Goal: Information Seeking & Learning: Learn about a topic

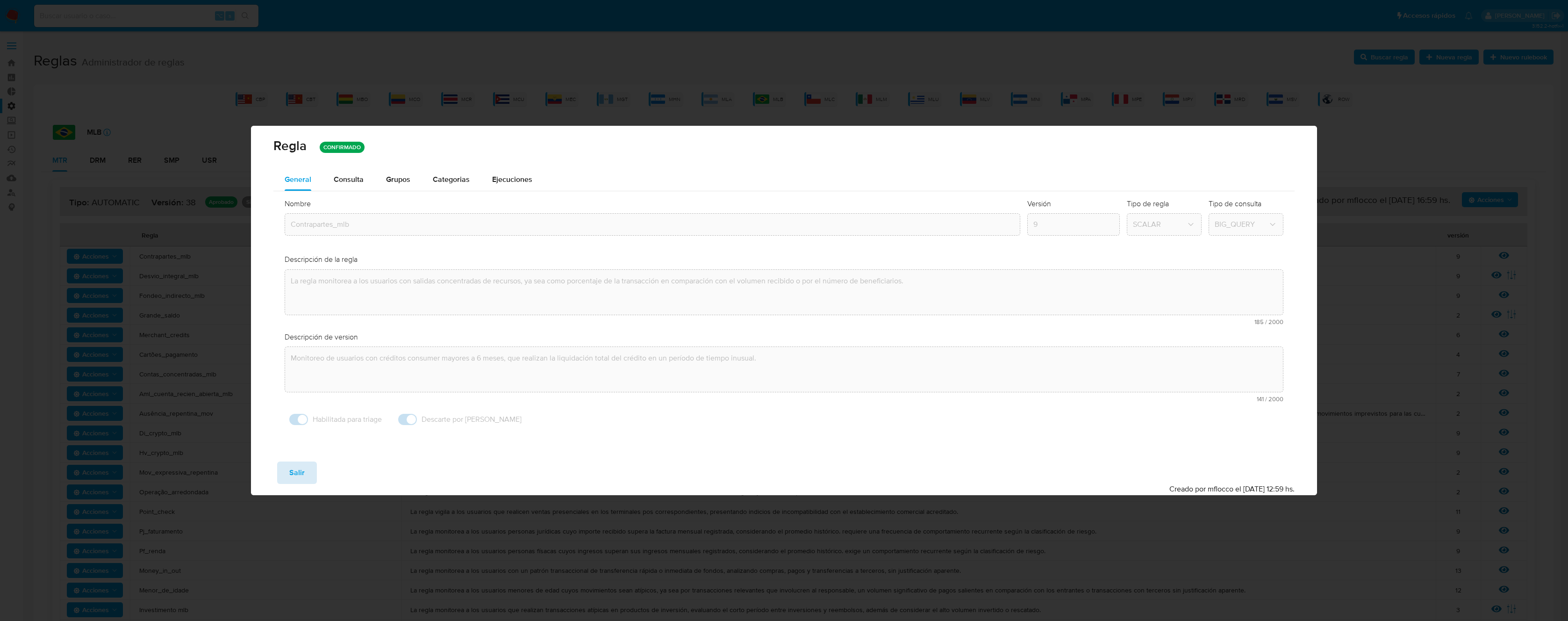
click at [295, 474] on span "Salir" at bounding box center [297, 473] width 15 height 21
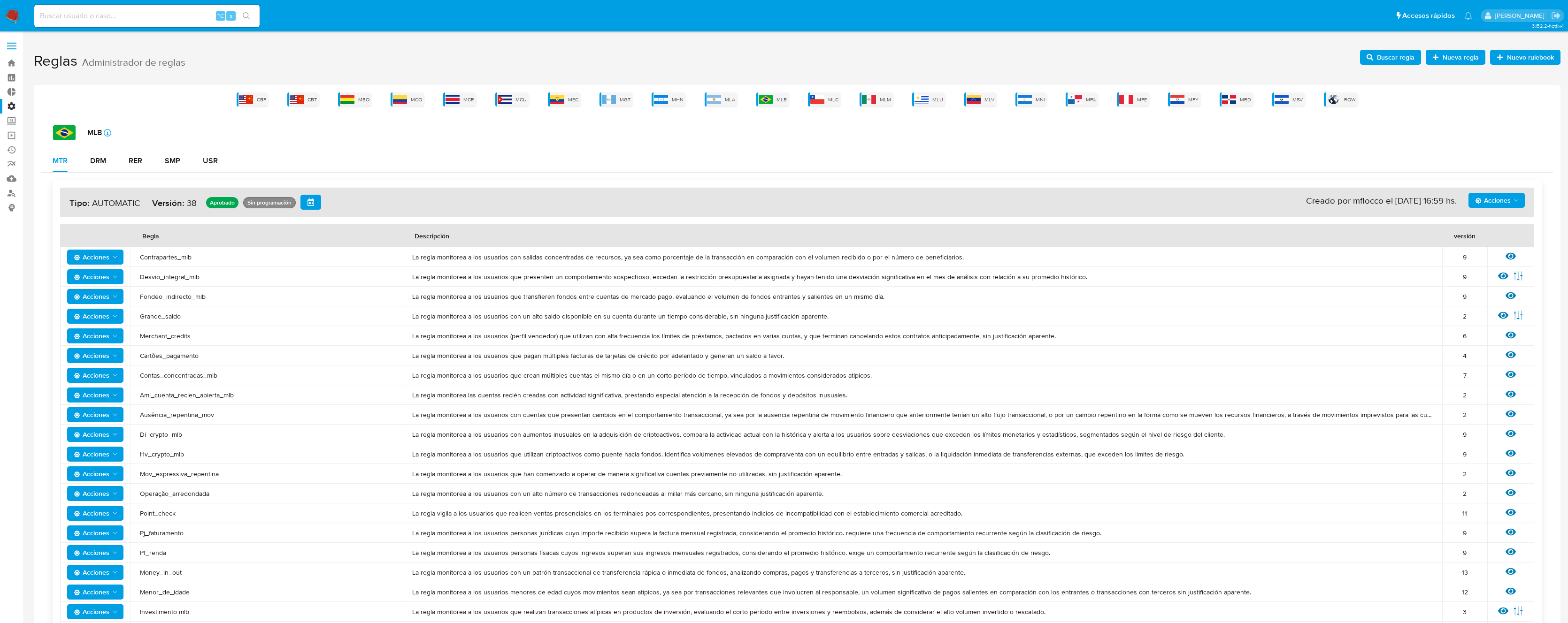
click at [442, 85] on div "Reglas Administrador de reglas Nuevo rulebook Nueva regla Buscar regla CBP CBT …" at bounding box center [797, 567] width 1527 height 1045
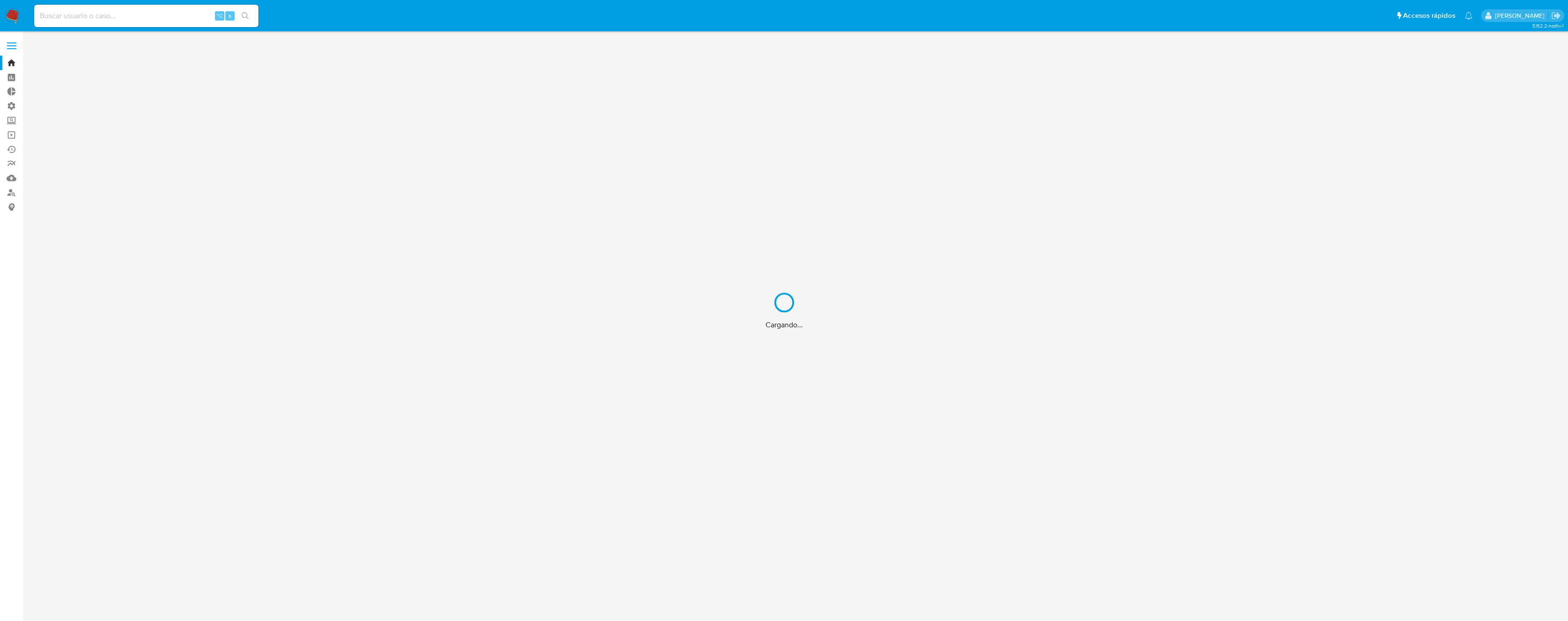
click at [121, 15] on div "Cargando..." at bounding box center [784, 310] width 1568 height 621
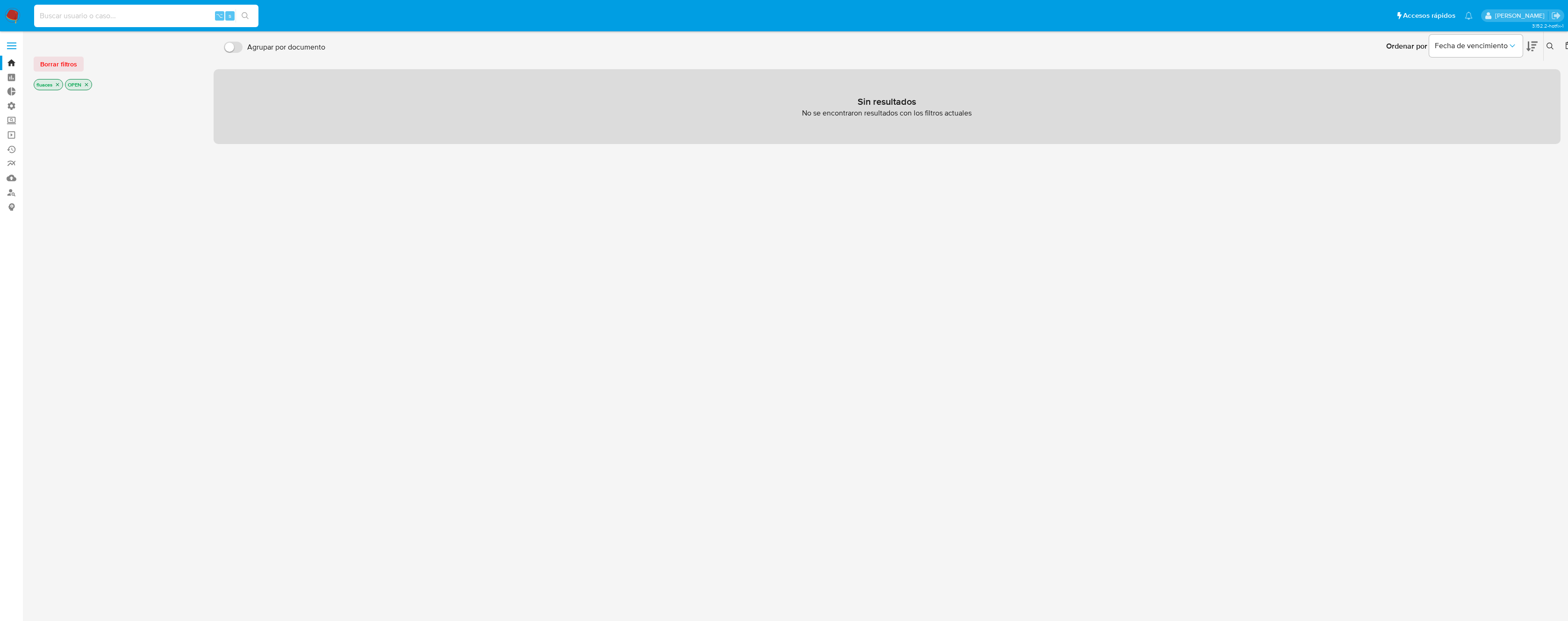
click at [185, 16] on input at bounding box center [146, 16] width 224 height 12
paste input "398111406"
type input "398111406"
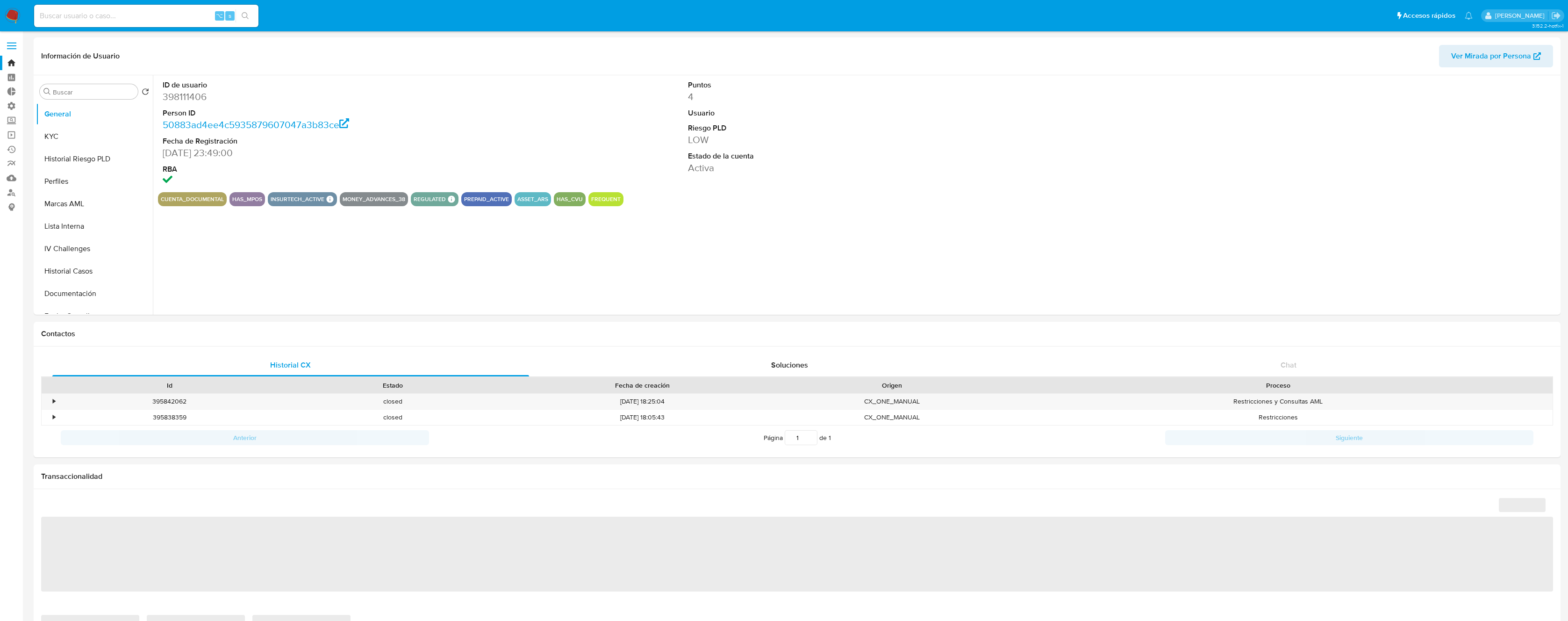
select select "10"
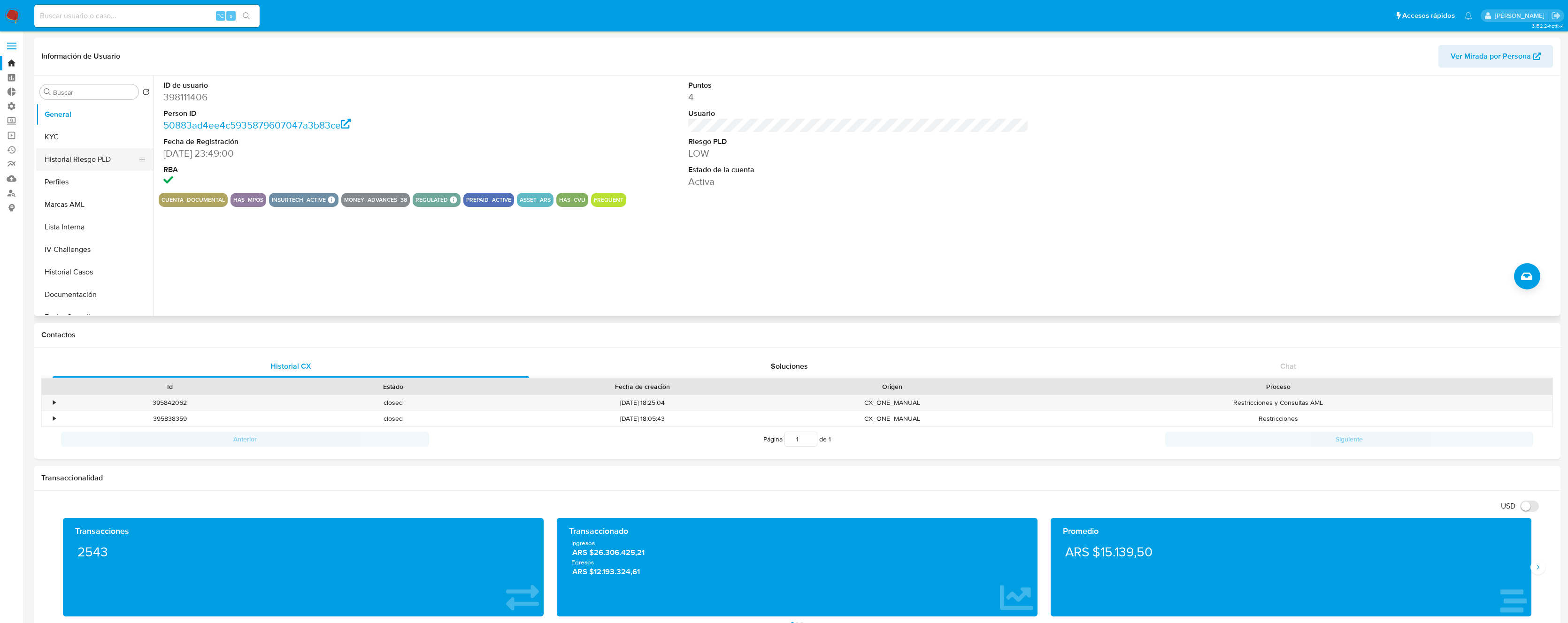
click at [75, 149] on button "Historial Riesgo PLD" at bounding box center [91, 159] width 110 height 22
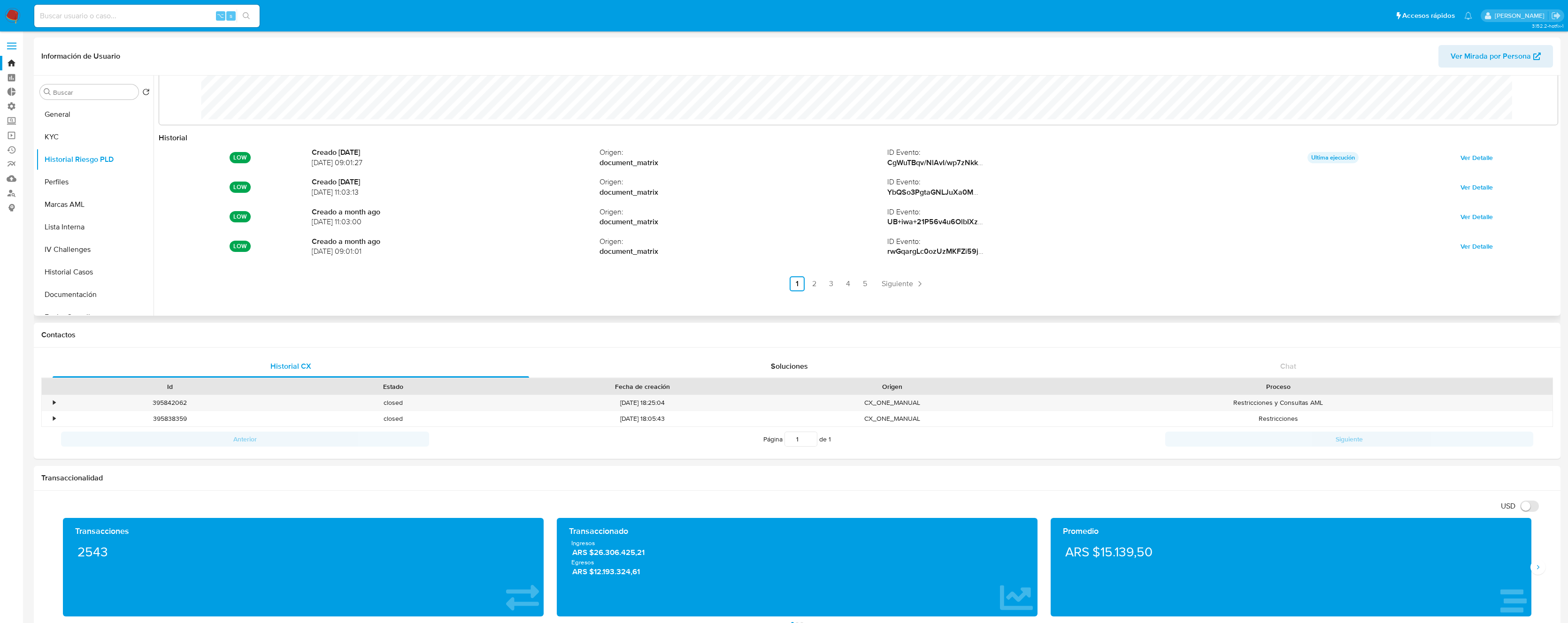
scroll to position [50, 0]
click at [885, 282] on span "Siguiente" at bounding box center [897, 281] width 31 height 7
click at [920, 280] on span "Siguiente" at bounding box center [922, 281] width 31 height 7
click at [925, 280] on span "Siguiente" at bounding box center [922, 281] width 31 height 7
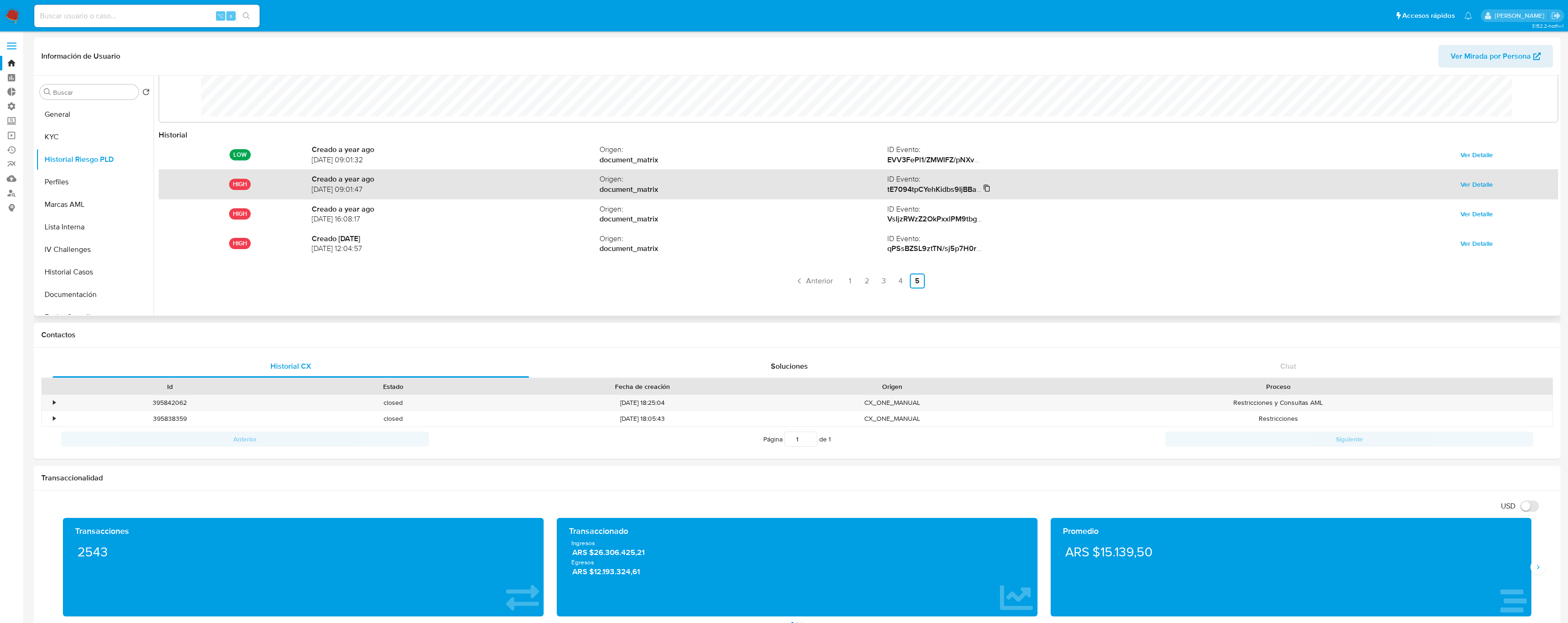
click at [987, 187] on icon at bounding box center [987, 188] width 7 height 7
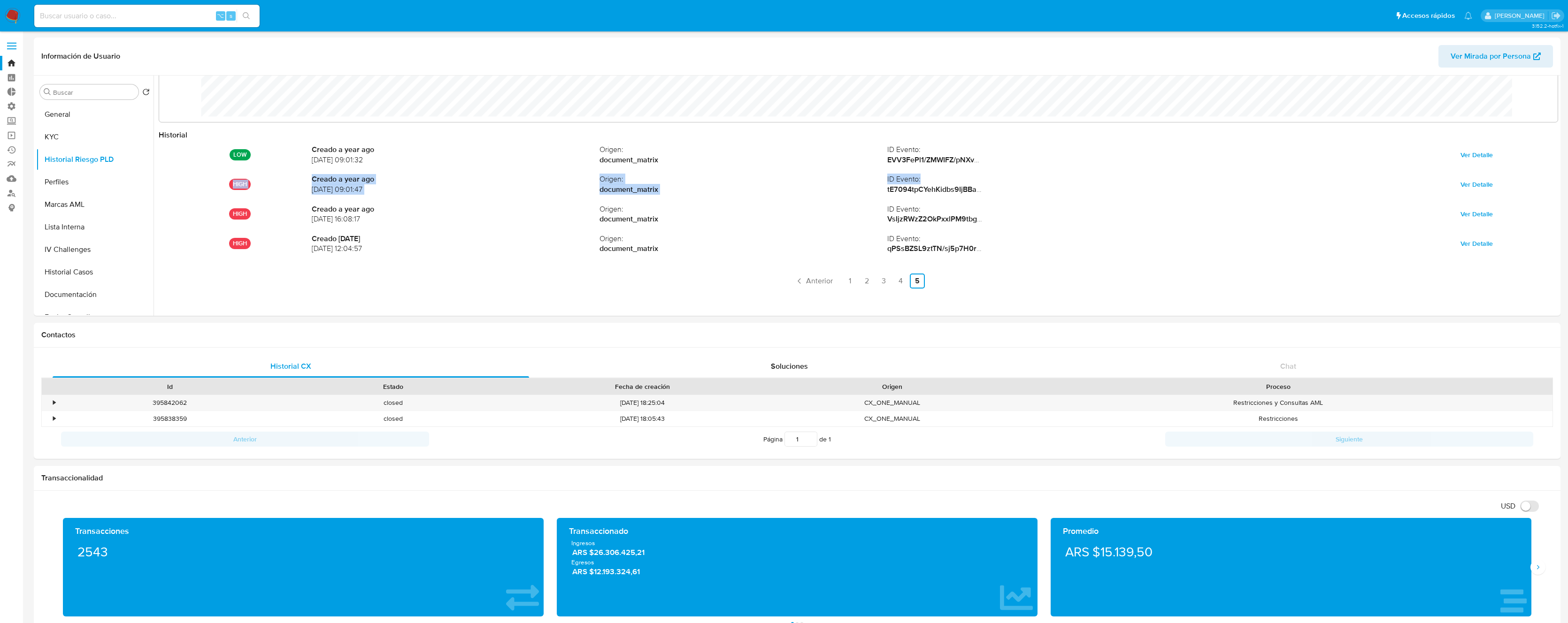
drag, startPoint x: 306, startPoint y: 178, endPoint x: 1001, endPoint y: 193, distance: 695.2
click at [1001, 193] on div "HIGH Creado a year ago 05/06/2024 09:01:47 Origen : document_matrix ID Evento :…" at bounding box center [858, 184] width 1399 height 30
click at [980, 186] on strong "tE7094tpCYehKidbs9IjBBaqHOgcNGfDU6IX6WGad677mMe7Zs9B+8zuymb7yqIRa+TqP4lHfcMMxSg…" at bounding box center [1073, 189] width 372 height 11
click at [988, 187] on icon at bounding box center [987, 188] width 7 height 7
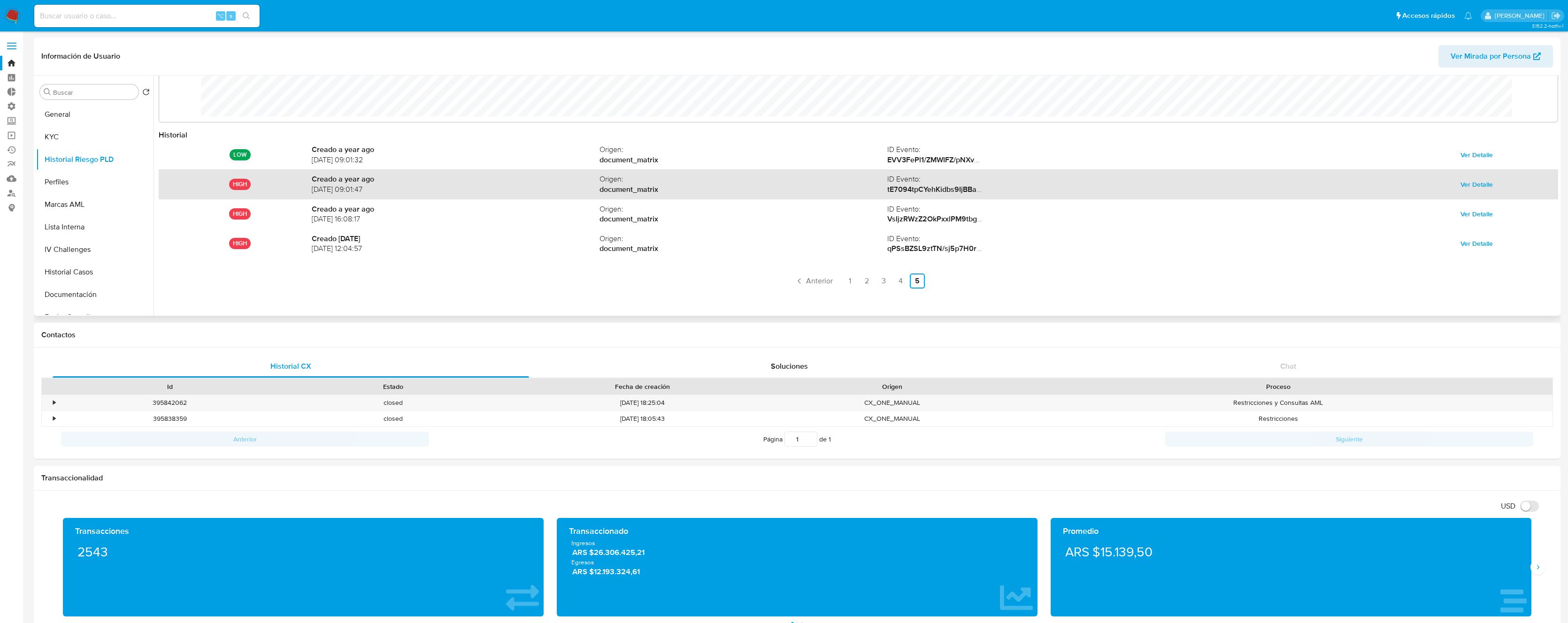
drag, startPoint x: 395, startPoint y: 188, endPoint x: 310, endPoint y: 188, distance: 85.0
click at [310, 188] on div "HIGH Creado a year ago 05/06/2024 09:01:47 Origen : document_matrix ID Evento :…" at bounding box center [858, 184] width 1399 height 30
click at [370, 190] on span "05/06/2024 09:01:47" at bounding box center [455, 190] width 288 height 10
drag, startPoint x: 391, startPoint y: 189, endPoint x: 312, endPoint y: 190, distance: 79.0
click at [312, 190] on span "05/06/2024 09:01:47" at bounding box center [455, 190] width 288 height 10
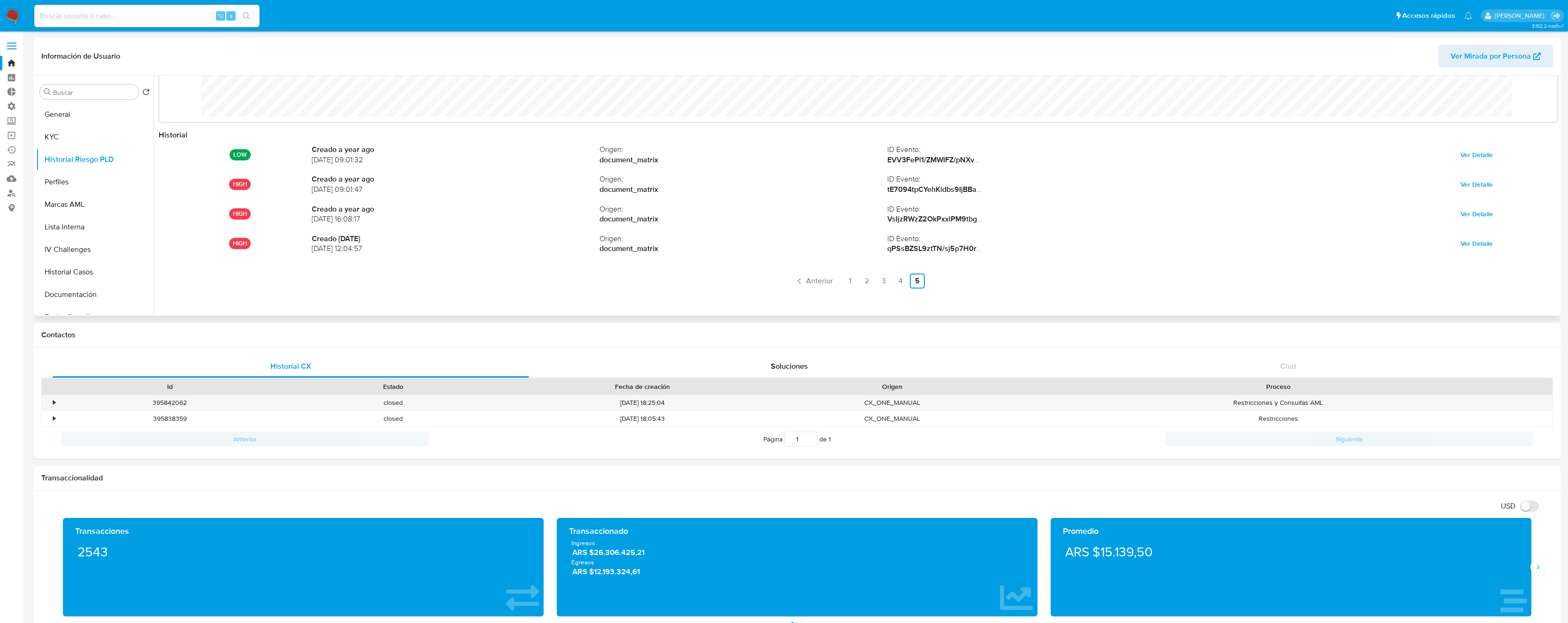
copy span "05/06/2024 09:01:47"
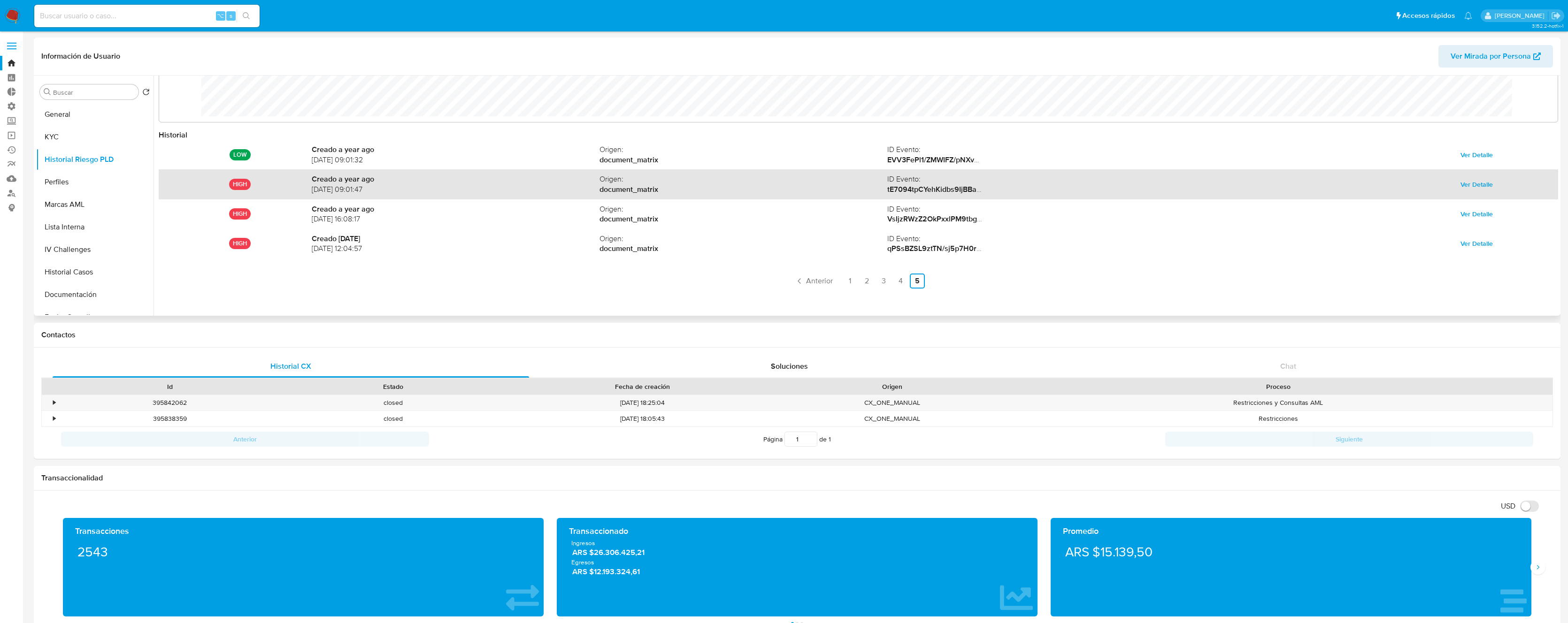
click at [1482, 188] on span "Ver Detalle" at bounding box center [1476, 185] width 33 height 13
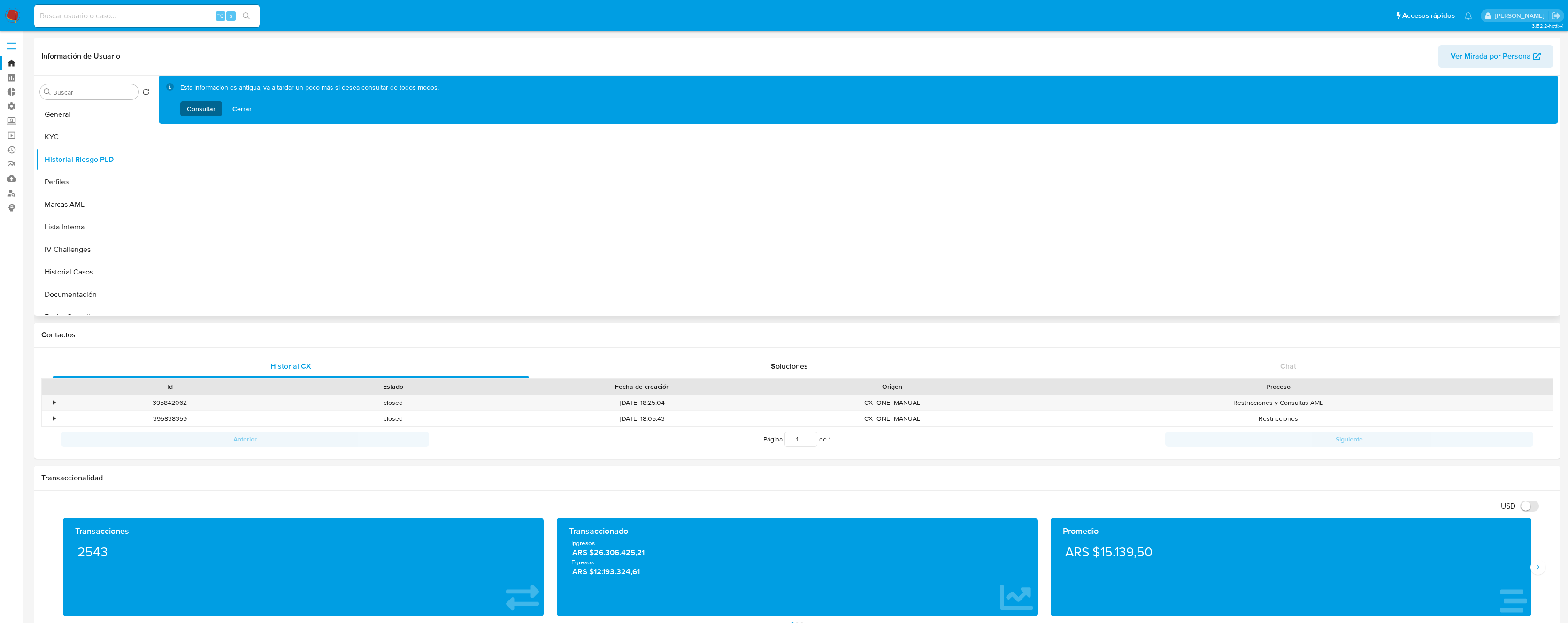
click at [190, 104] on span "Consultar" at bounding box center [201, 109] width 29 height 15
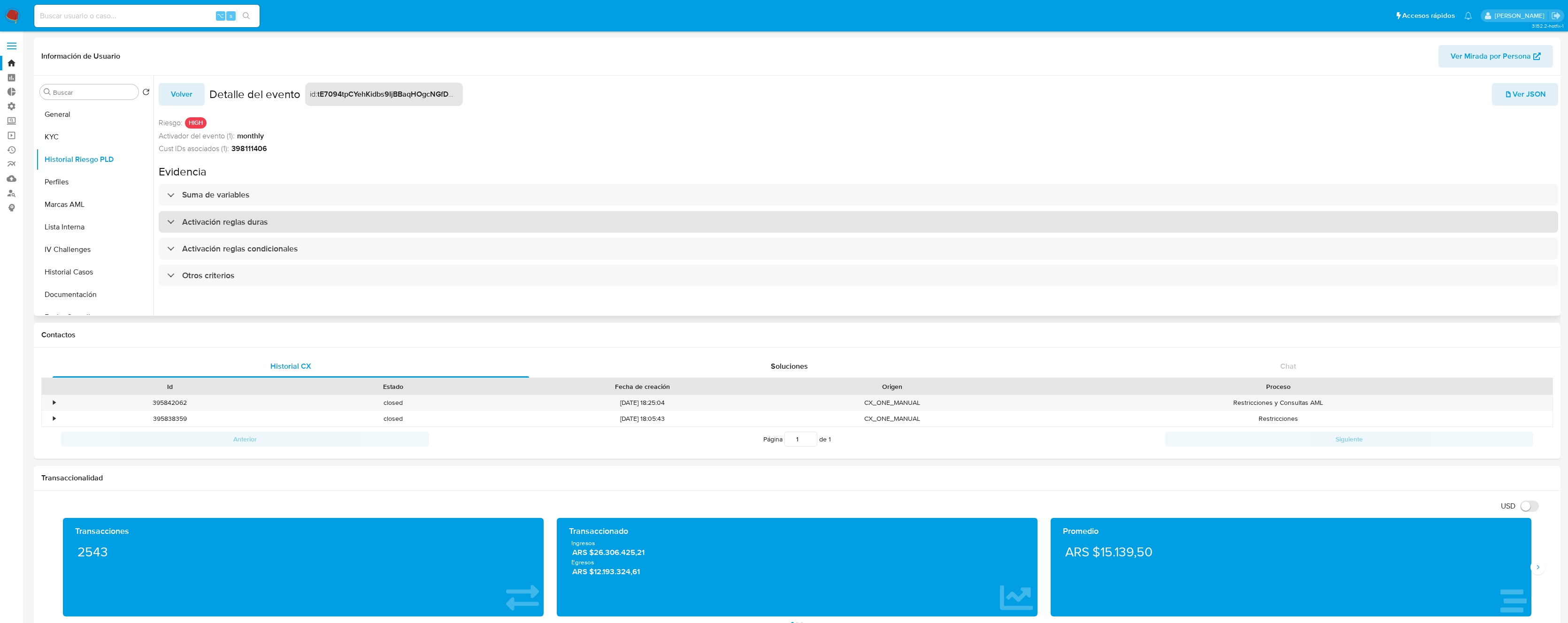
click at [375, 221] on div "Activación reglas duras" at bounding box center [858, 222] width 1399 height 22
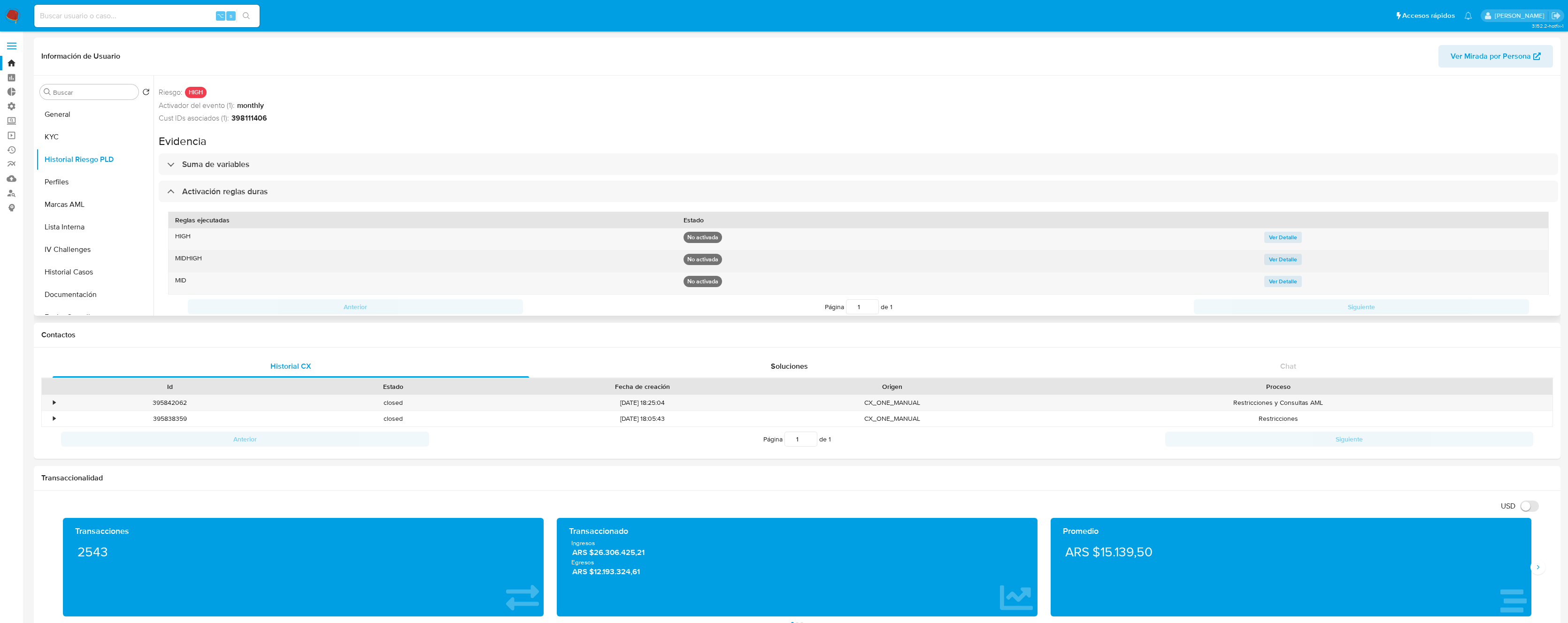
scroll to position [51, 0]
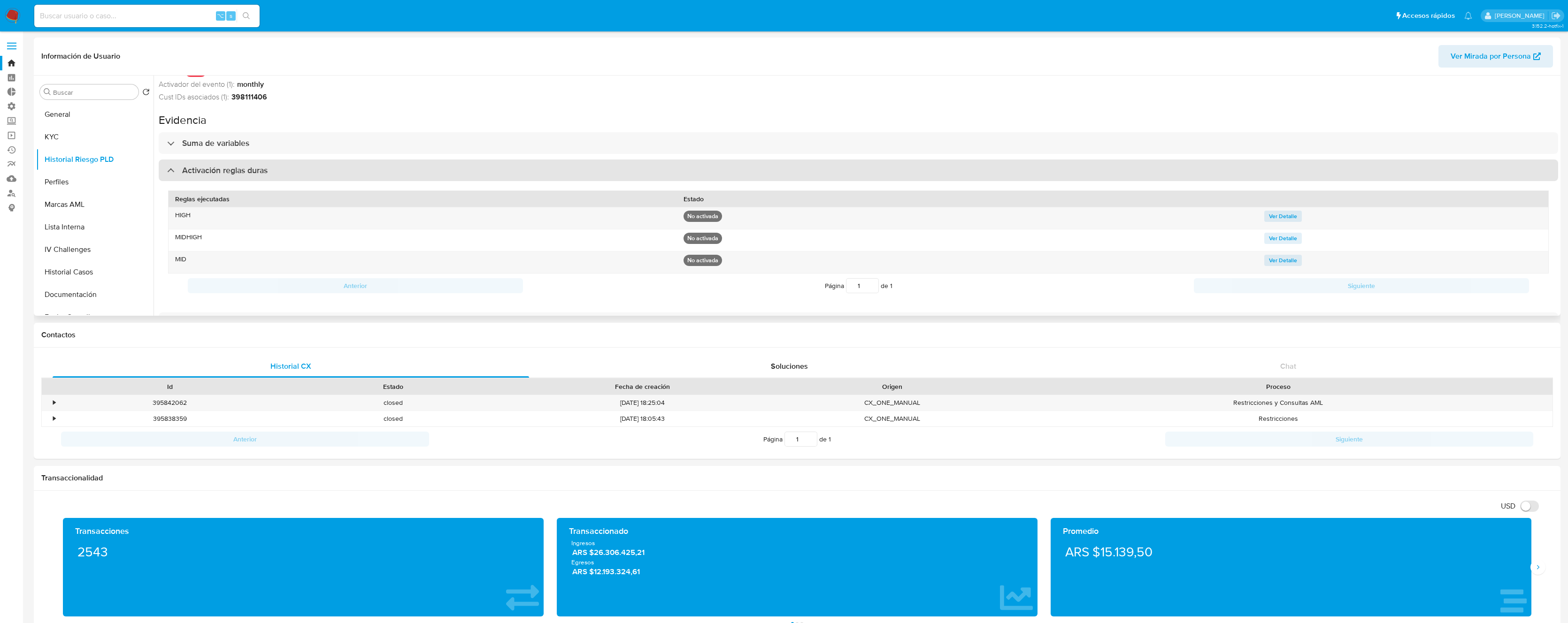
click at [269, 167] on div "Activación reglas duras" at bounding box center [858, 170] width 1399 height 22
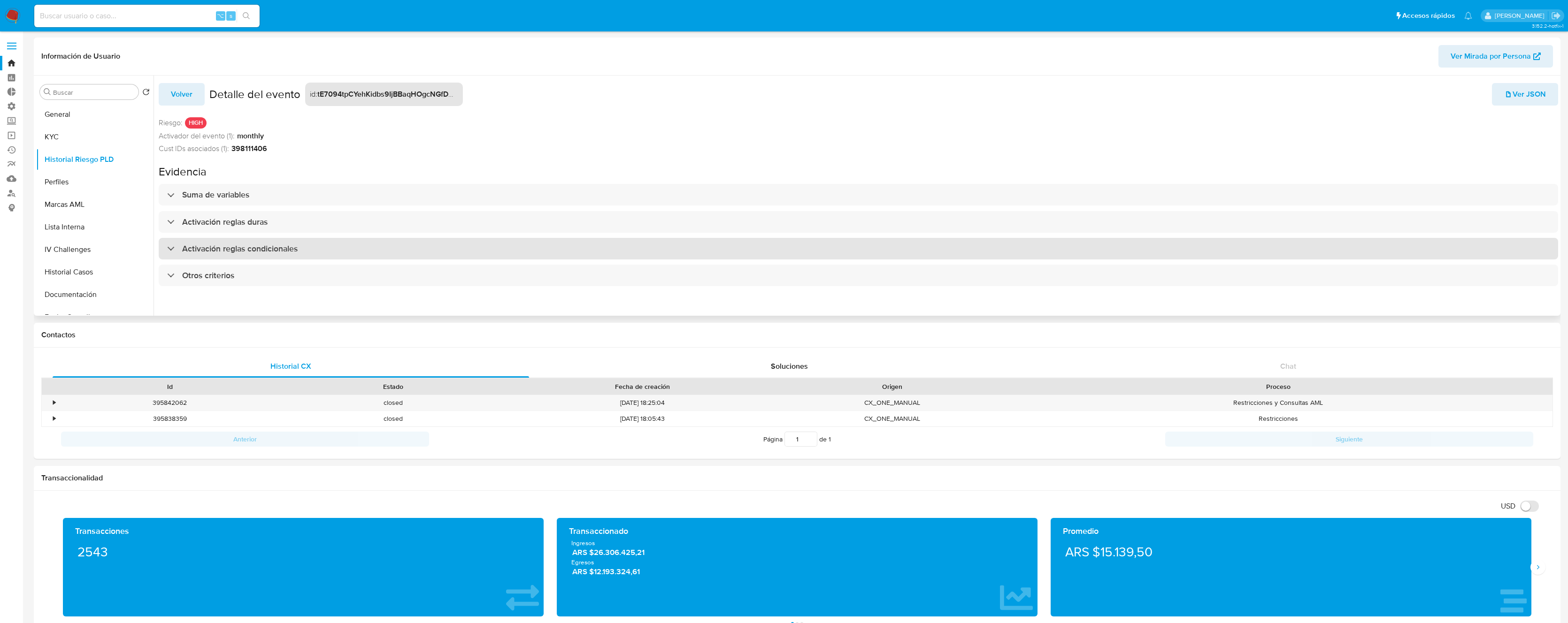
click at [293, 246] on h3 "Activación reglas condicionales" at bounding box center [239, 248] width 115 height 10
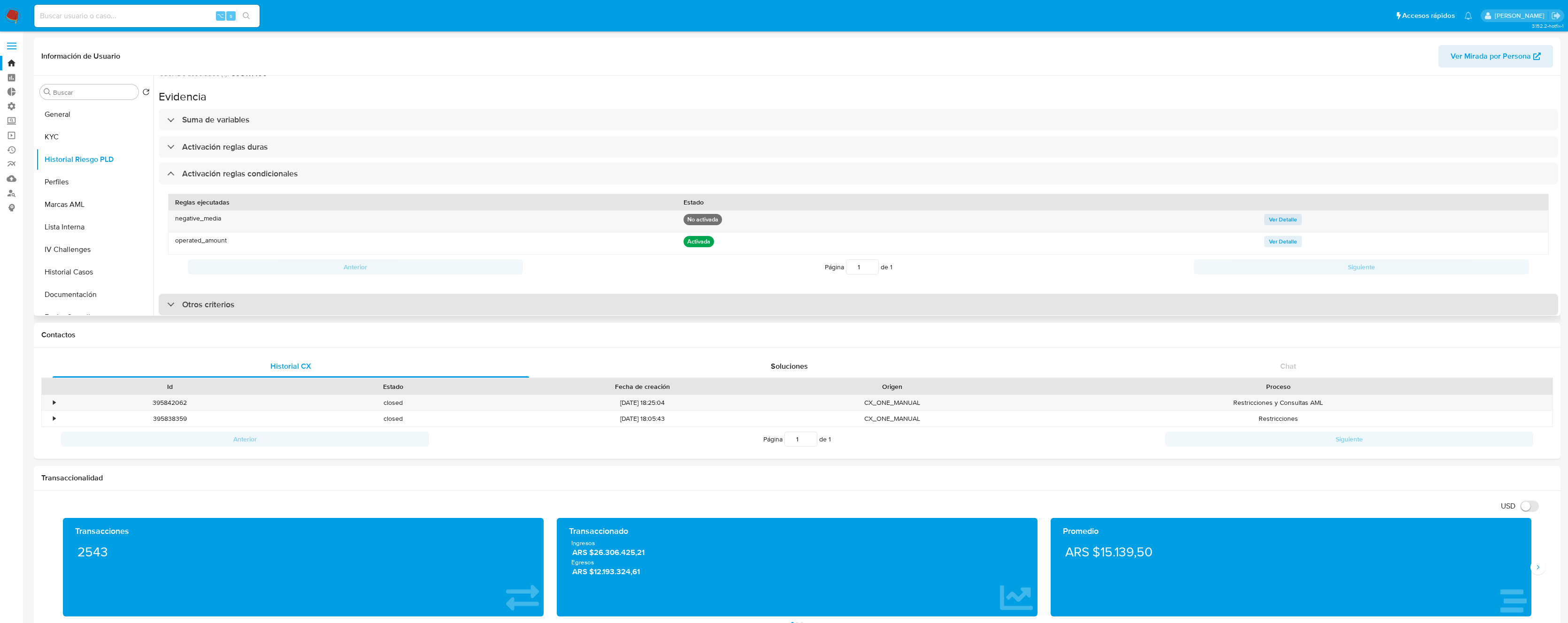
scroll to position [28, 0]
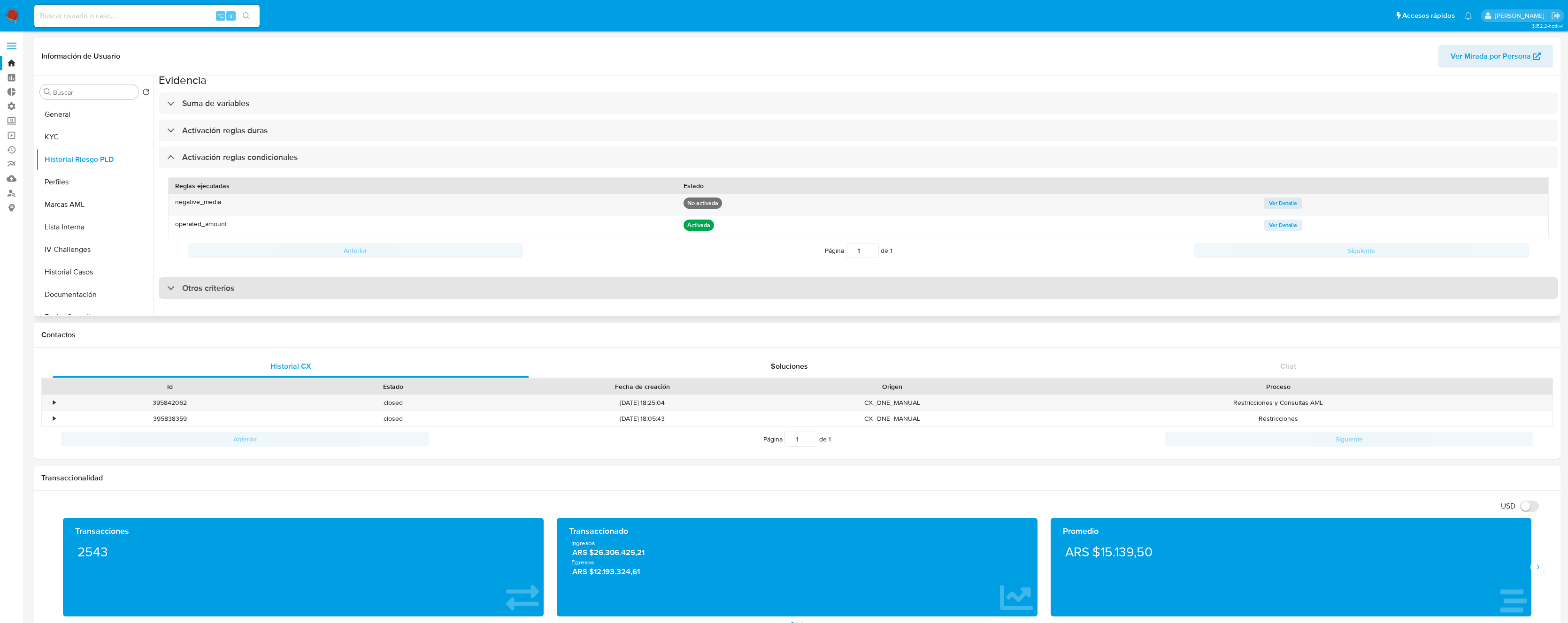
click at [258, 278] on div "Otros criterios" at bounding box center [858, 288] width 1399 height 22
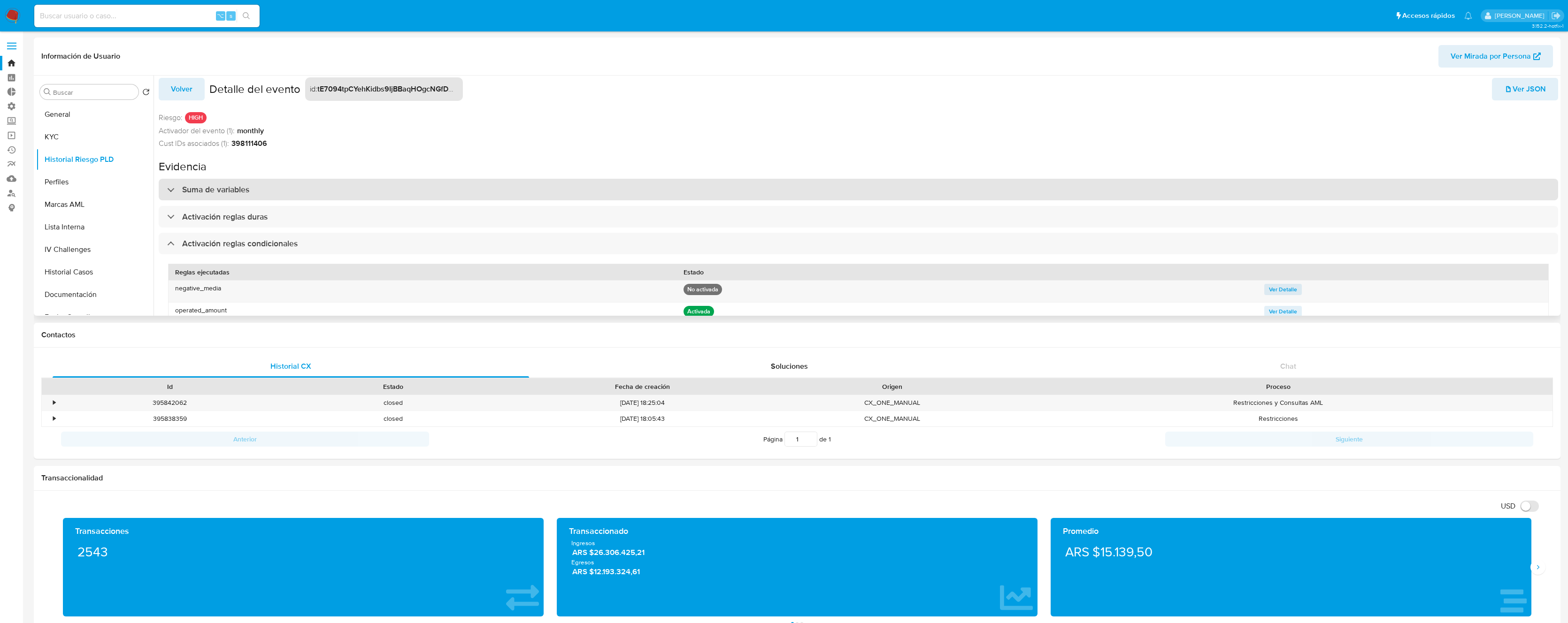
scroll to position [0, 0]
click at [506, 202] on div "Suma de variables" at bounding box center [858, 195] width 1399 height 22
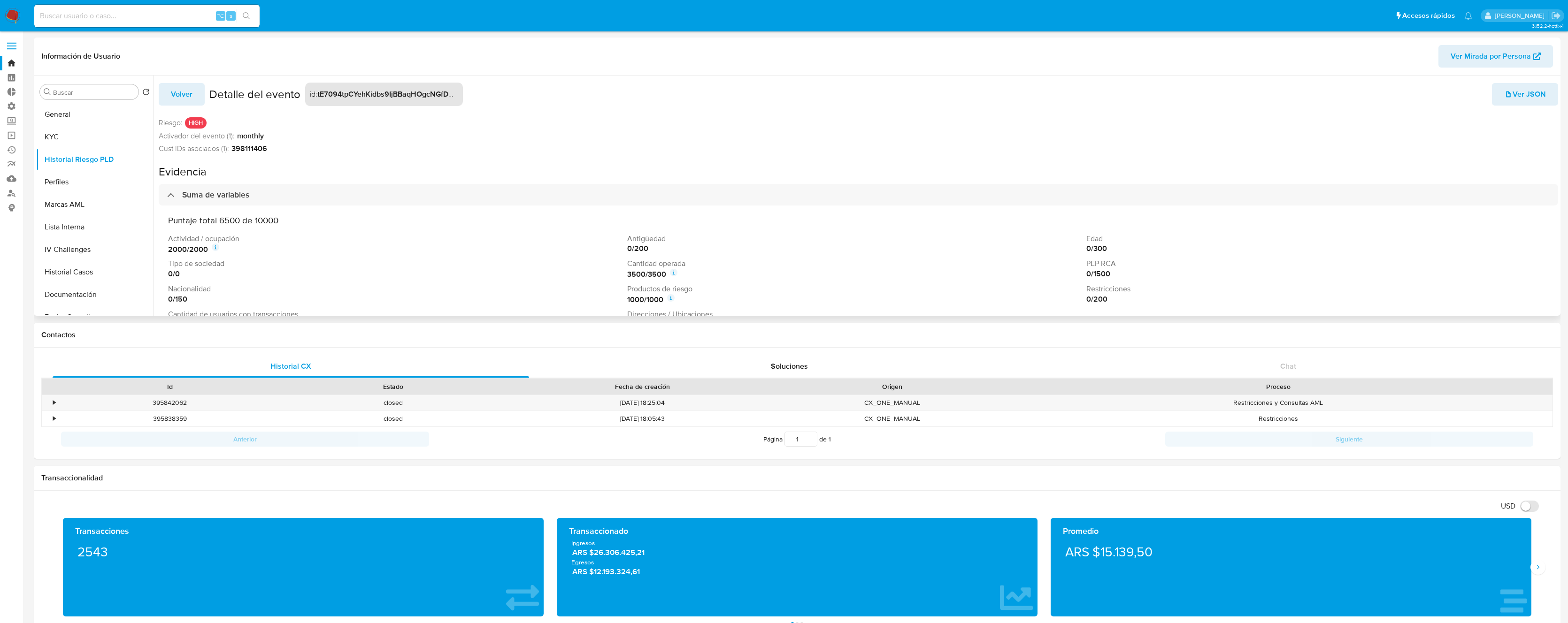
click at [230, 221] on h3 "Puntaje total 6500 de 10000" at bounding box center [858, 220] width 1380 height 11
copy h3 "6500"
click at [455, 91] on icon at bounding box center [454, 93] width 6 height 7
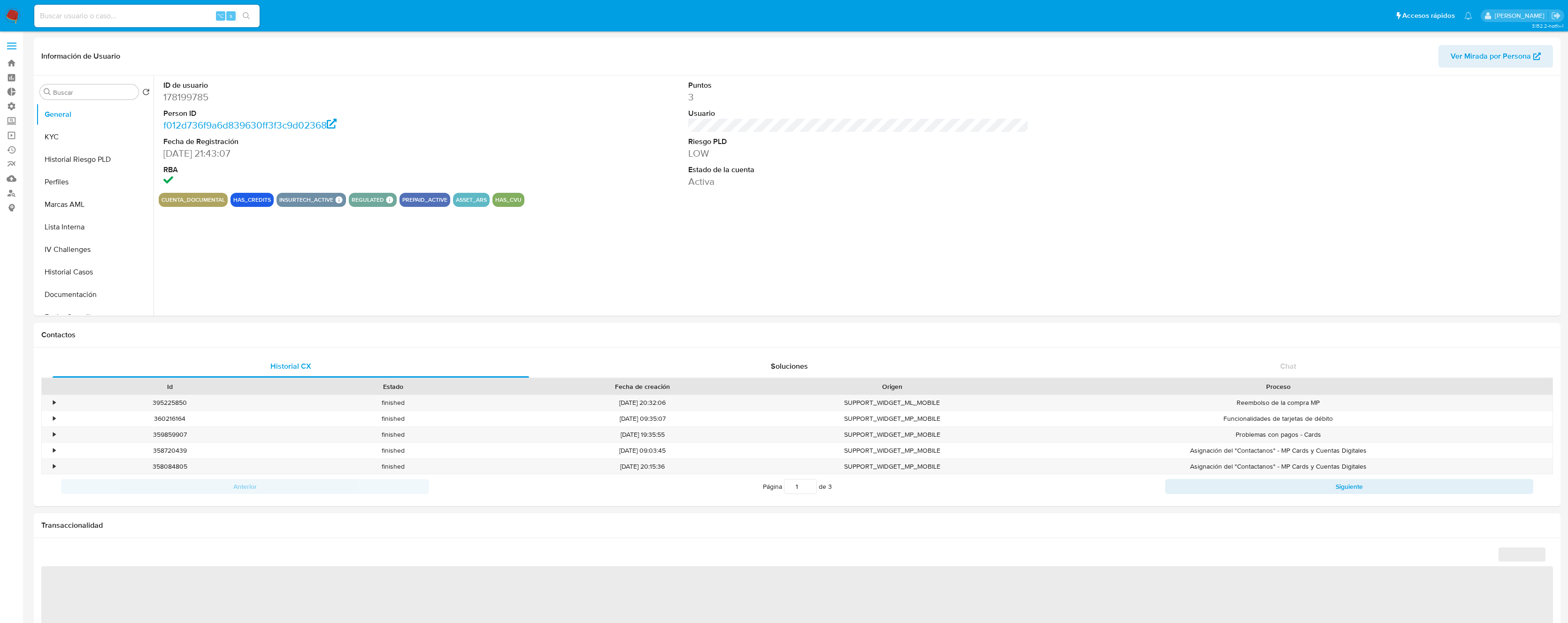
select select "10"
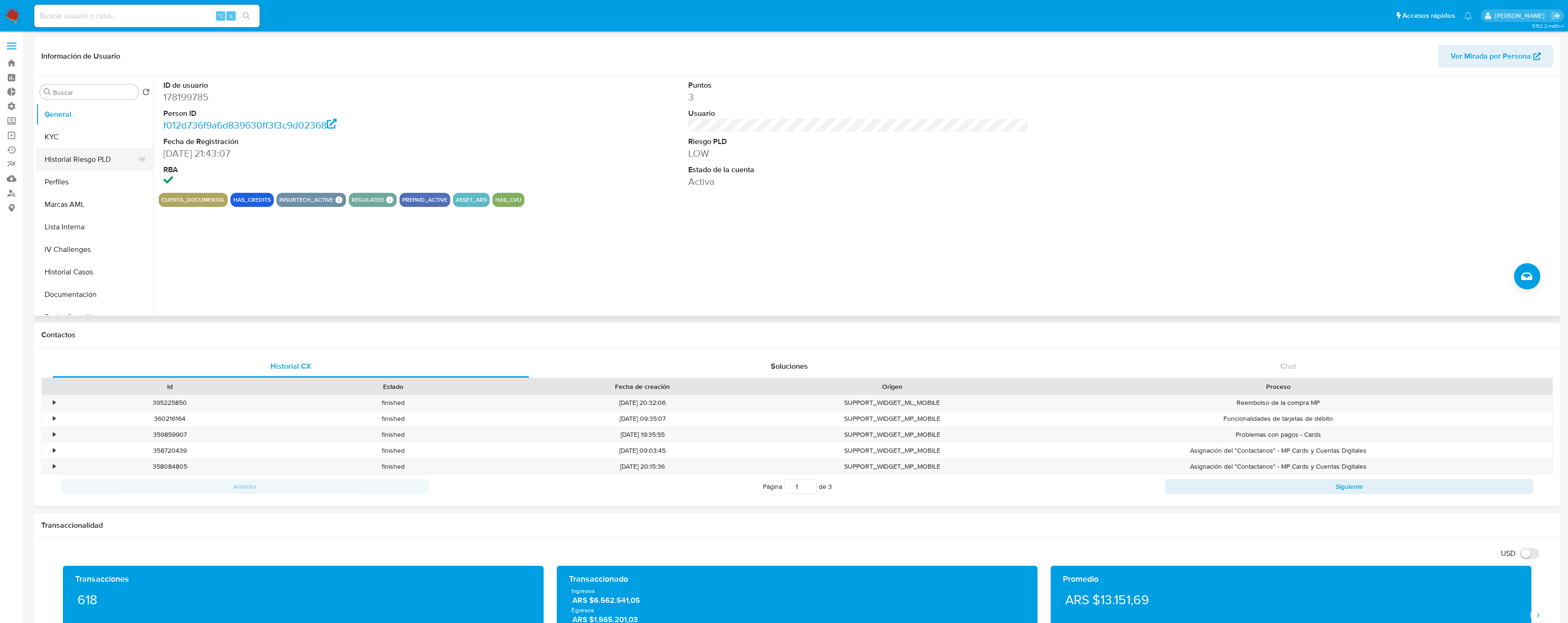
click at [104, 161] on button "Historial Riesgo PLD" at bounding box center [91, 159] width 110 height 22
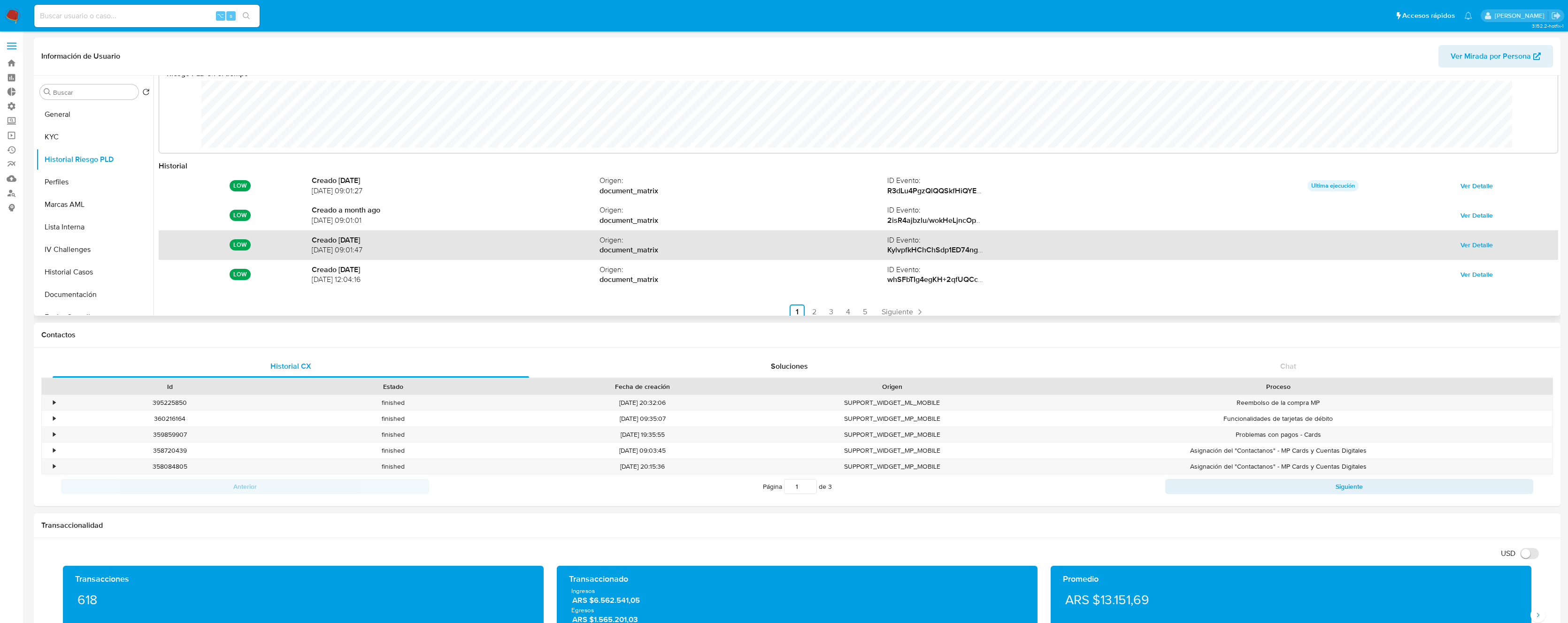
scroll to position [50, 0]
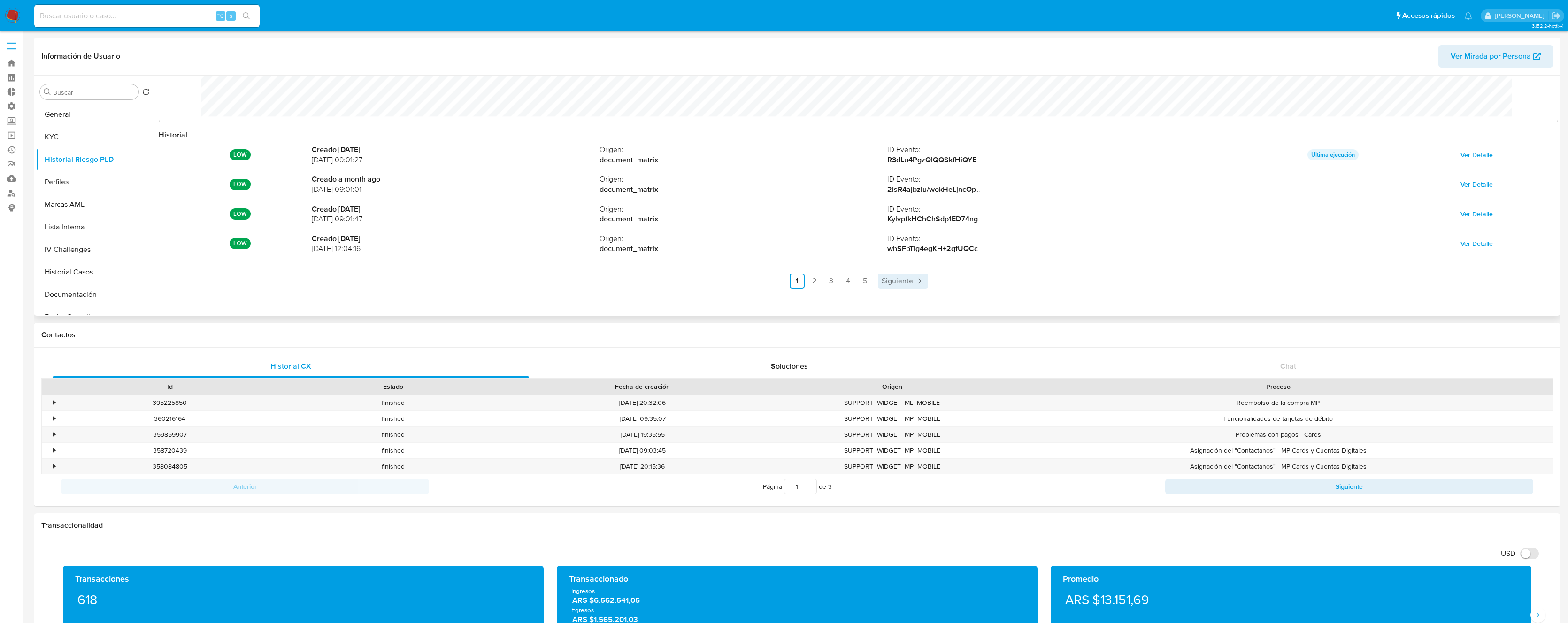
click at [896, 280] on span "Siguiente" at bounding box center [897, 281] width 31 height 7
click at [927, 283] on span "Siguiente" at bounding box center [922, 281] width 31 height 7
click at [935, 283] on span "Siguiente" at bounding box center [922, 281] width 31 height 7
click at [932, 282] on span "Siguiente" at bounding box center [922, 281] width 31 height 7
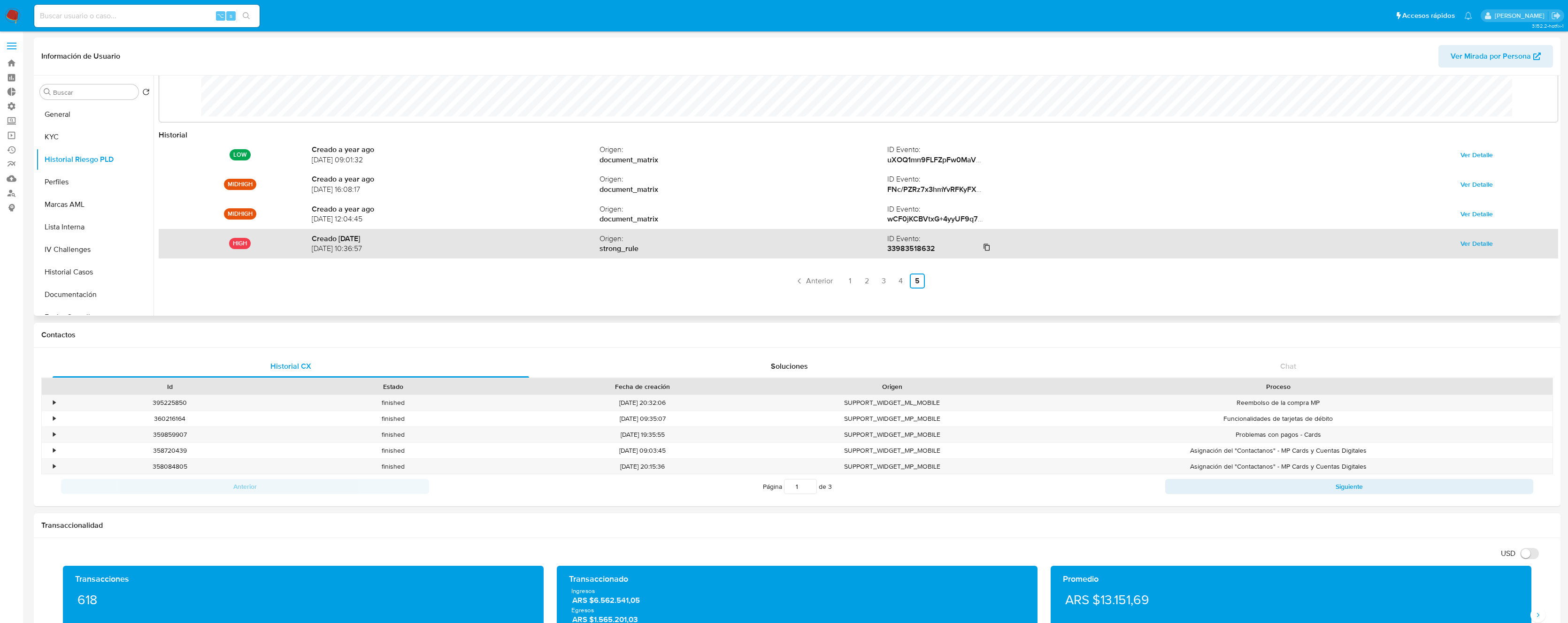
click at [983, 248] on icon at bounding box center [987, 247] width 7 height 7
click at [1467, 246] on span "Ver Detalle" at bounding box center [1476, 243] width 33 height 13
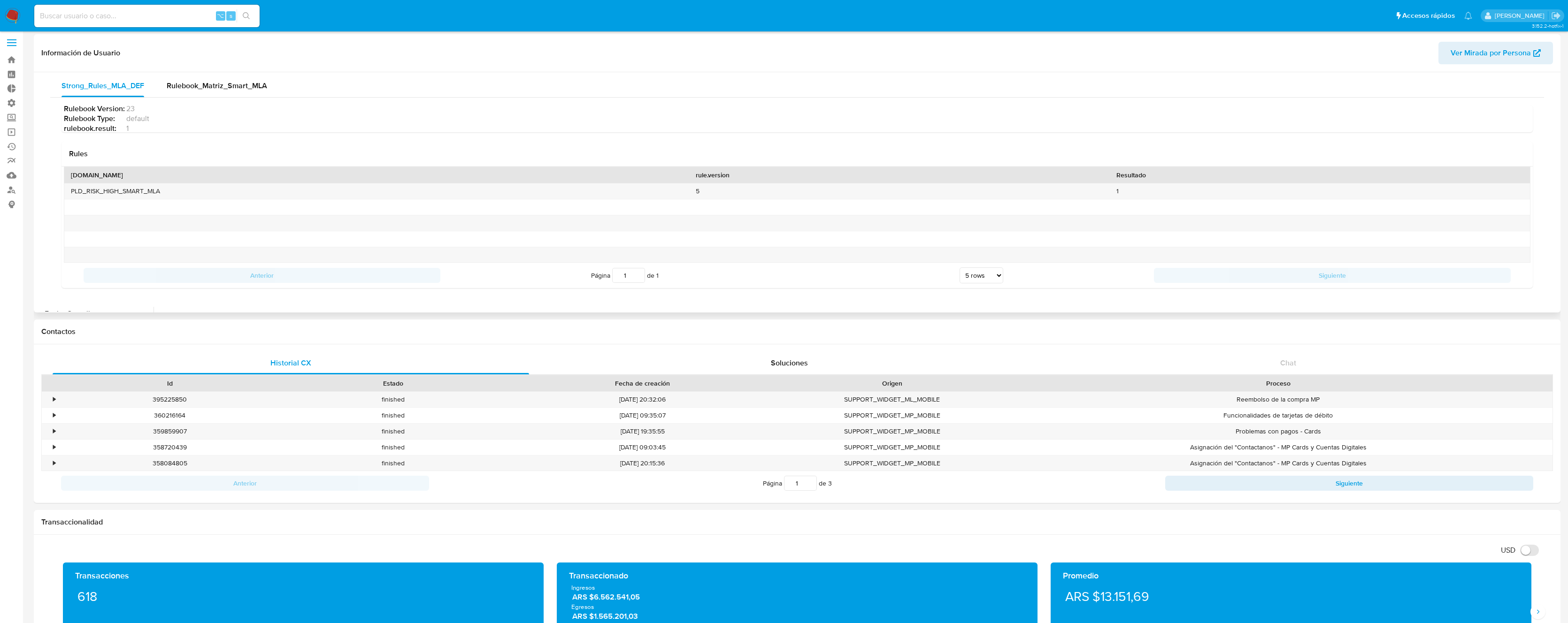
scroll to position [0, 0]
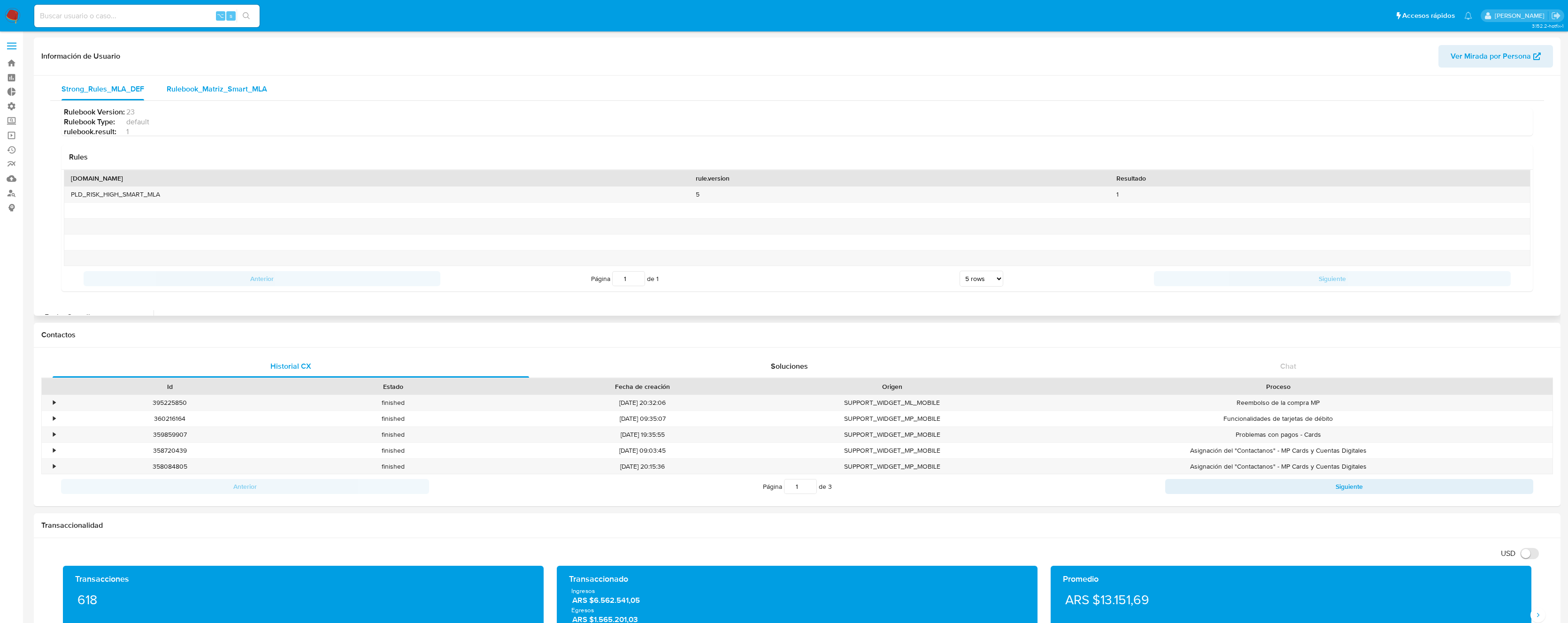
click at [216, 83] on span "Rulebook_Matriz_Smart_MLA" at bounding box center [217, 88] width 101 height 11
click at [122, 89] on div "Strong_Rules_MLA_DEF" at bounding box center [103, 89] width 83 height 22
click at [201, 83] on span "Rulebook_Matriz_Smart_MLA" at bounding box center [217, 88] width 101 height 11
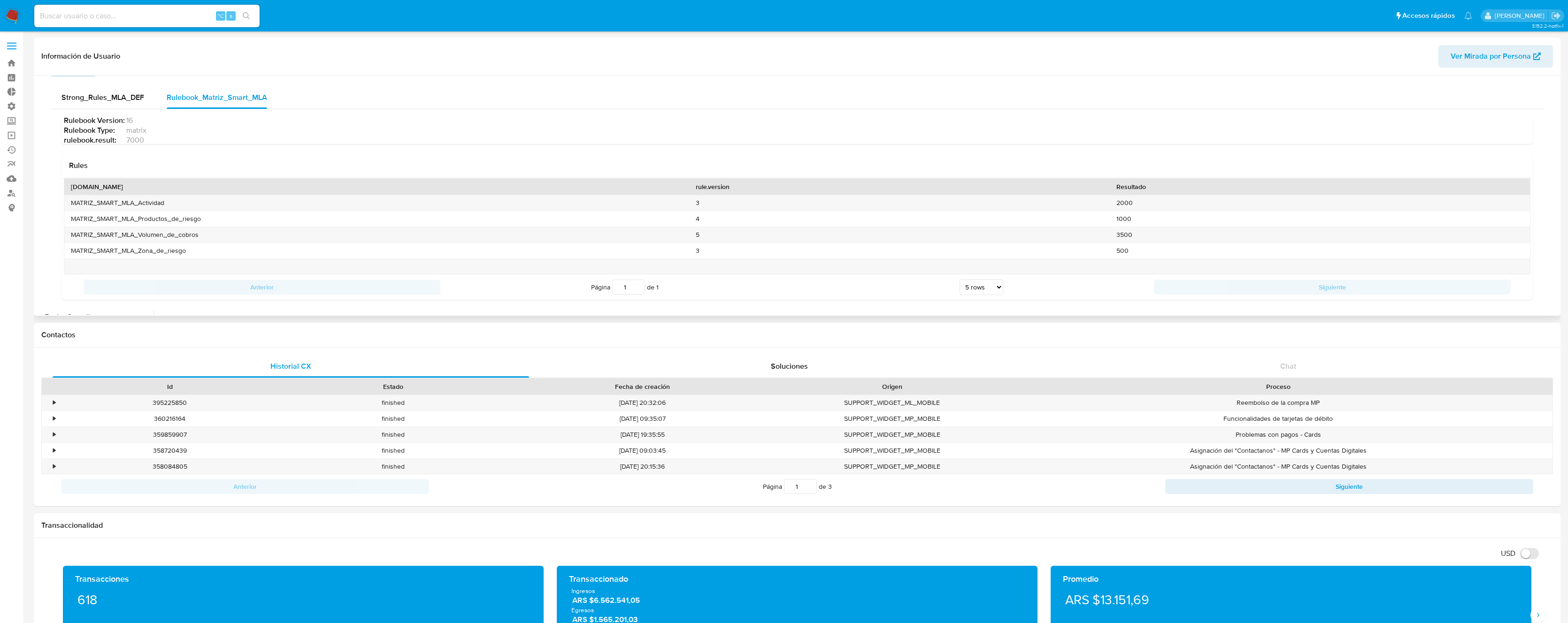
scroll to position [0, 0]
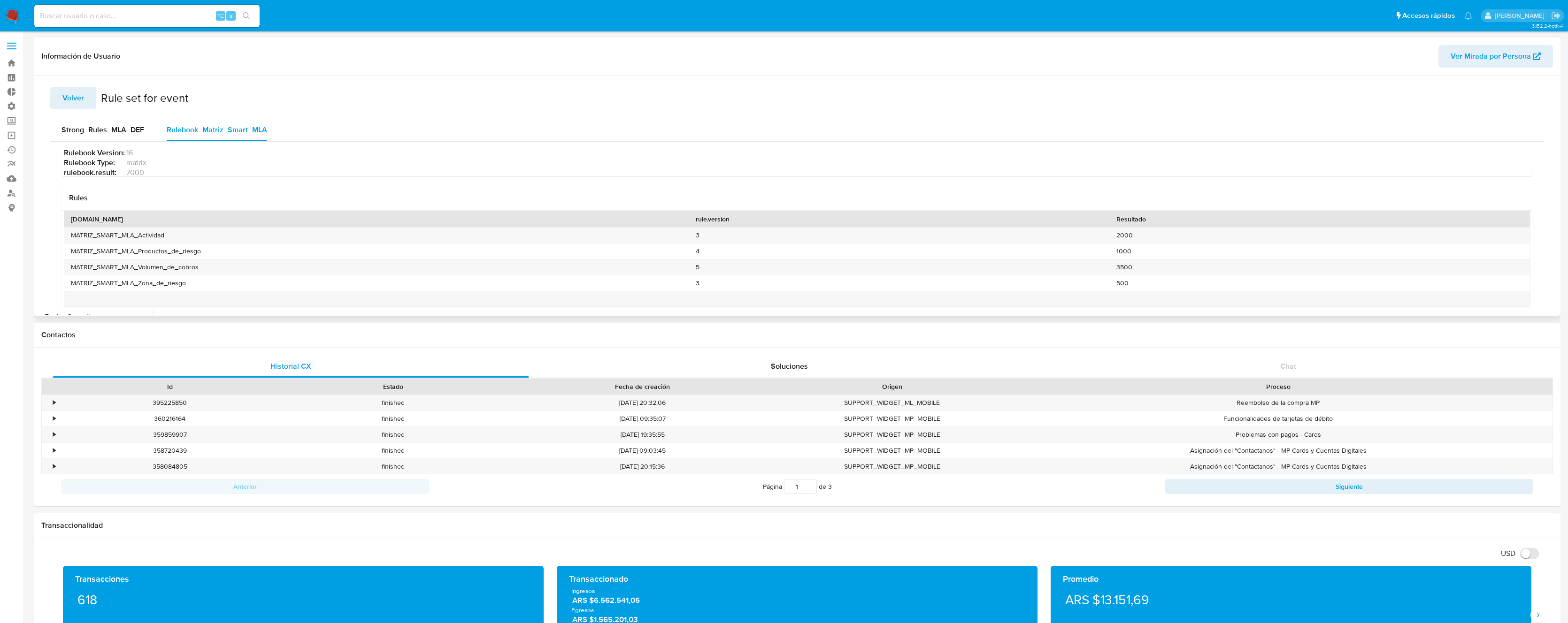
click at [71, 96] on span "Volver" at bounding box center [73, 98] width 22 height 21
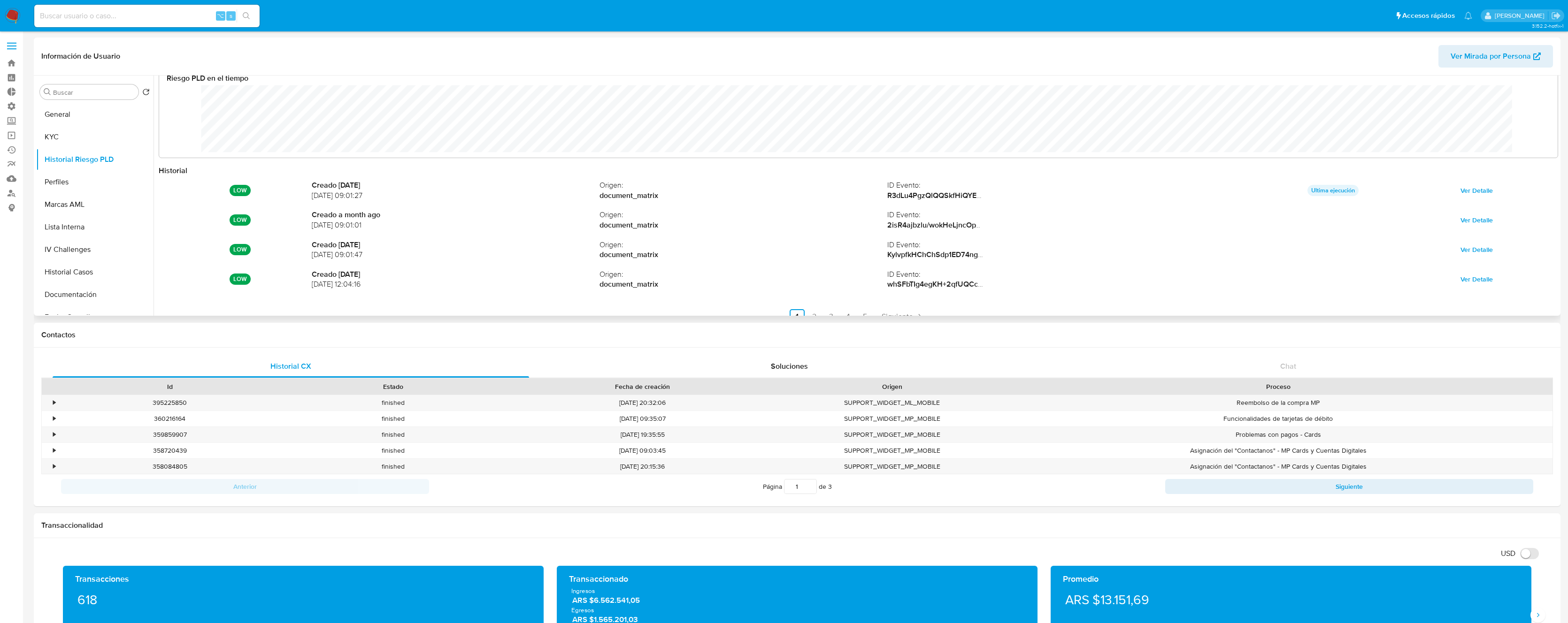
scroll to position [50, 0]
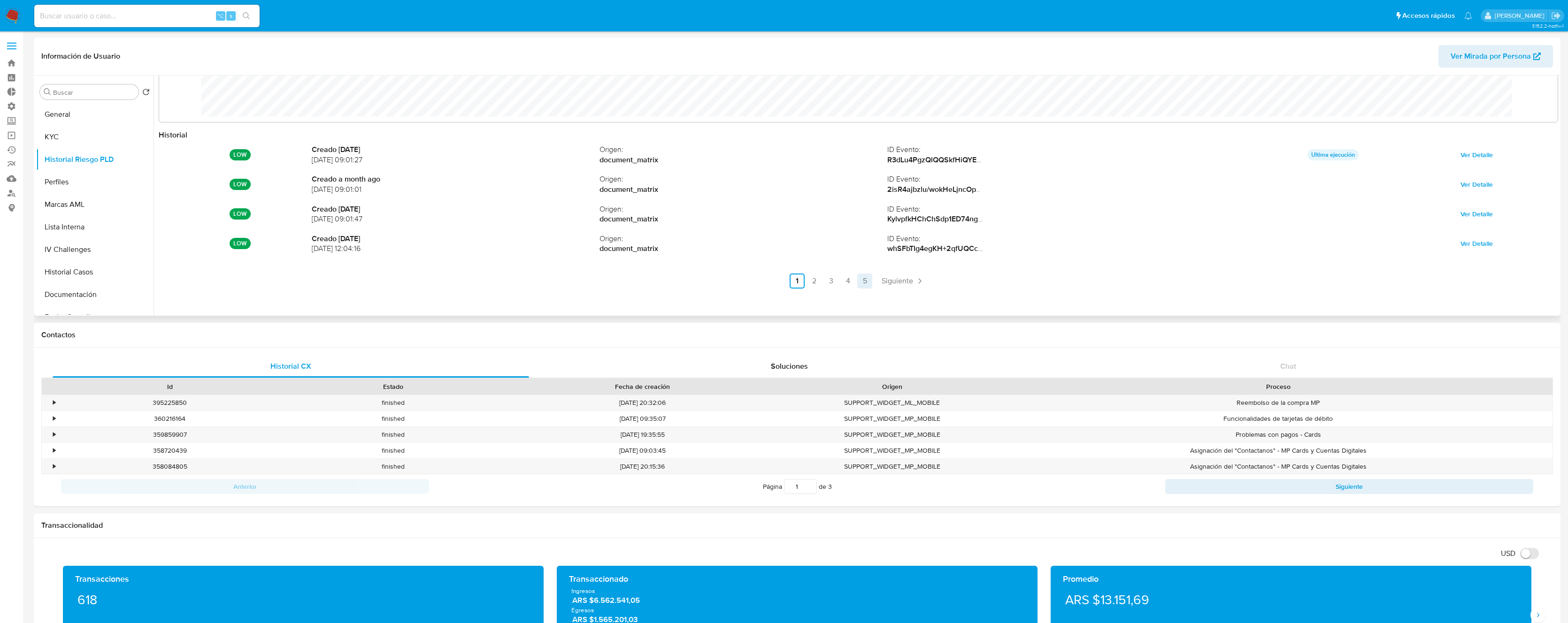
click at [867, 283] on link "5" at bounding box center [864, 281] width 15 height 15
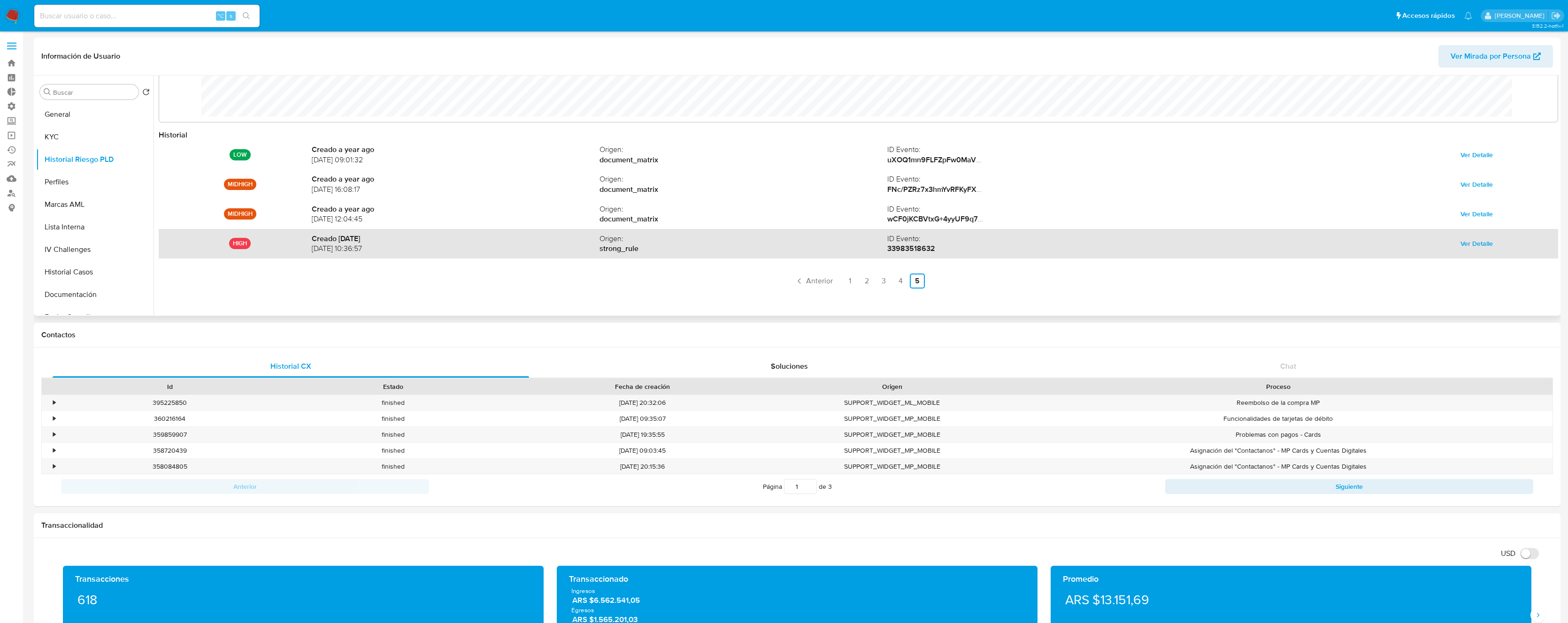
drag, startPoint x: 390, startPoint y: 248, endPoint x: 310, endPoint y: 247, distance: 80.0
click at [310, 247] on div "HIGH Creado 2 years ago 13/01/2024 10:36:57 Origen : strong_rule ID Evento : 33…" at bounding box center [858, 243] width 1399 height 30
click at [314, 250] on span "[DATE] 10:36:57" at bounding box center [455, 248] width 288 height 10
drag, startPoint x: 397, startPoint y: 251, endPoint x: 314, endPoint y: 248, distance: 83.1
click at [323, 249] on span "[DATE] 10:36:57" at bounding box center [455, 248] width 288 height 10
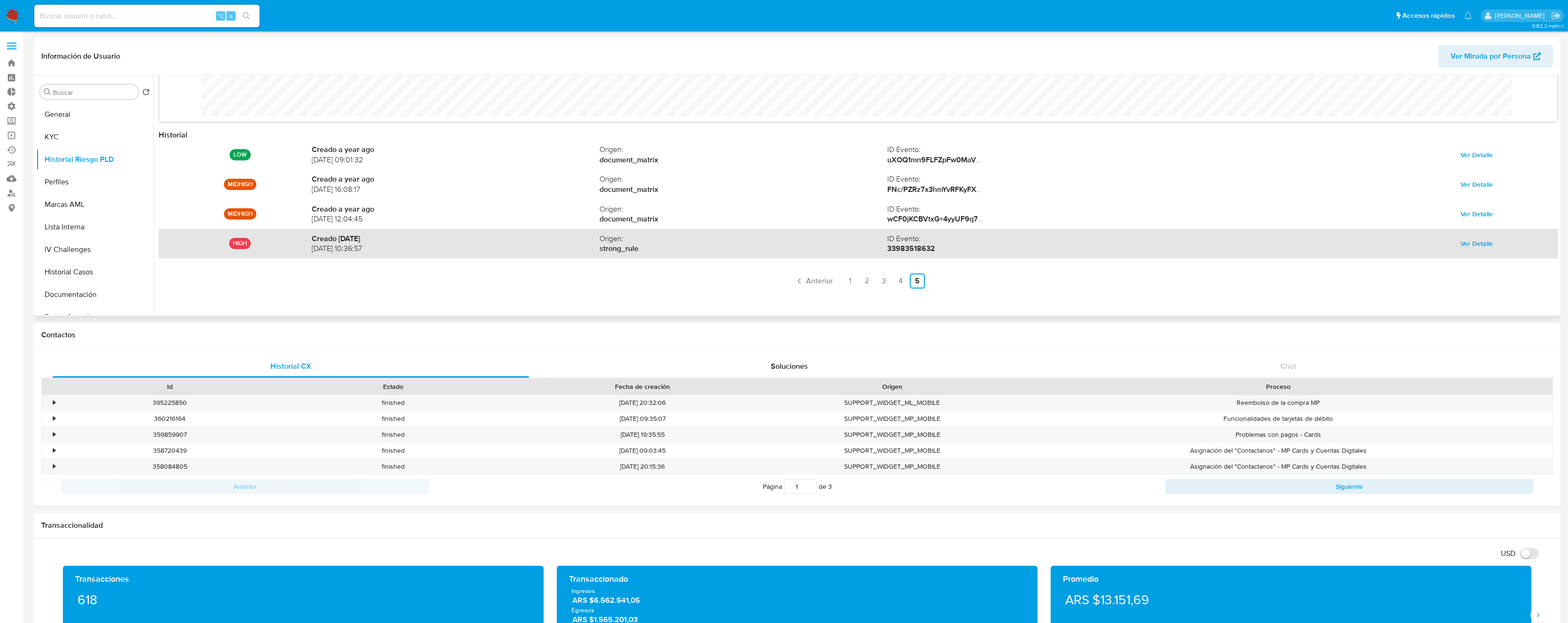
click at [312, 248] on span "[DATE] 10:36:57" at bounding box center [455, 248] width 288 height 10
drag, startPoint x: 312, startPoint y: 248, endPoint x: 343, endPoint y: 250, distance: 31.1
click at [343, 250] on span "[DATE] 10:36:57" at bounding box center [455, 248] width 288 height 10
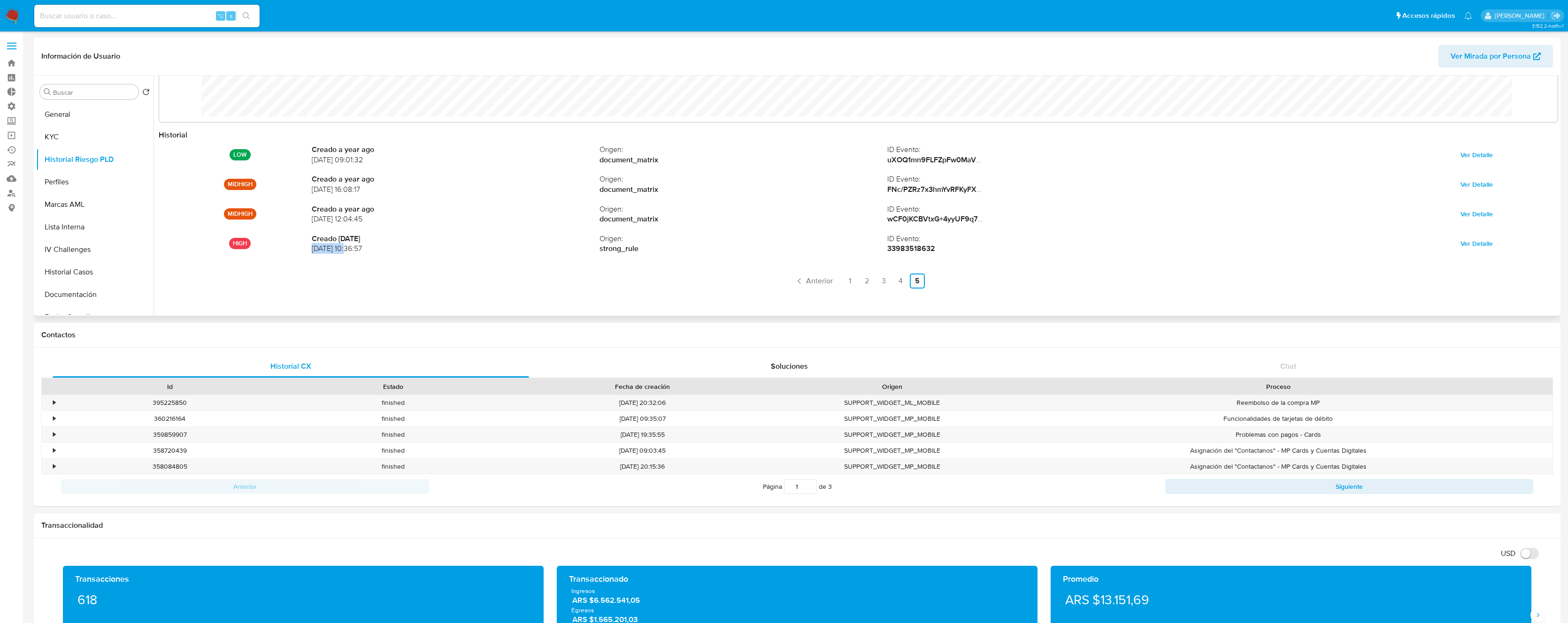
copy span "13/01/2024"
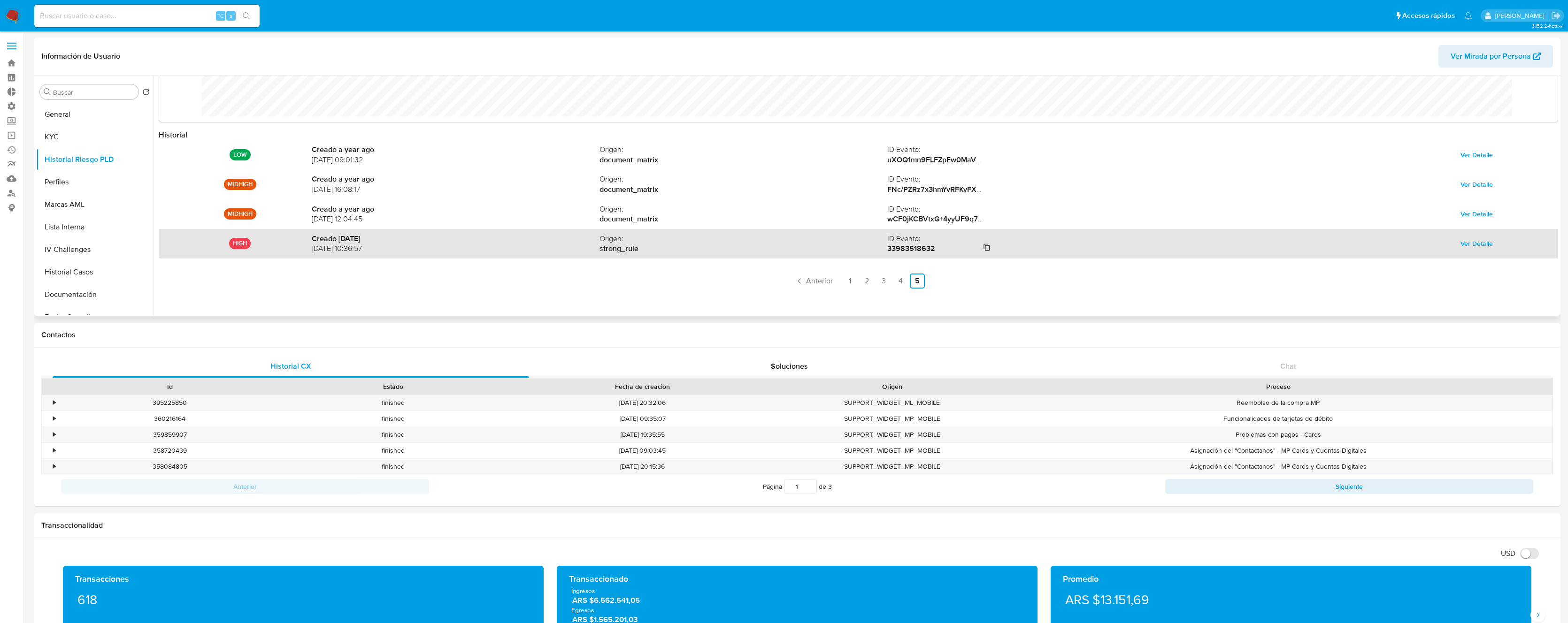
click at [904, 246] on strong "33983518632" at bounding box center [911, 248] width 48 height 11
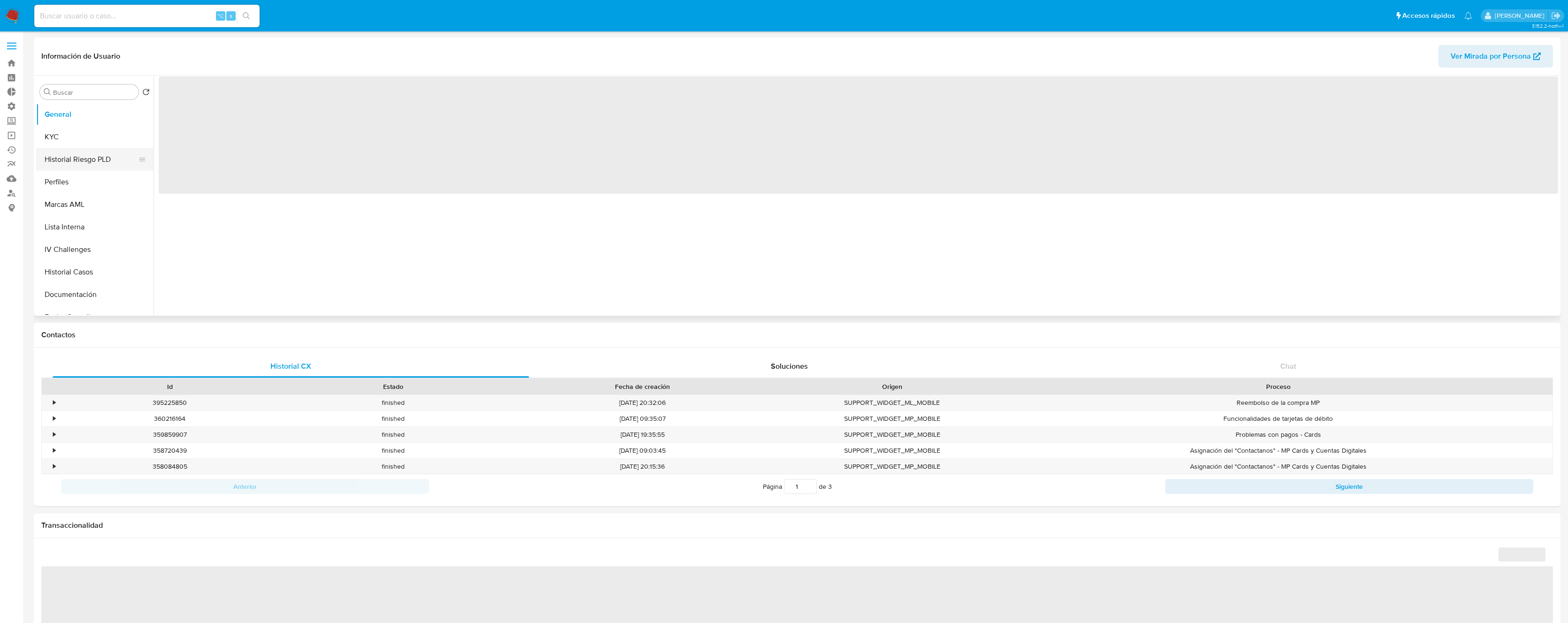
click at [72, 160] on button "Historial Riesgo PLD" at bounding box center [91, 159] width 110 height 22
select select "10"
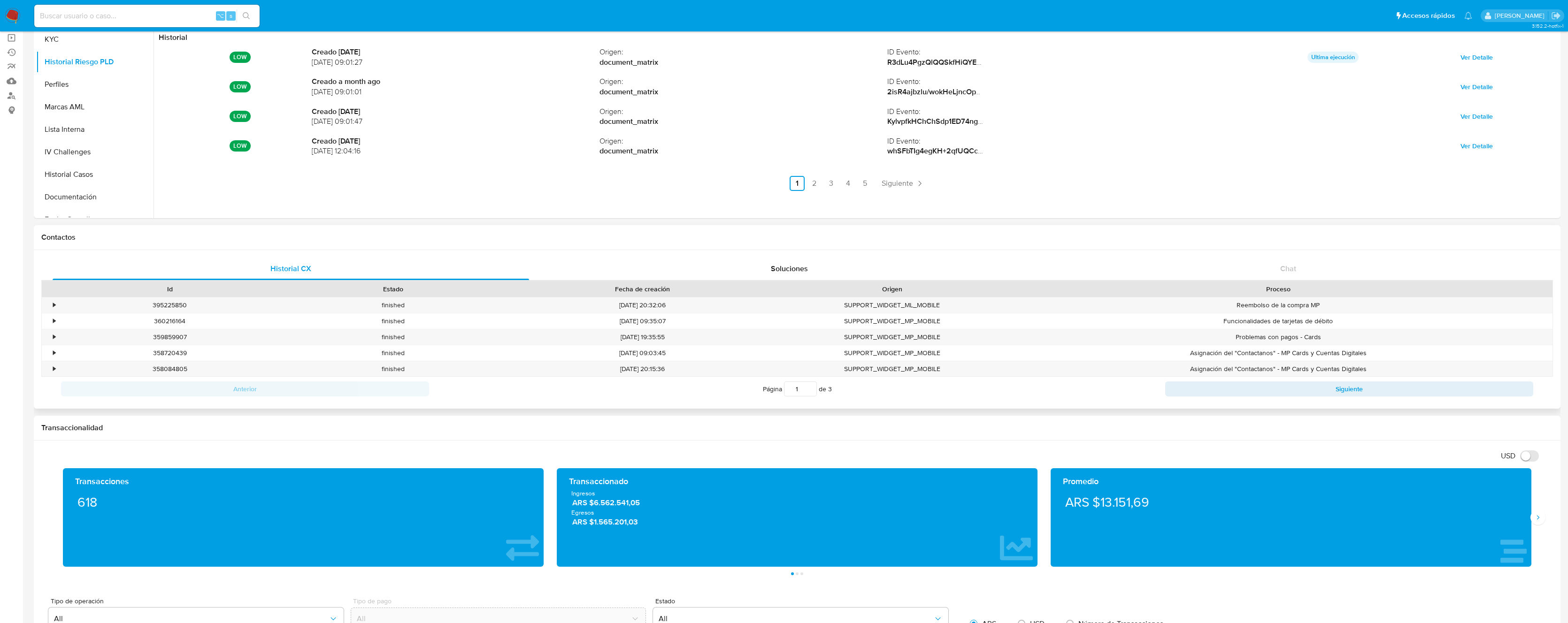
scroll to position [104, 0]
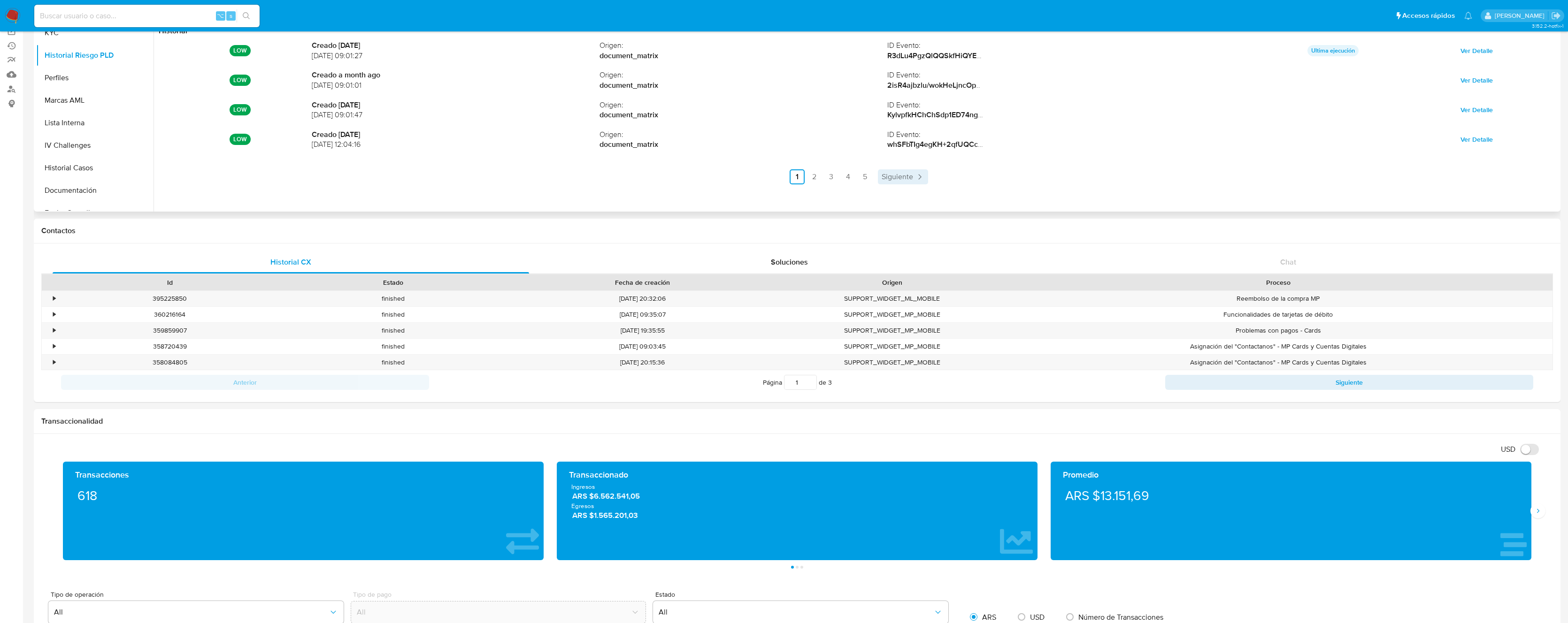
click at [887, 182] on link "Siguiente" at bounding box center [902, 177] width 50 height 15
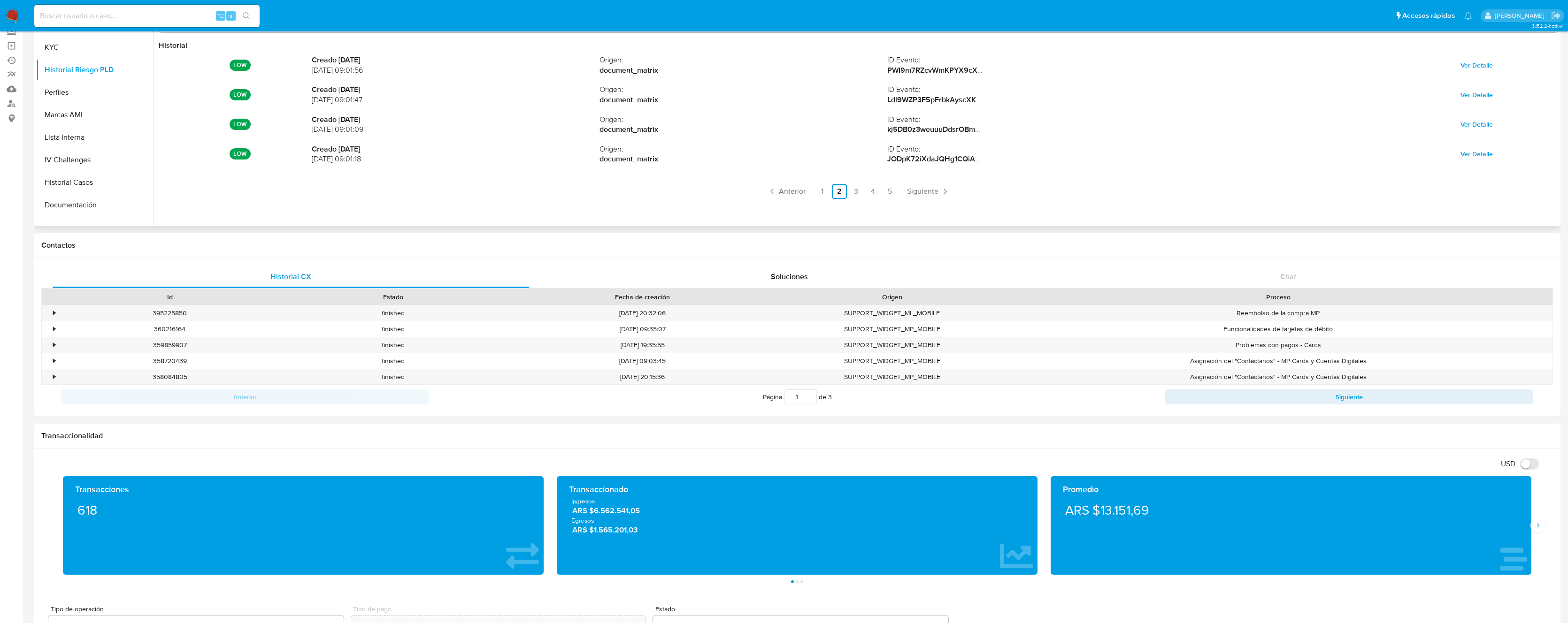
scroll to position [33, 0]
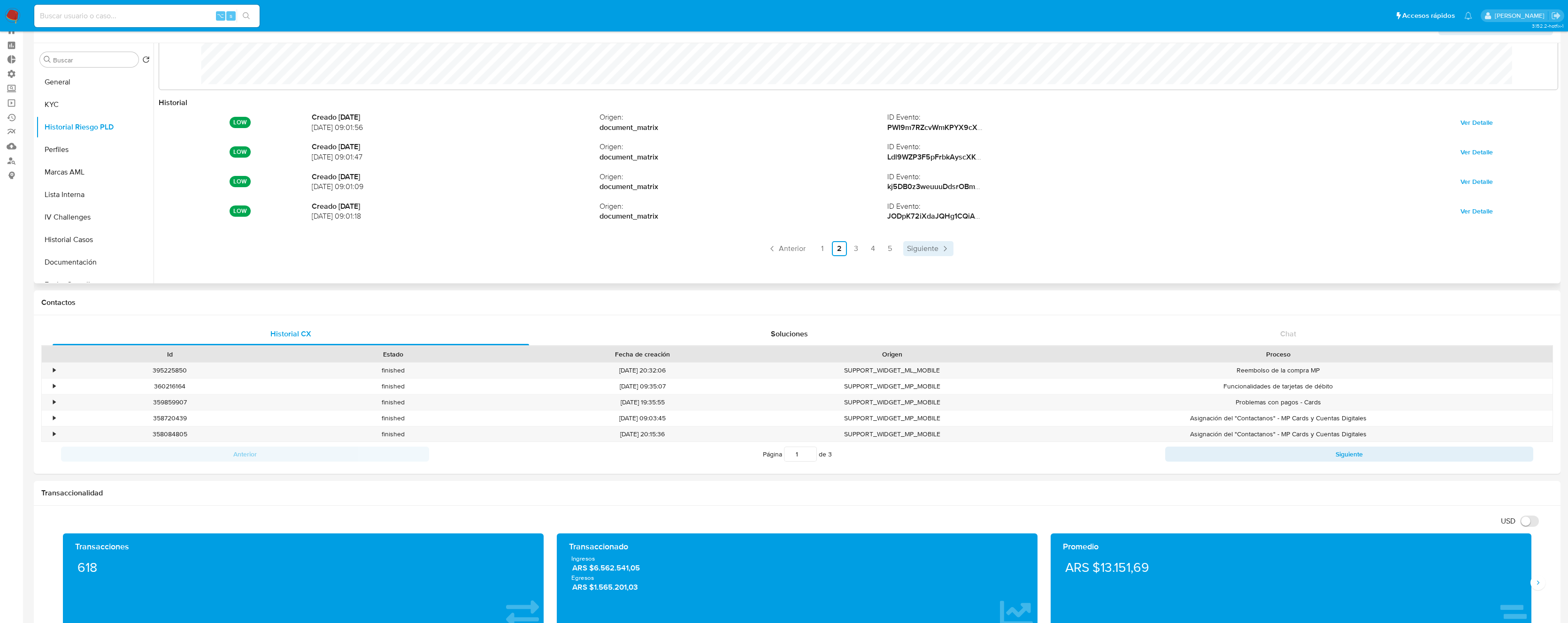
click at [936, 250] on link "Siguiente" at bounding box center [927, 248] width 50 height 15
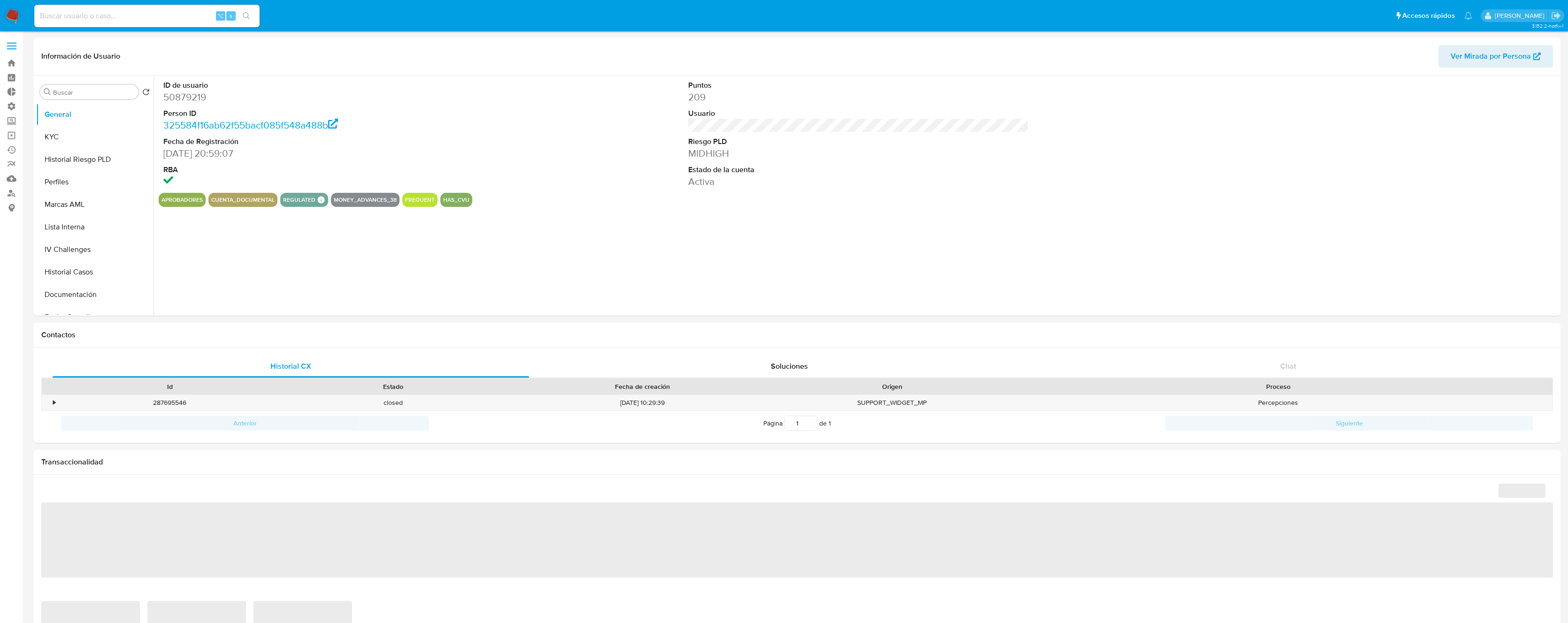
select select "10"
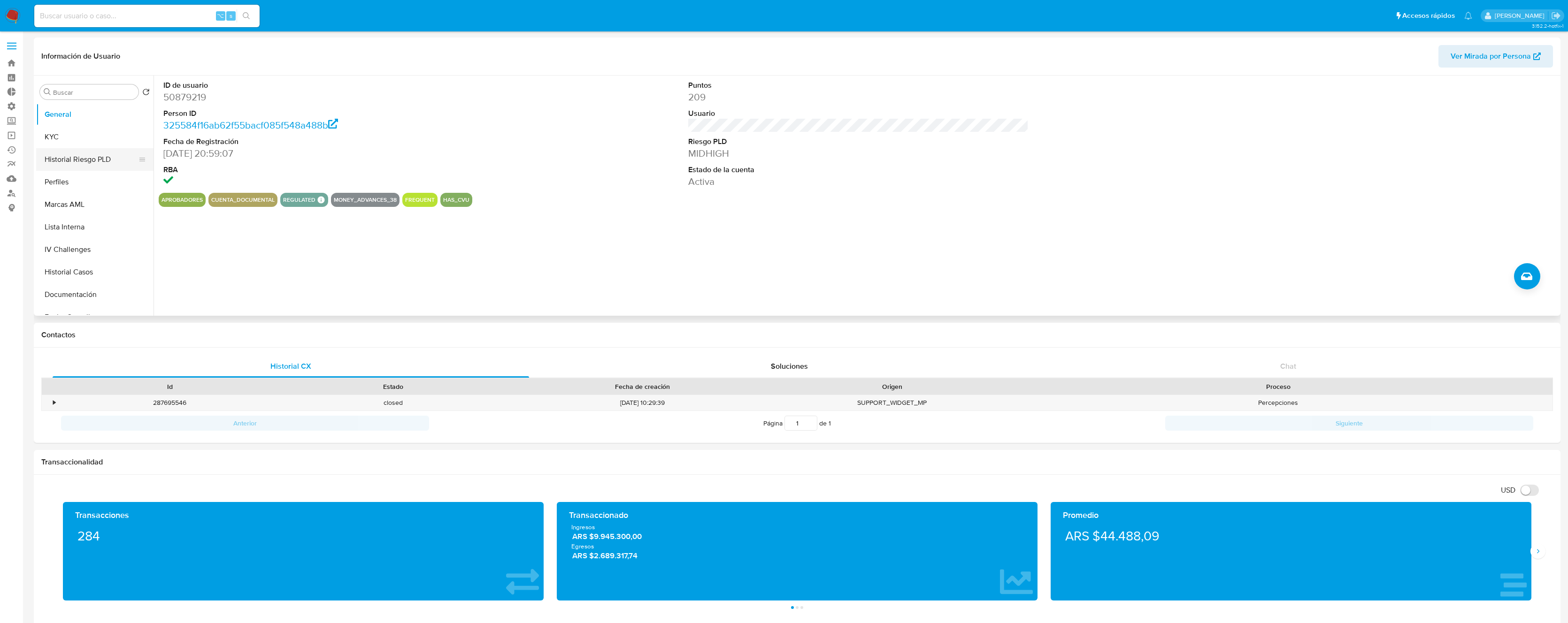
click at [65, 163] on button "Historial Riesgo PLD" at bounding box center [91, 159] width 110 height 22
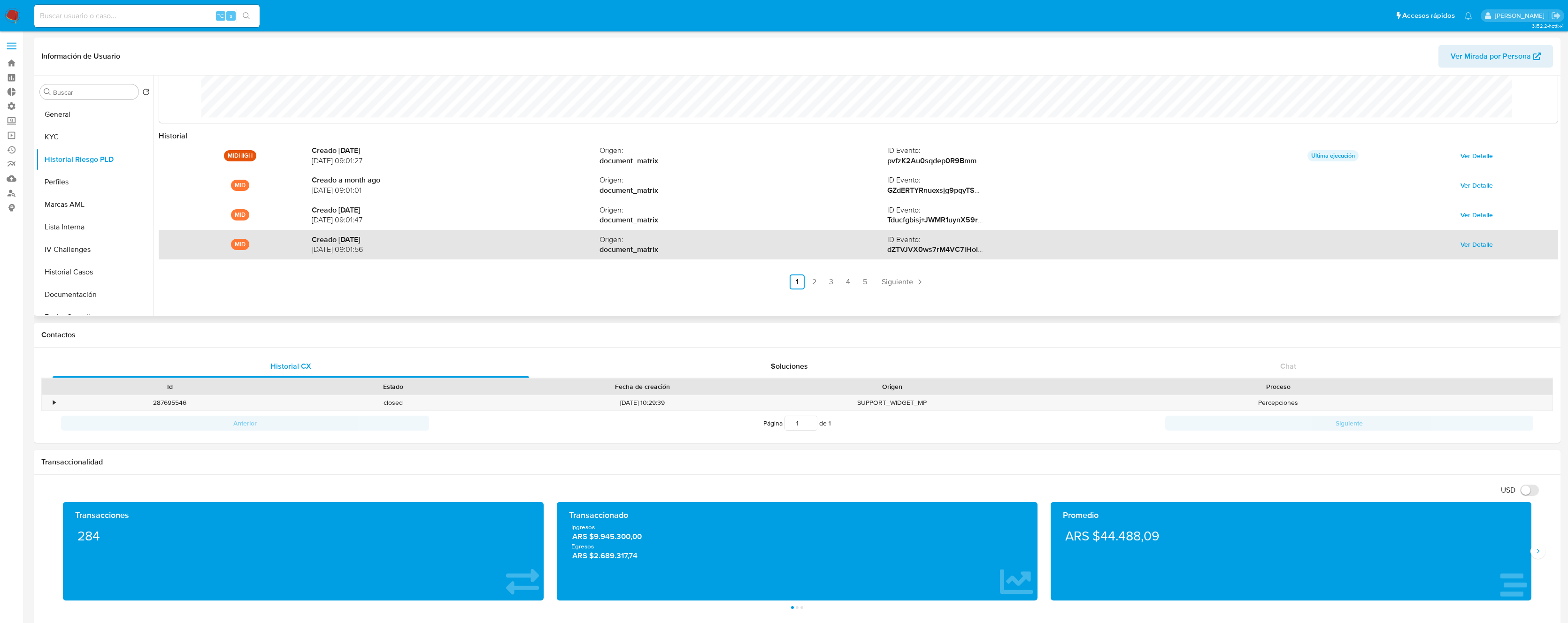
scroll to position [50, 0]
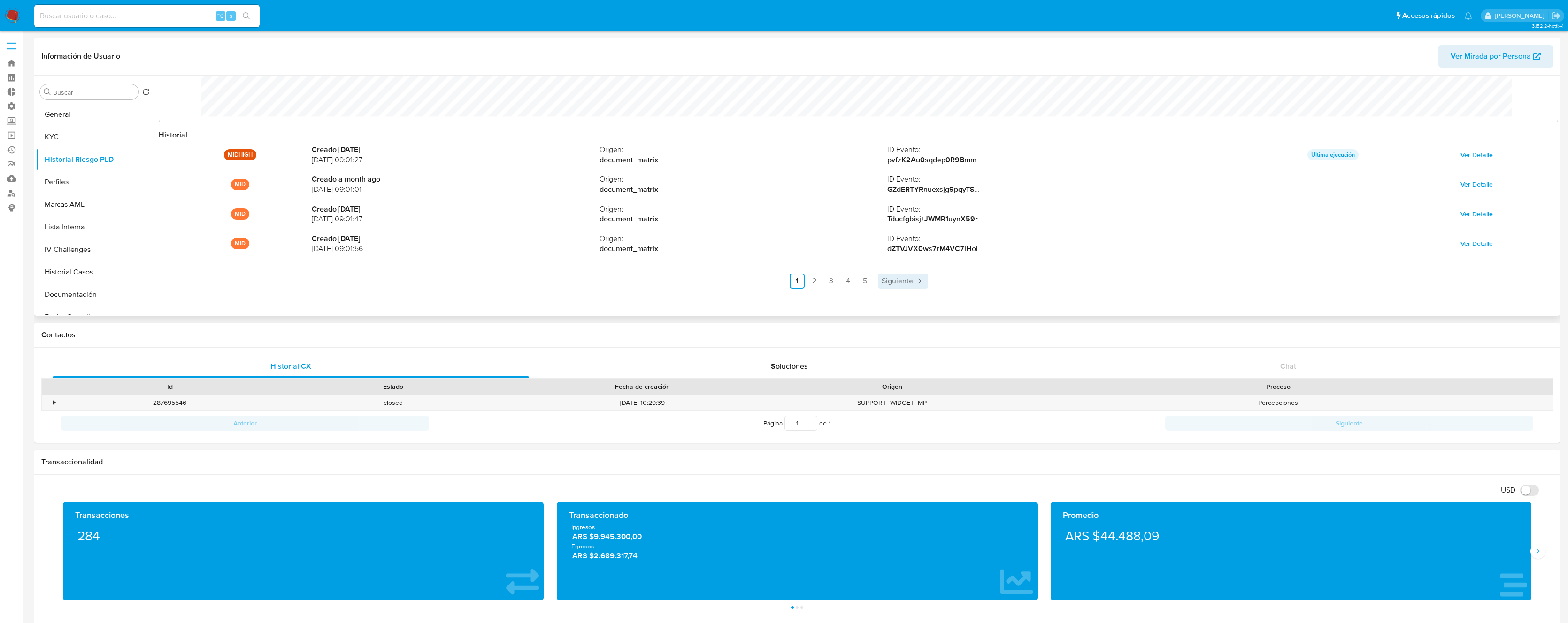
click at [907, 283] on span "Siguiente" at bounding box center [897, 281] width 31 height 7
click at [907, 283] on span "Siguiente" at bounding box center [922, 281] width 31 height 7
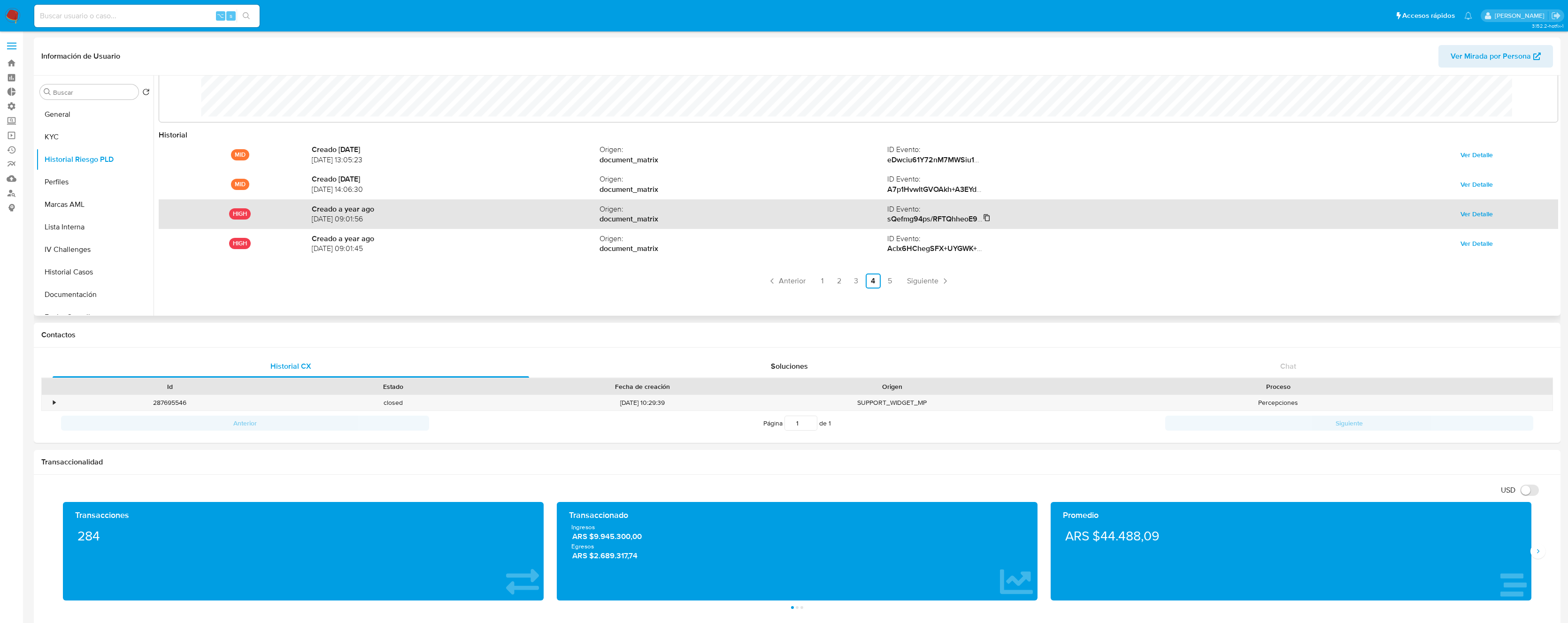
click at [985, 217] on icon at bounding box center [987, 217] width 7 height 7
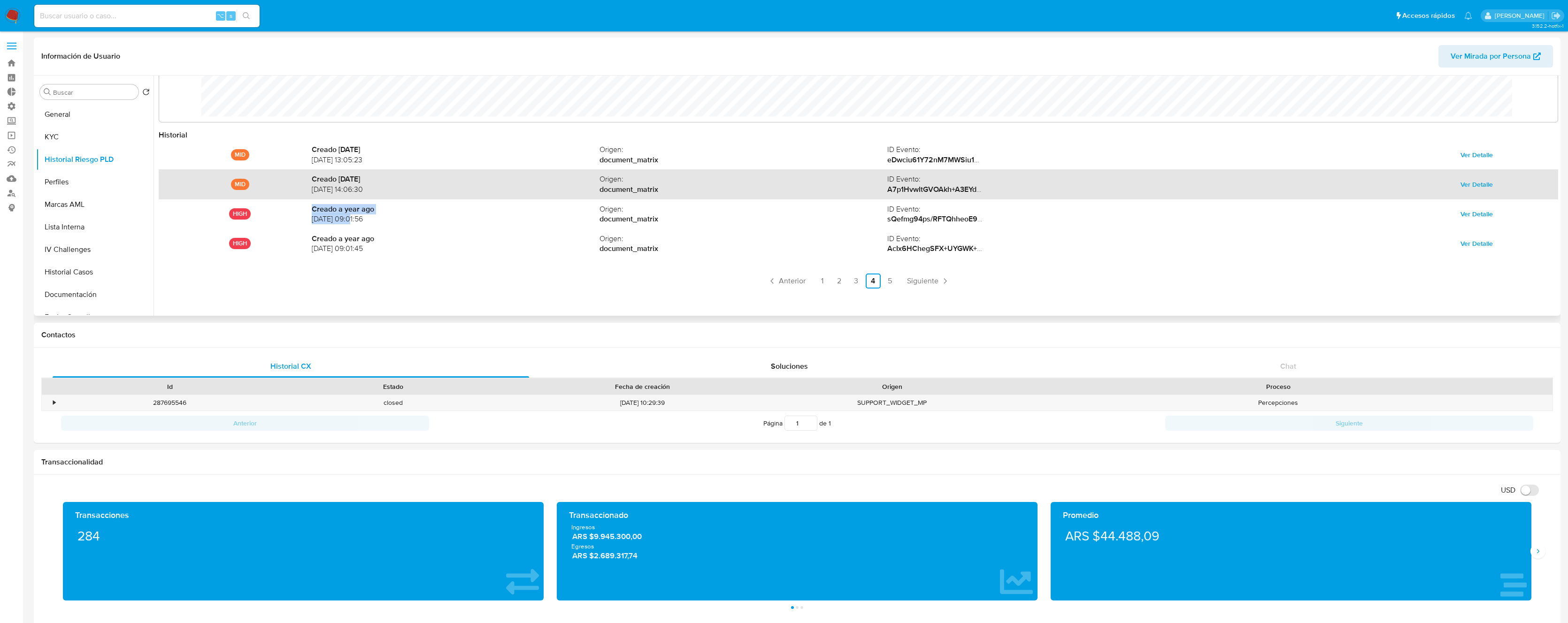
drag, startPoint x: 353, startPoint y: 219, endPoint x: 453, endPoint y: 172, distance: 110.5
click at [310, 219] on div "HIGH Creado a year ago 02/09/2024 09:01:56 Origen : document_matrix ID Evento :…" at bounding box center [858, 214] width 1399 height 30
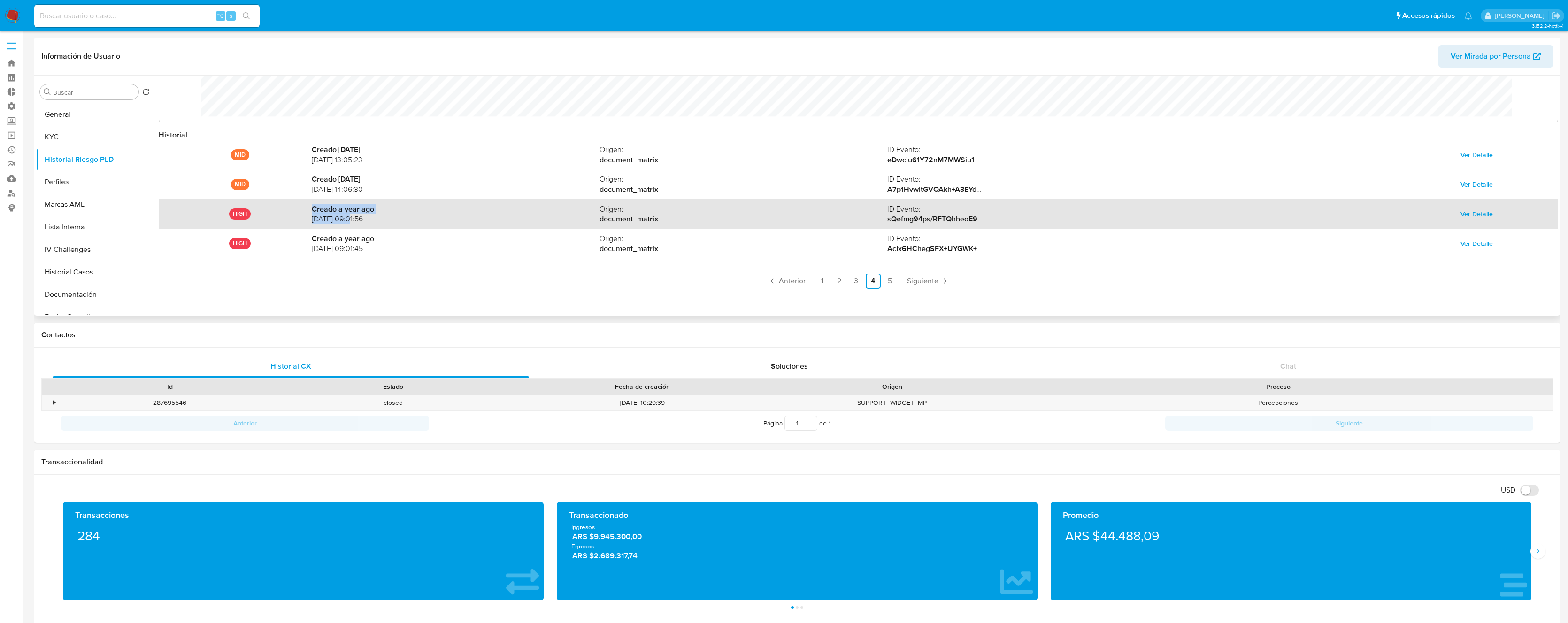
click at [335, 218] on span "[DATE] 09:01:56" at bounding box center [455, 219] width 288 height 10
drag, startPoint x: 351, startPoint y: 219, endPoint x: 312, endPoint y: 221, distance: 39.1
click at [312, 221] on span "[DATE] 09:01:56" at bounding box center [455, 219] width 288 height 10
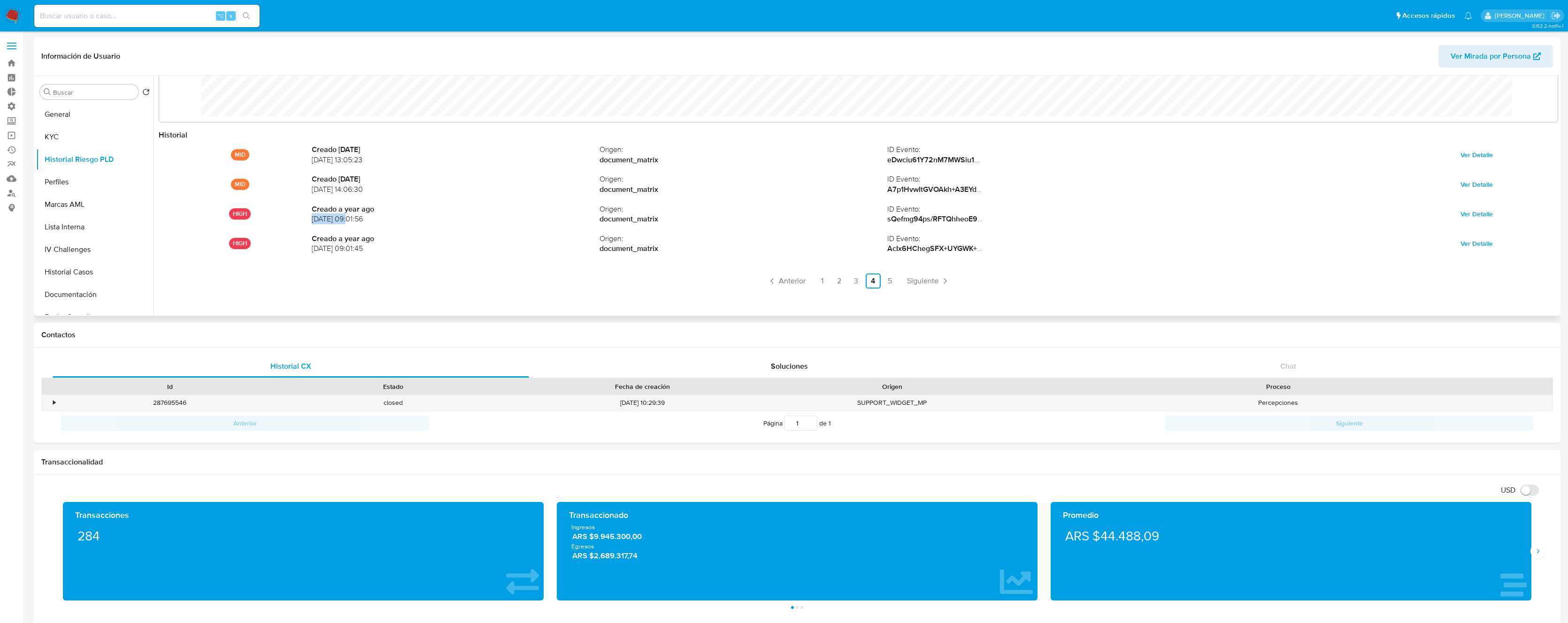
copy span "02/09/2024"
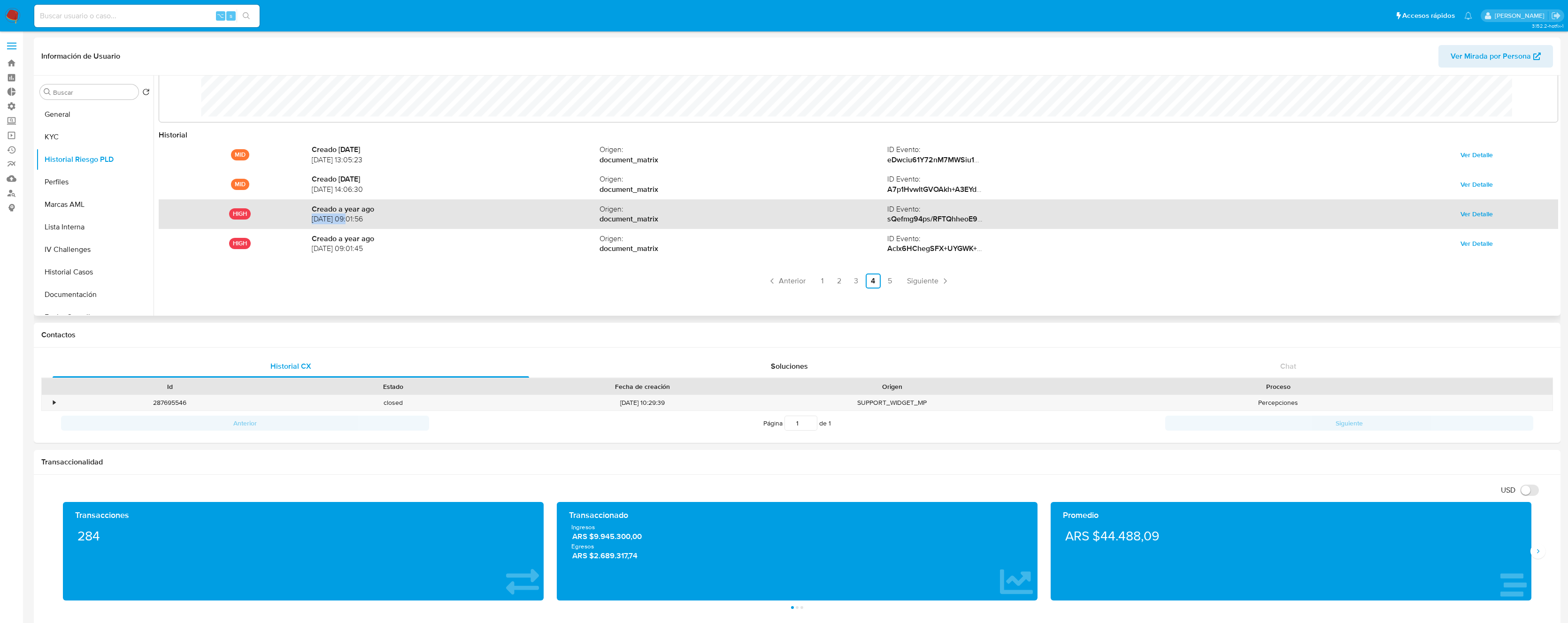
click at [1468, 212] on span "Ver Detalle" at bounding box center [1476, 214] width 33 height 13
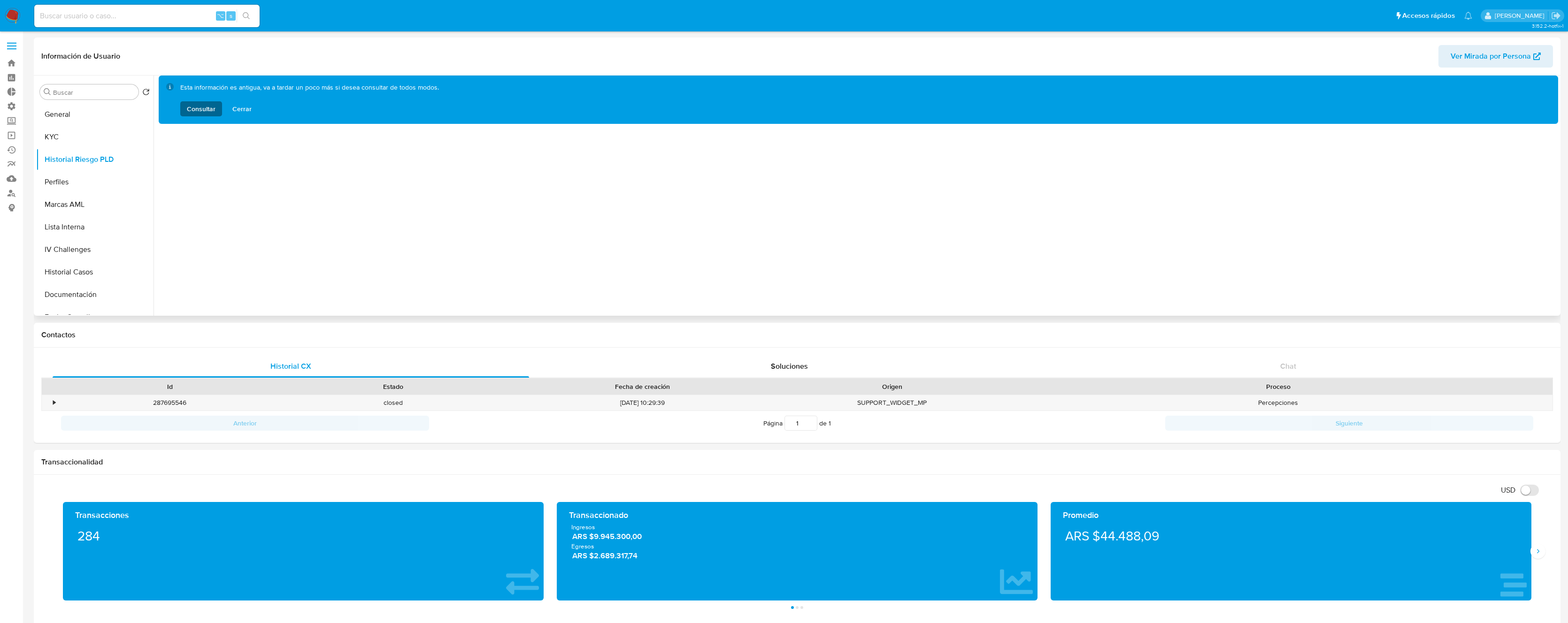
click at [185, 109] on button "Consultar" at bounding box center [201, 109] width 42 height 15
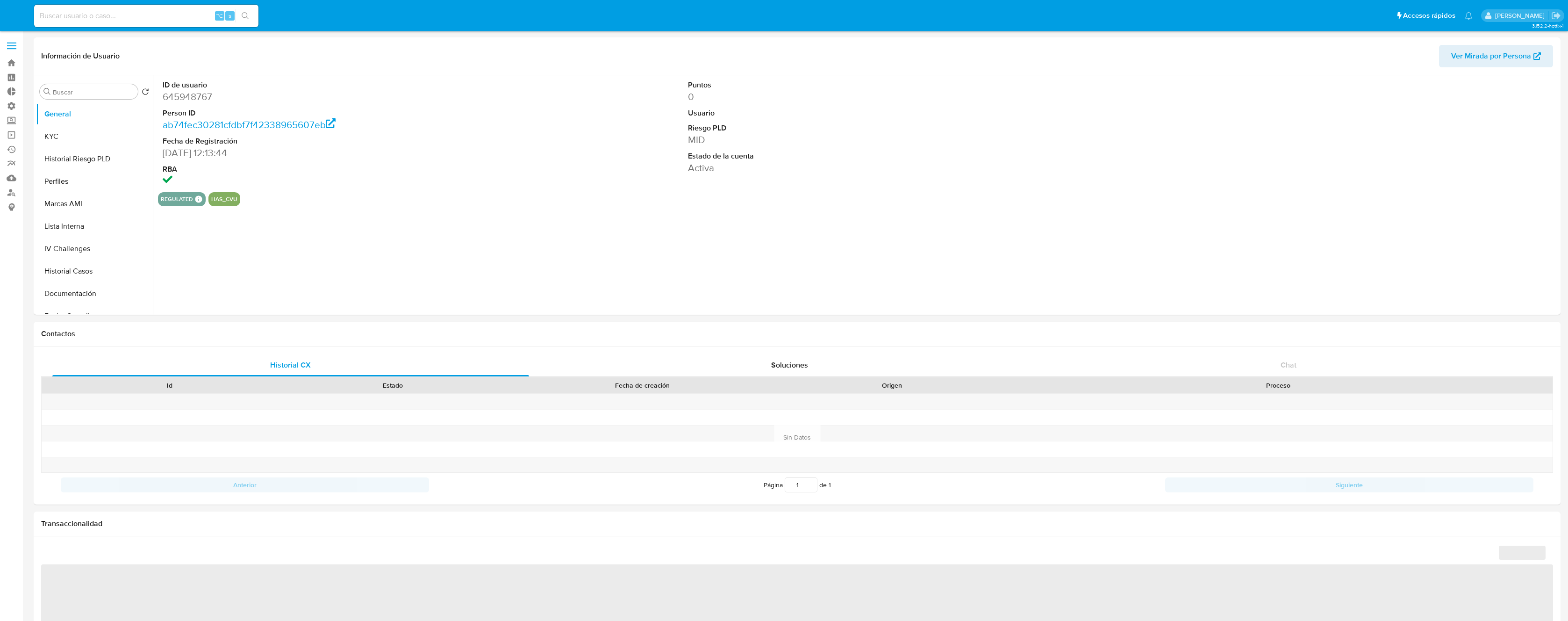
select select "10"
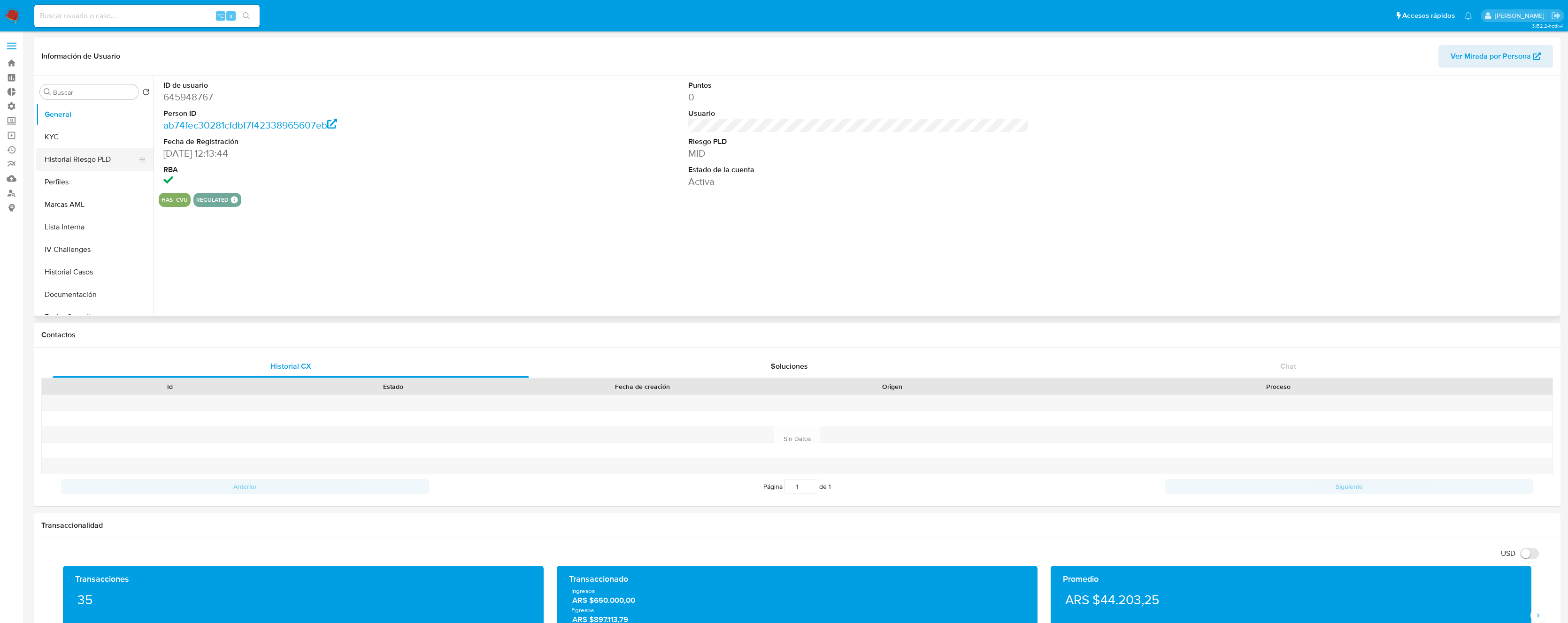
click at [85, 158] on button "Historial Riesgo PLD" at bounding box center [91, 159] width 110 height 22
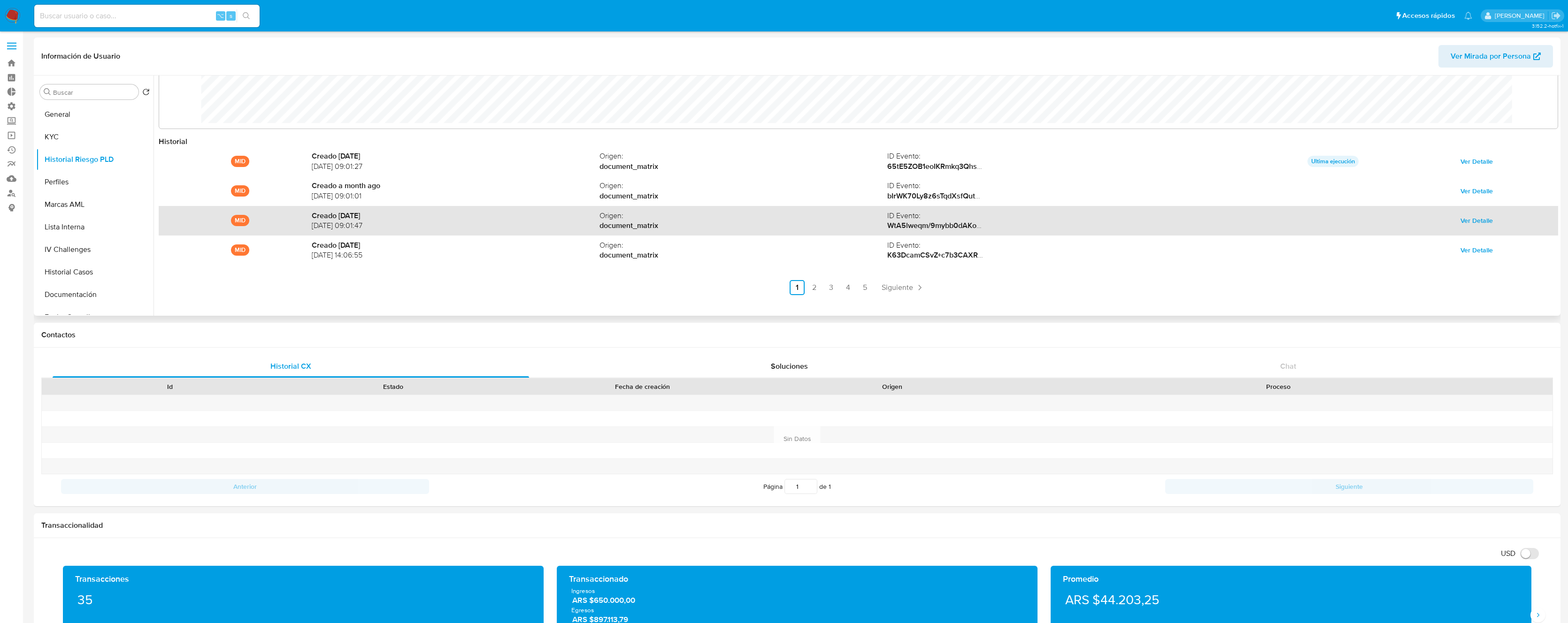
scroll to position [50, 0]
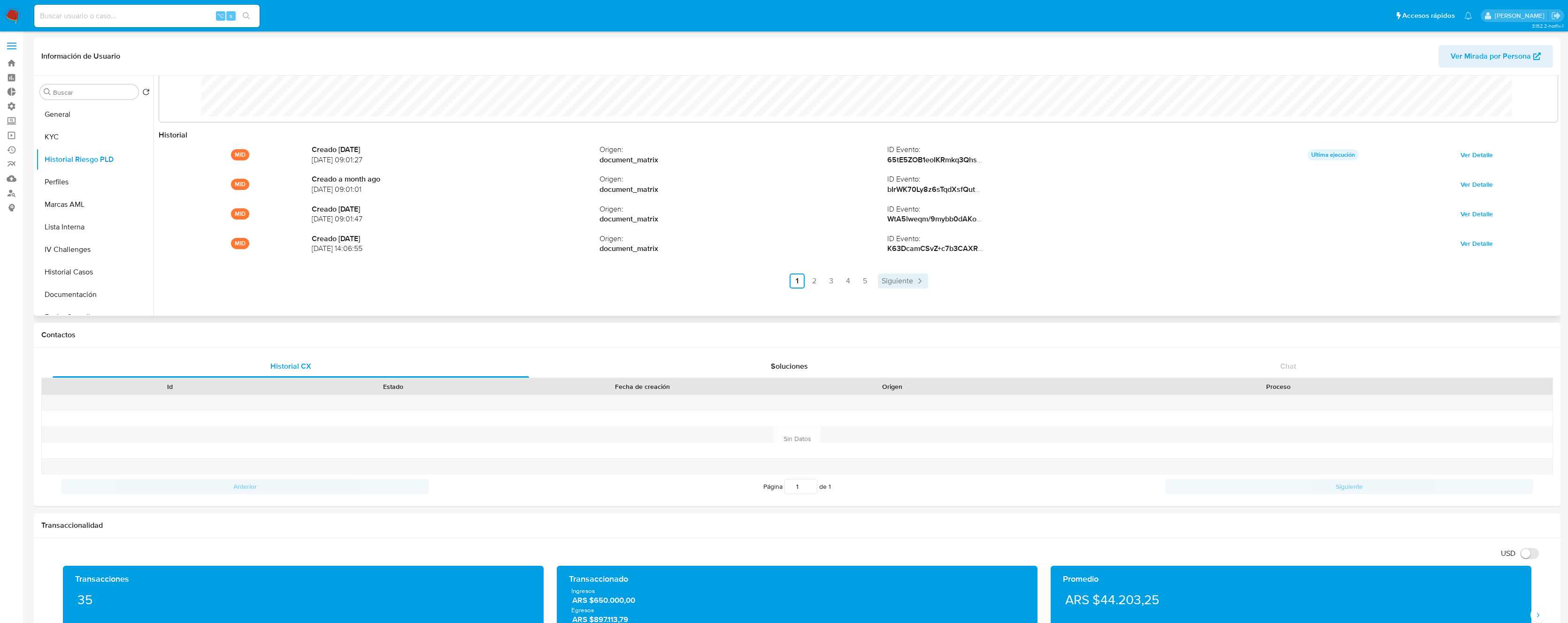
click at [898, 280] on span "Siguiente" at bounding box center [897, 281] width 31 height 7
click at [898, 280] on ul "Anterior 1 2 3 4 5 Siguiente" at bounding box center [858, 281] width 1399 height 15
click at [921, 281] on span "Siguiente" at bounding box center [922, 281] width 31 height 7
click at [935, 282] on span "Siguiente" at bounding box center [922, 281] width 31 height 7
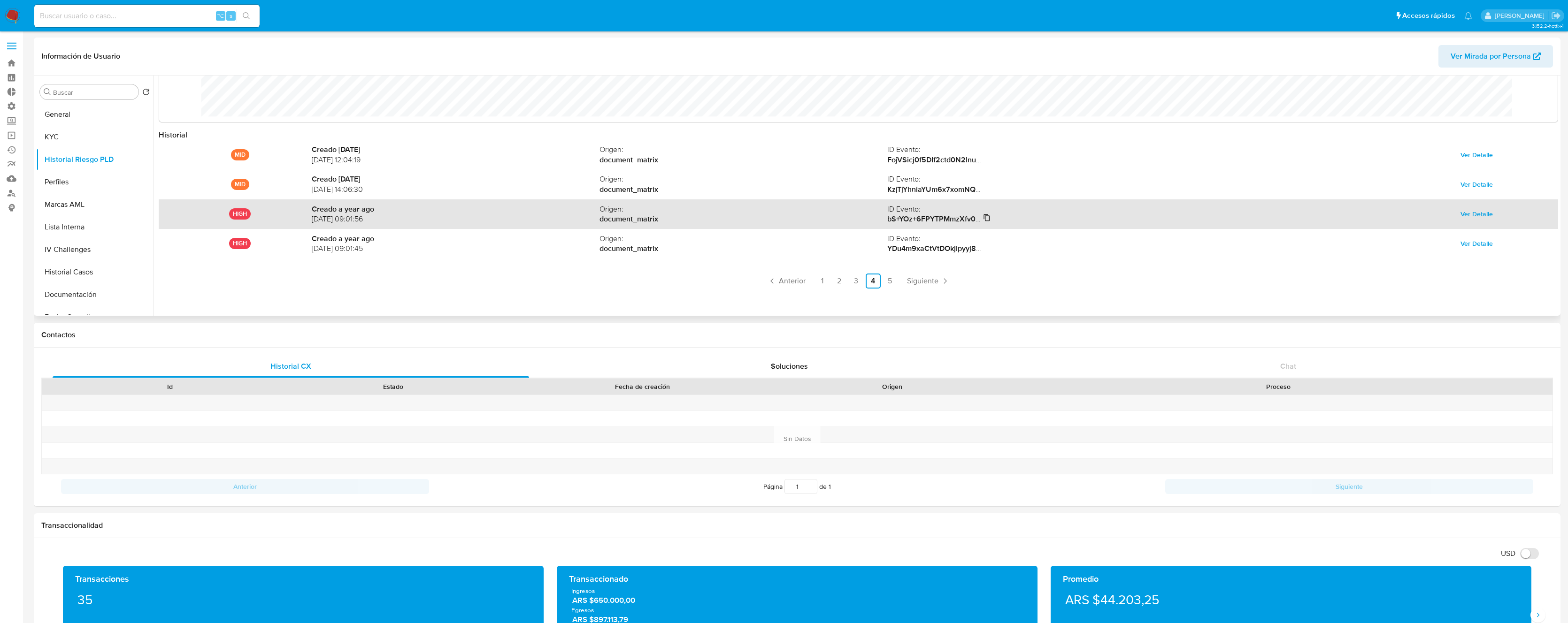
click at [987, 217] on icon at bounding box center [987, 217] width 7 height 7
drag, startPoint x: 349, startPoint y: 219, endPoint x: 310, endPoint y: 221, distance: 39.1
click at [310, 221] on div "HIGH Creado a year ago 02/09/2024 09:01:56 Origen : document_matrix ID Evento :…" at bounding box center [858, 214] width 1399 height 30
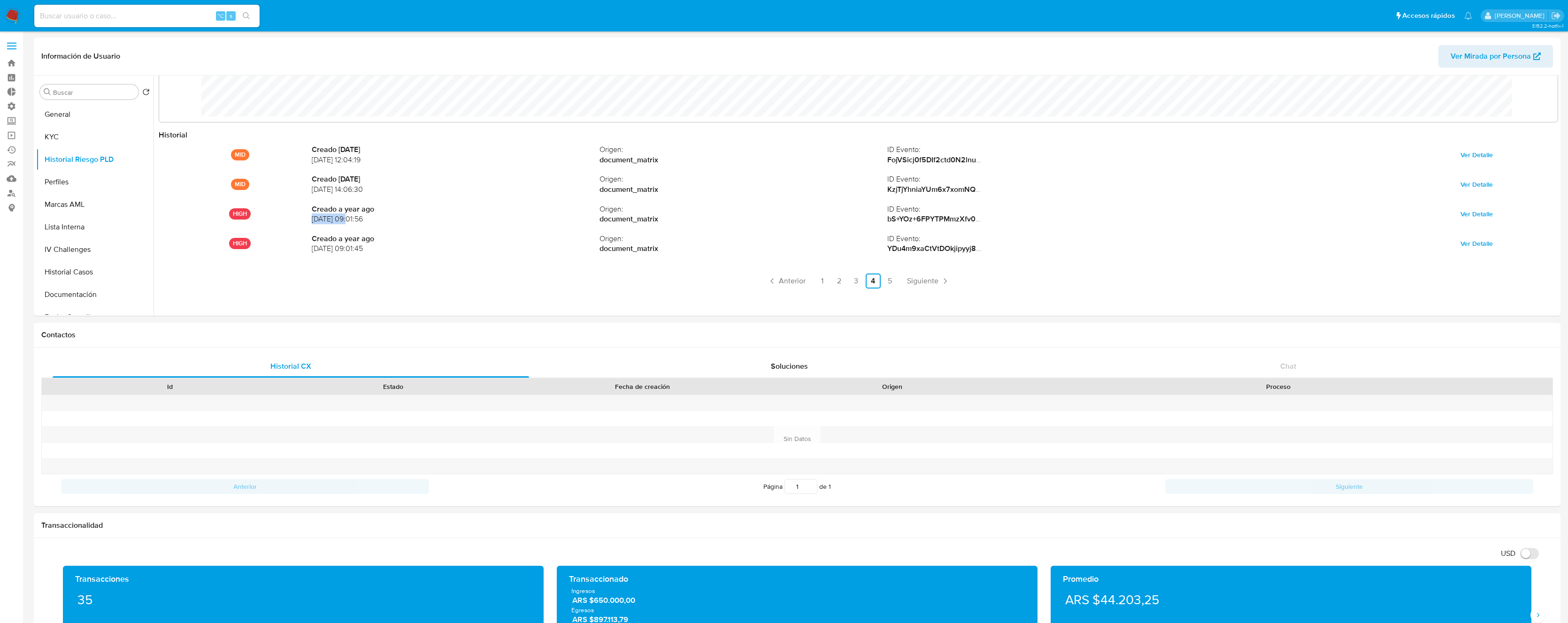
copy span "02/09/2024"
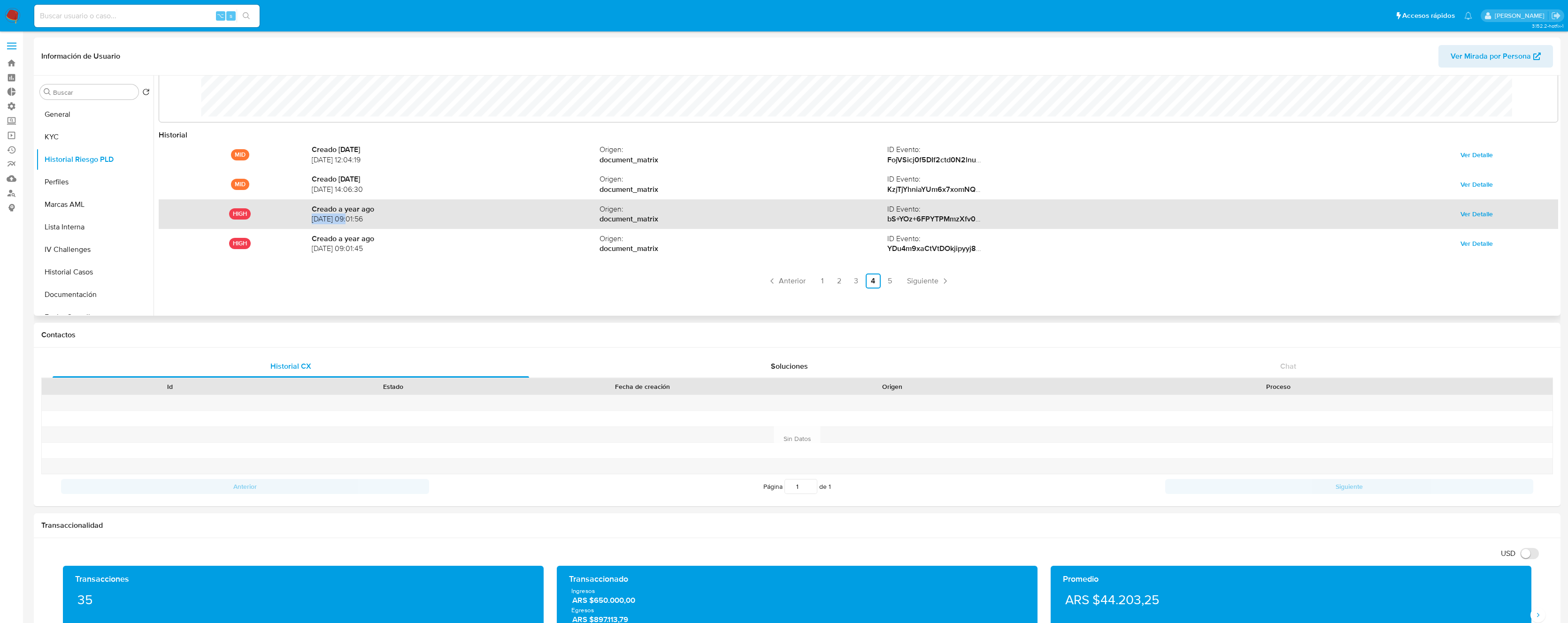
click at [1477, 217] on span "Ver Detalle" at bounding box center [1476, 214] width 33 height 13
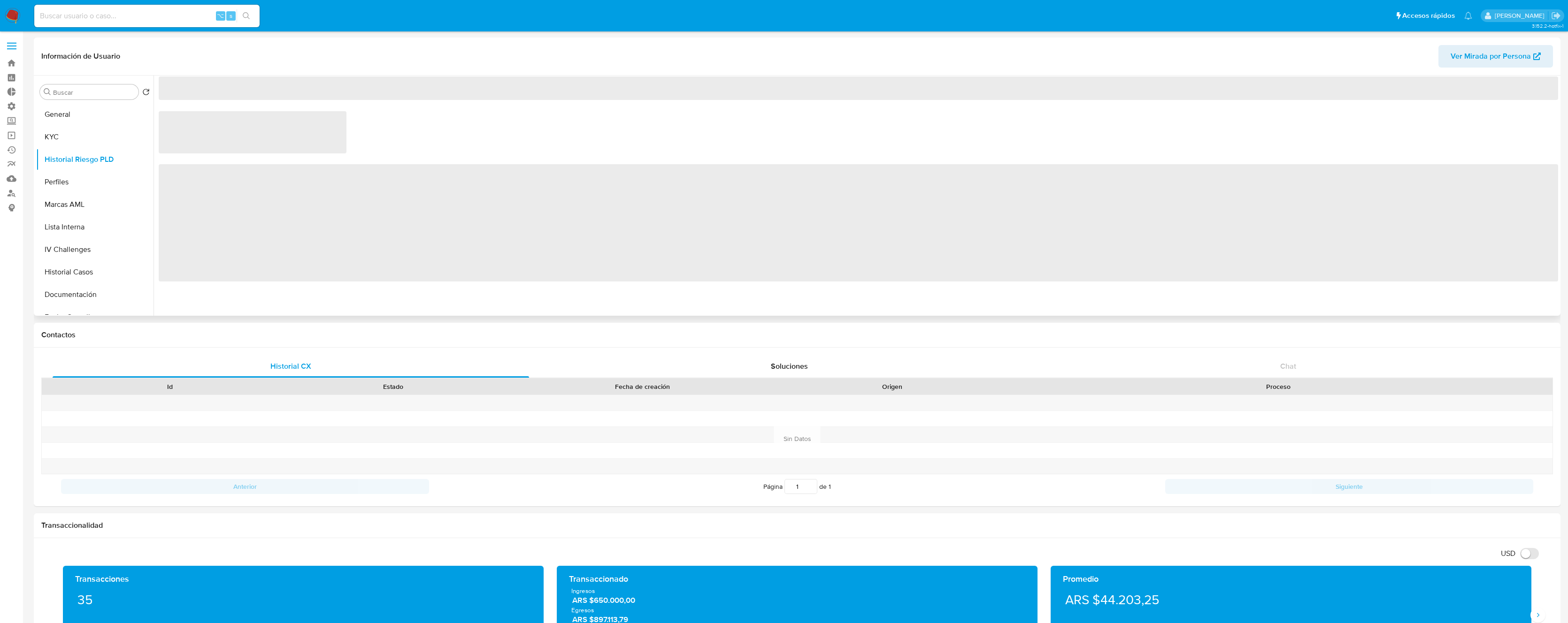
scroll to position [0, 0]
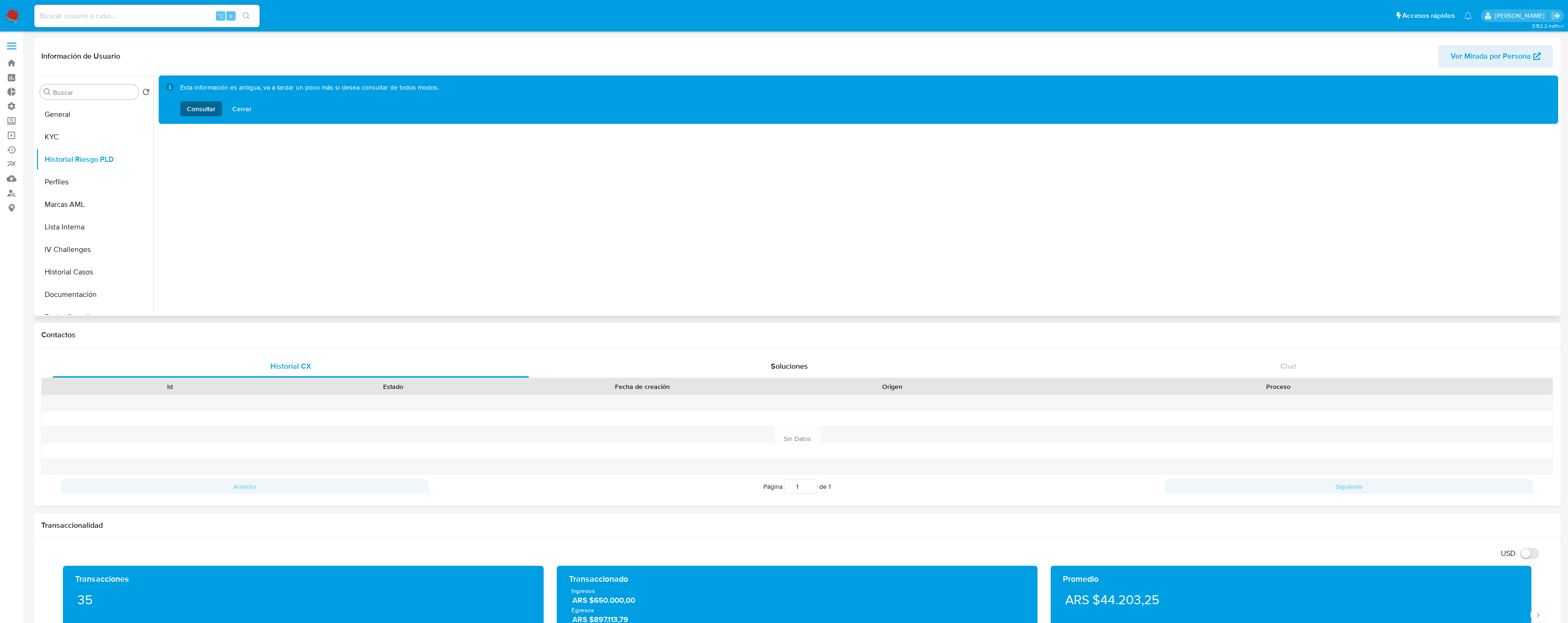
click at [196, 112] on span "Consultar" at bounding box center [201, 109] width 29 height 15
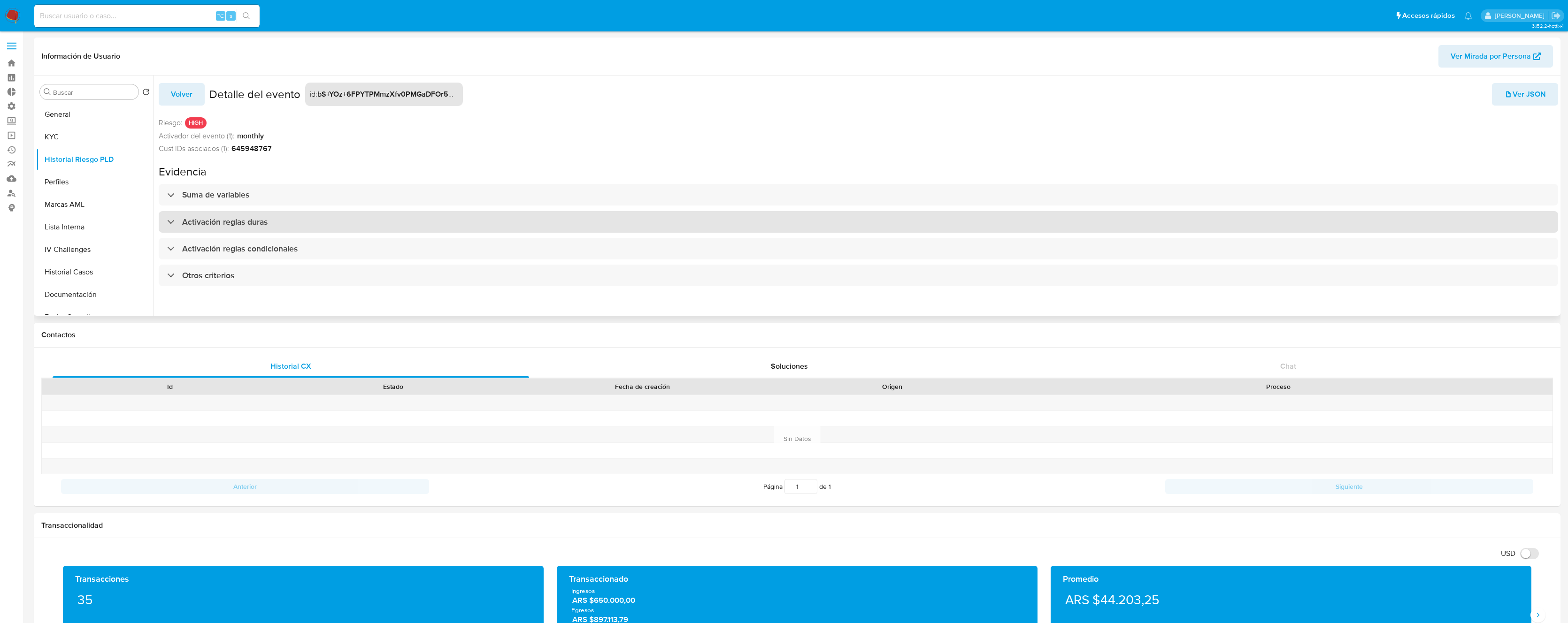
click at [294, 223] on div "Activación reglas duras" at bounding box center [858, 222] width 1399 height 22
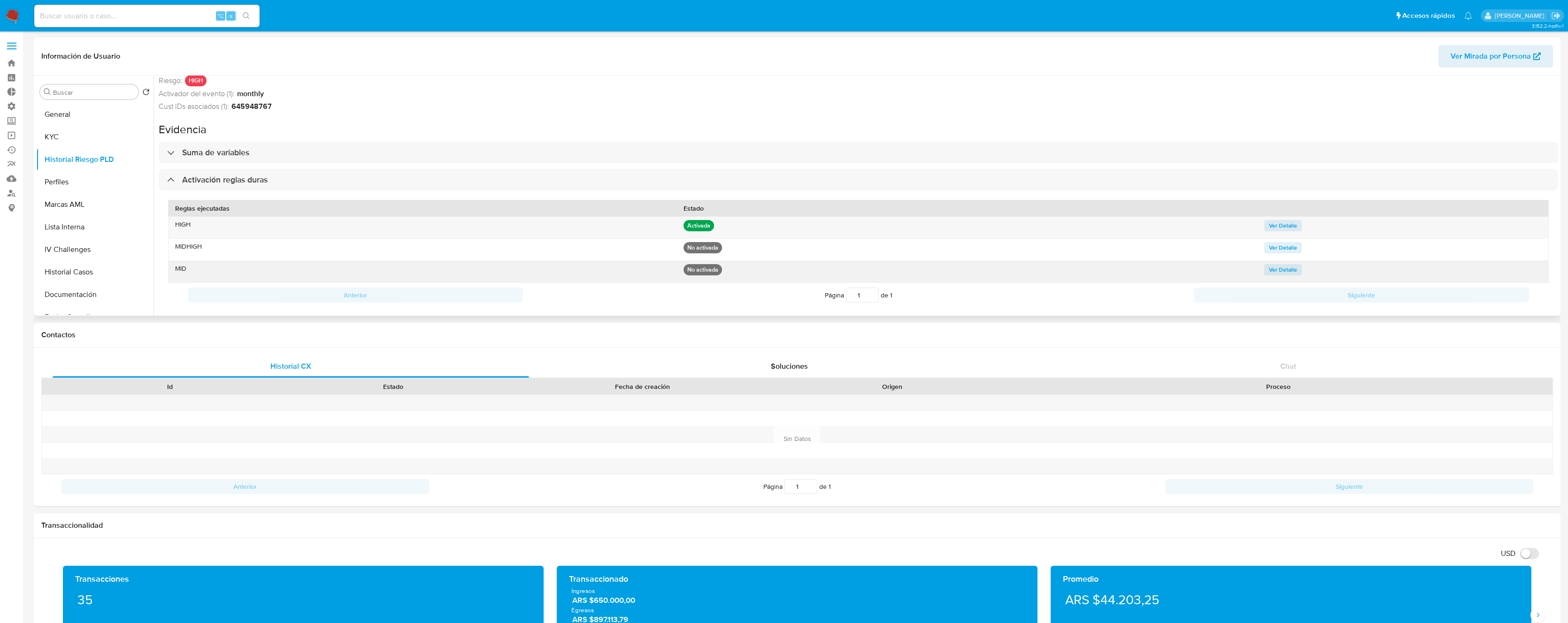
scroll to position [62, 0]
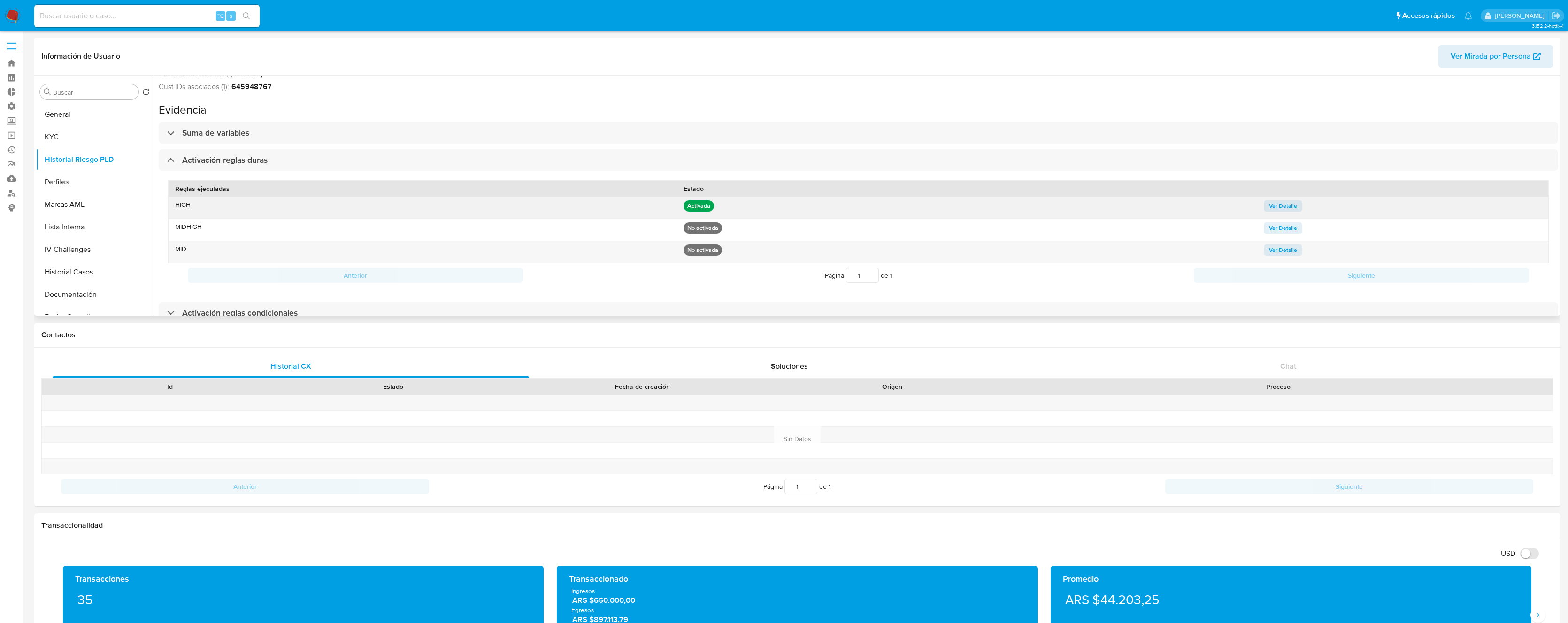
click at [1275, 202] on span "Ver Detalle" at bounding box center [1283, 206] width 28 height 9
drag, startPoint x: 1267, startPoint y: 154, endPoint x: 1151, endPoint y: 155, distance: 116.0
click at [1151, 155] on div "Evidencia has_monitoring_or_ended_business_relationship_internal_list_categorie…" at bounding box center [1277, 140] width 259 height 107
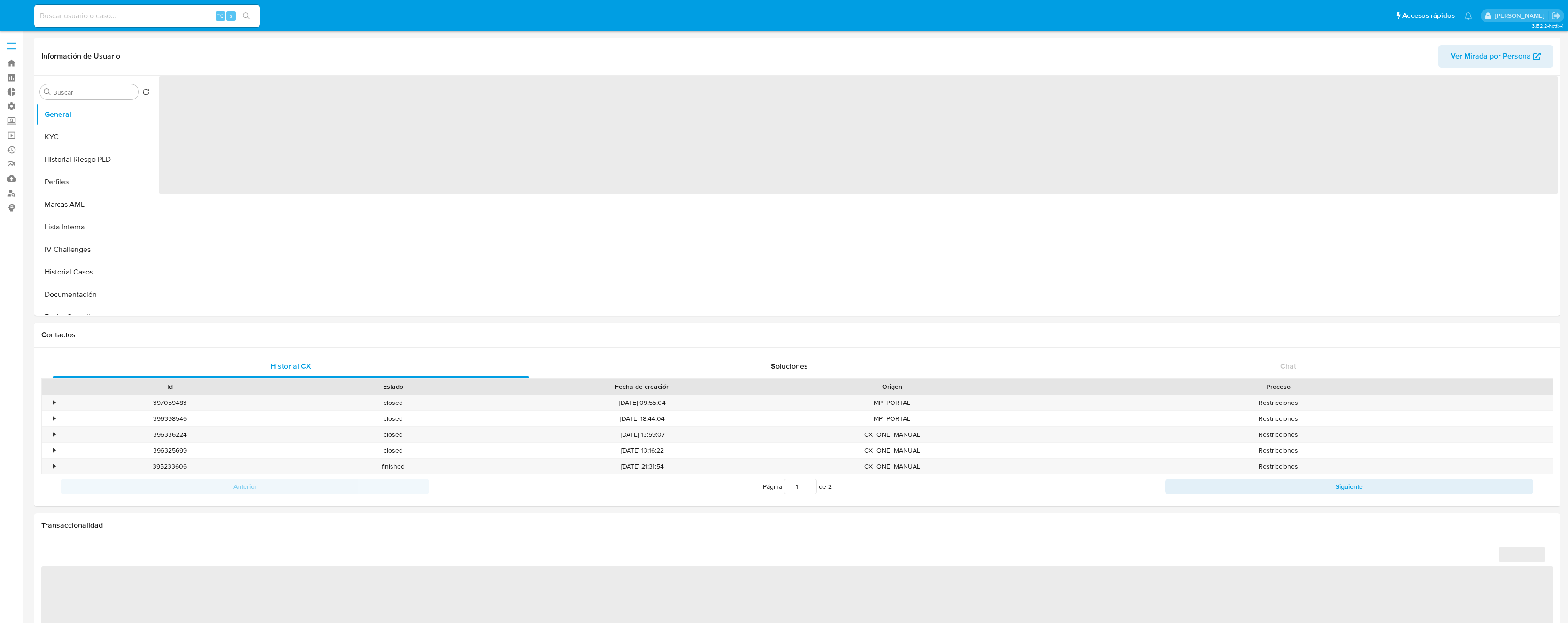
select select "10"
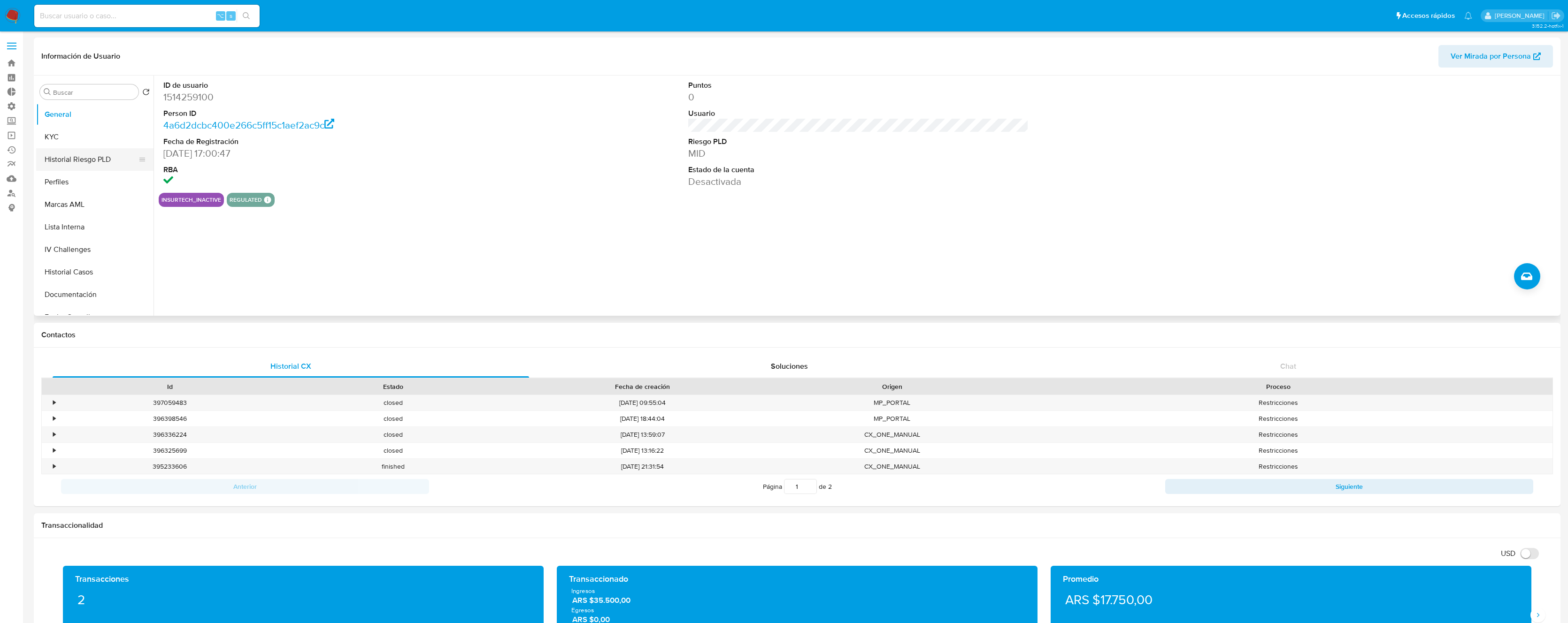
click at [86, 158] on button "Historial Riesgo PLD" at bounding box center [91, 159] width 110 height 22
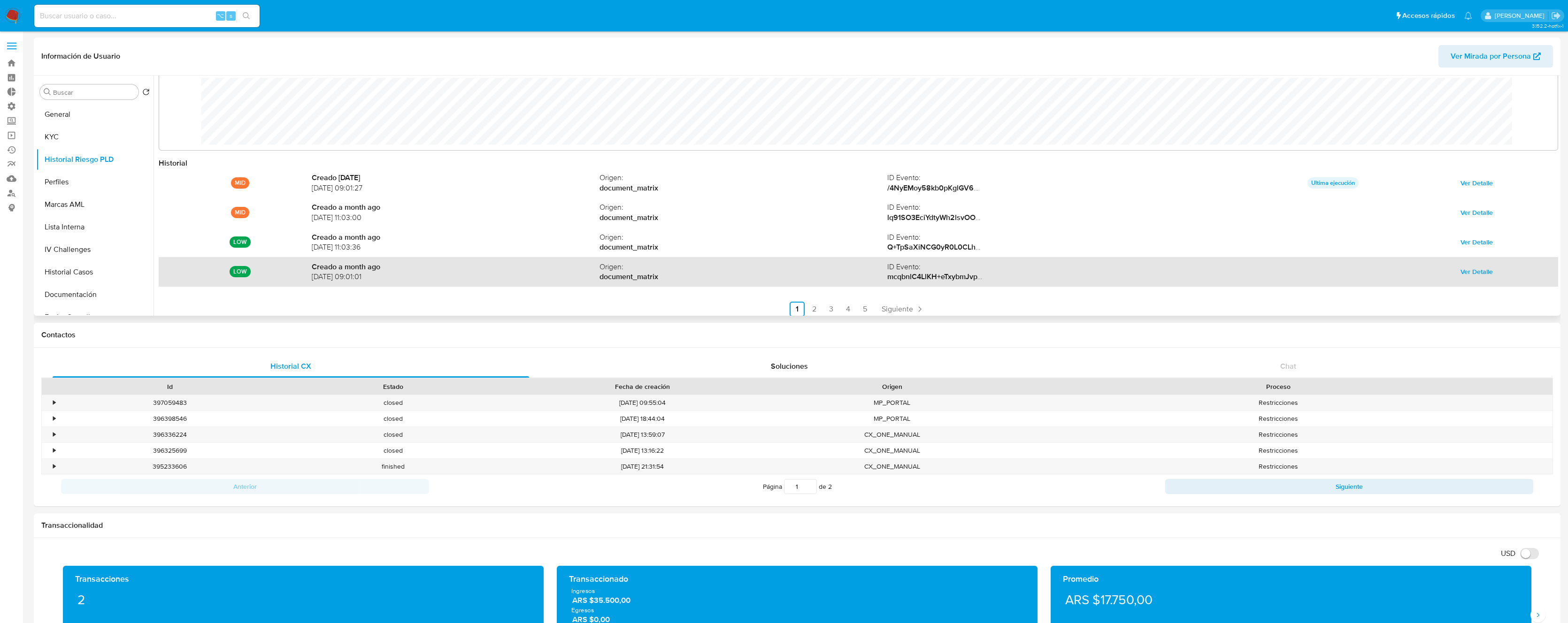
scroll to position [50, 0]
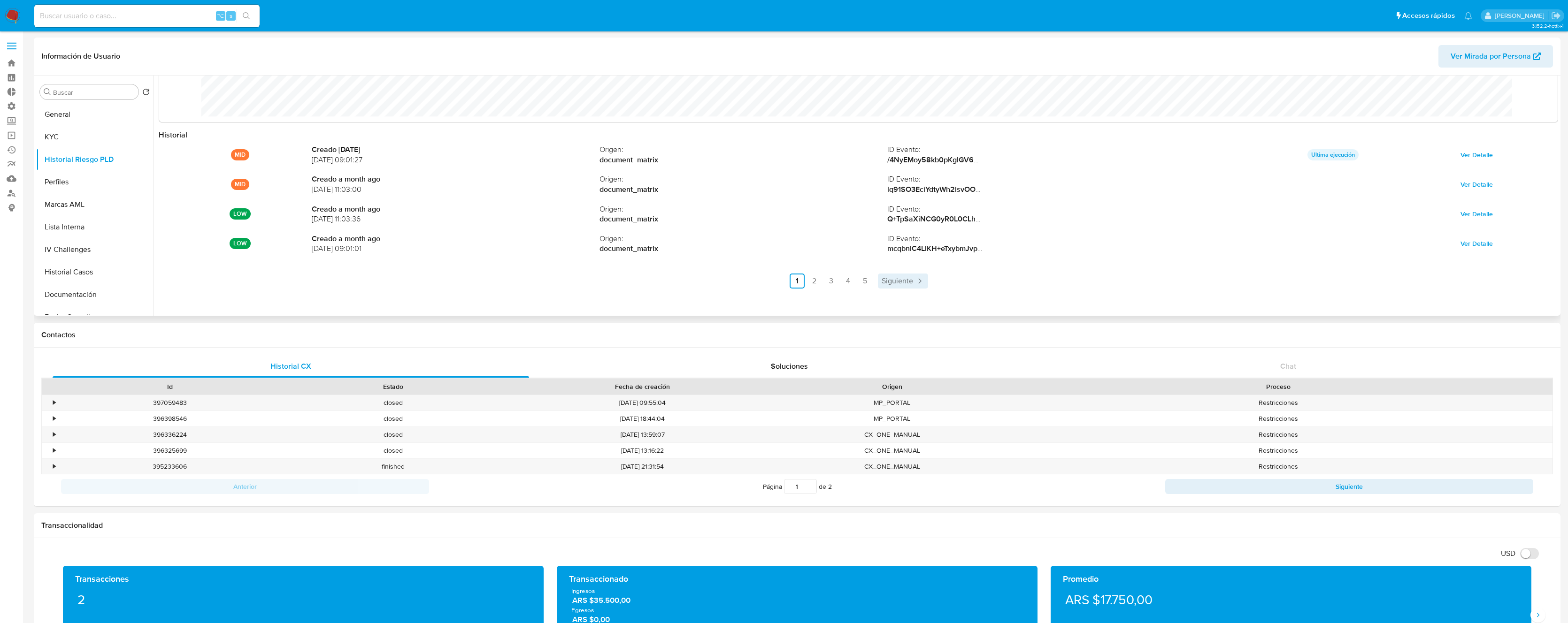
click at [898, 280] on span "Siguiente" at bounding box center [897, 281] width 31 height 7
click at [898, 280] on ul "Anterior 1 2 3 4 5 Siguiente" at bounding box center [858, 281] width 1399 height 15
click at [914, 282] on span "Siguiente" at bounding box center [922, 281] width 31 height 7
click at [925, 280] on span "Siguiente" at bounding box center [922, 281] width 31 height 7
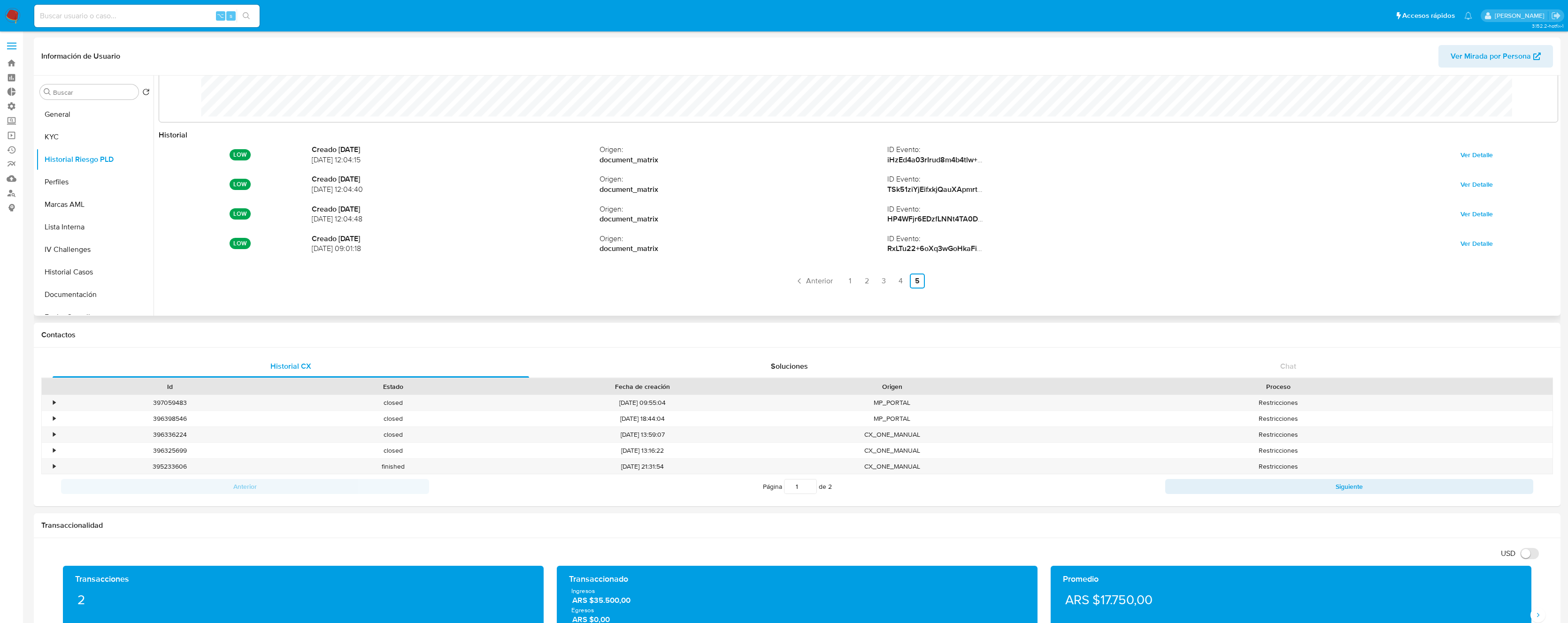
click at [925, 280] on ul "Anterior 1 2 3 4 5 Siguiente" at bounding box center [858, 281] width 1399 height 15
click at [896, 280] on link "4" at bounding box center [900, 281] width 15 height 15
click at [883, 281] on link "5" at bounding box center [890, 281] width 15 height 15
click at [854, 280] on link "1" at bounding box center [849, 281] width 15 height 15
click at [811, 282] on link "2" at bounding box center [814, 281] width 15 height 15
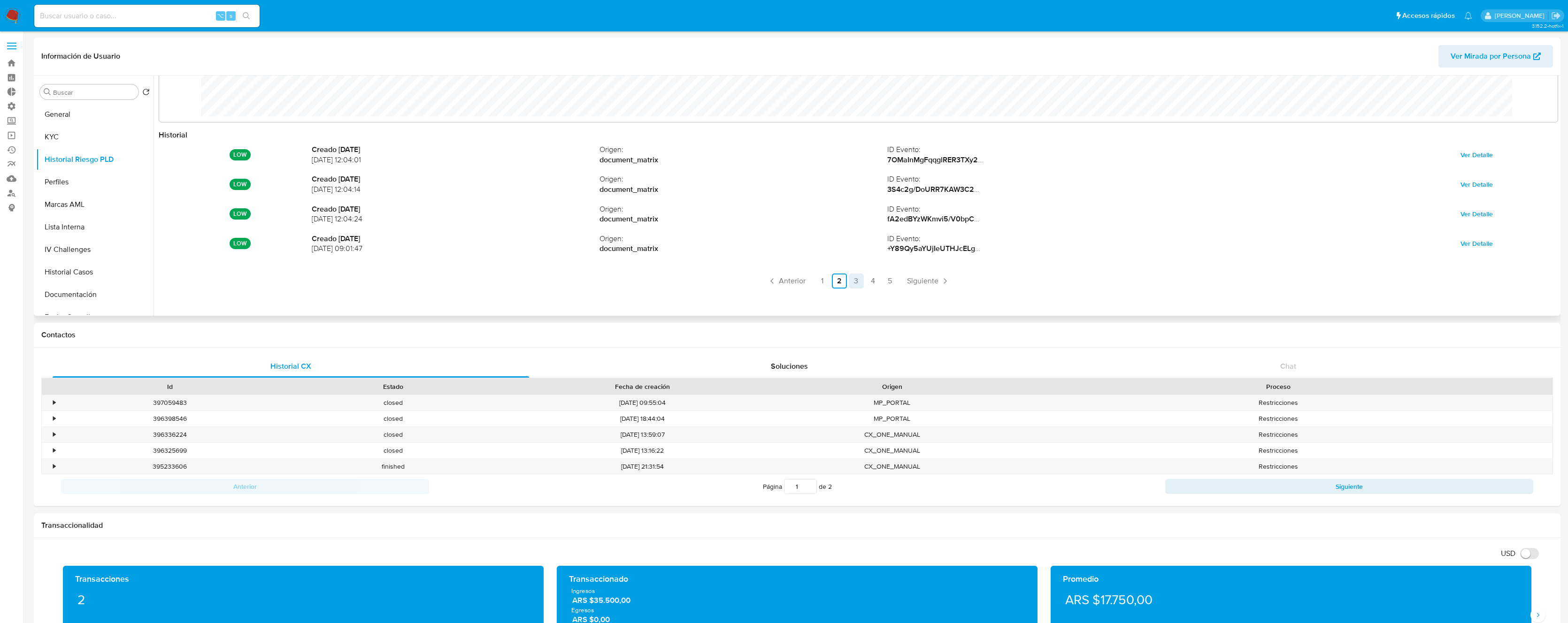
click at [851, 282] on link "3" at bounding box center [856, 281] width 15 height 15
click at [870, 283] on link "4" at bounding box center [873, 281] width 15 height 15
click at [883, 283] on link "5" at bounding box center [890, 281] width 15 height 15
click at [812, 280] on span "Anterior" at bounding box center [819, 281] width 27 height 7
click at [790, 283] on span "Anterior" at bounding box center [792, 281] width 27 height 7
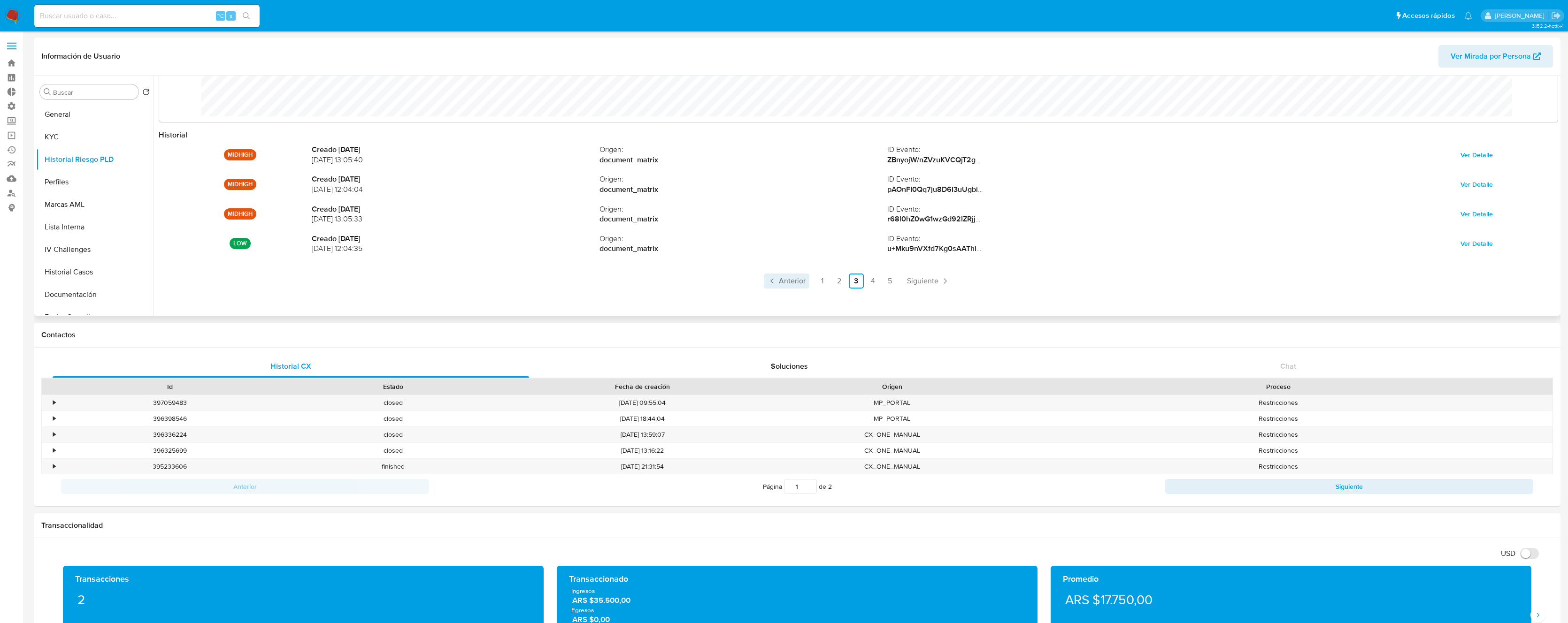
click at [787, 284] on span "Anterior" at bounding box center [792, 281] width 27 height 7
click at [783, 284] on span "Anterior" at bounding box center [792, 281] width 27 height 7
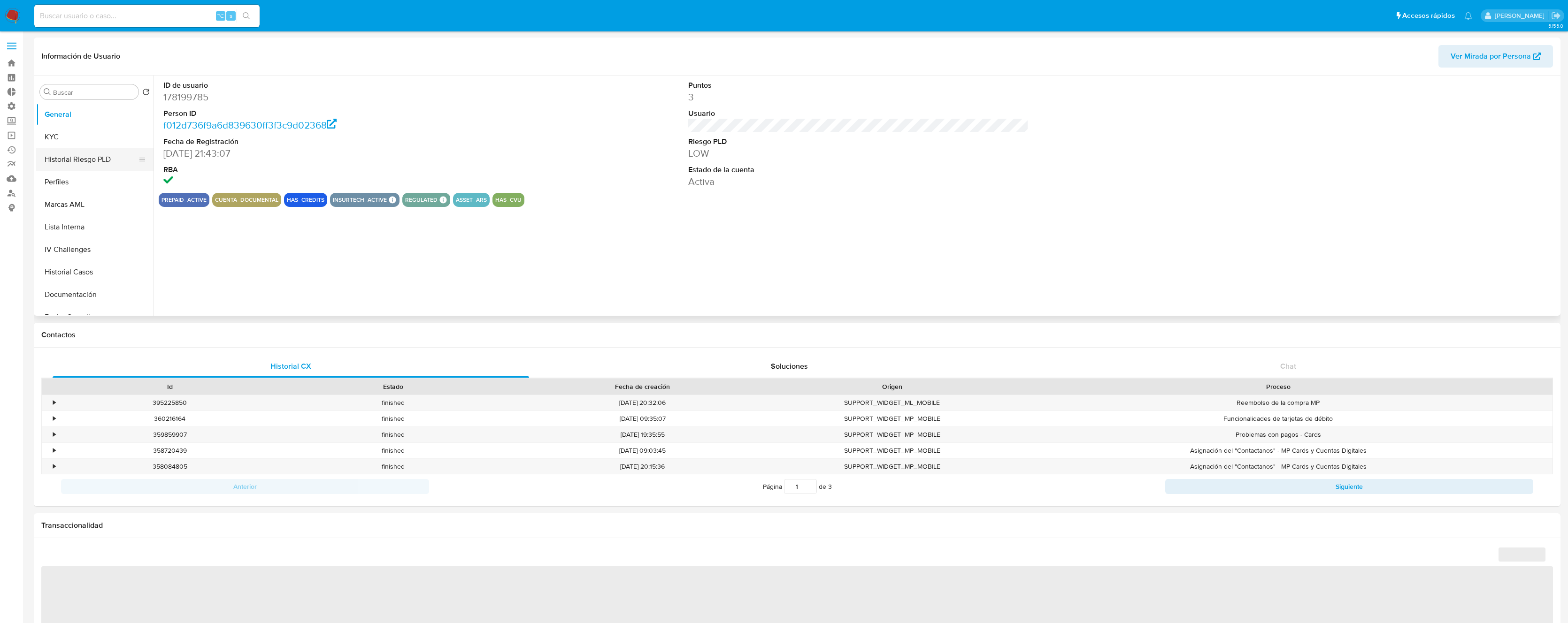
click at [80, 158] on button "Historial Riesgo PLD" at bounding box center [91, 159] width 110 height 22
select select "10"
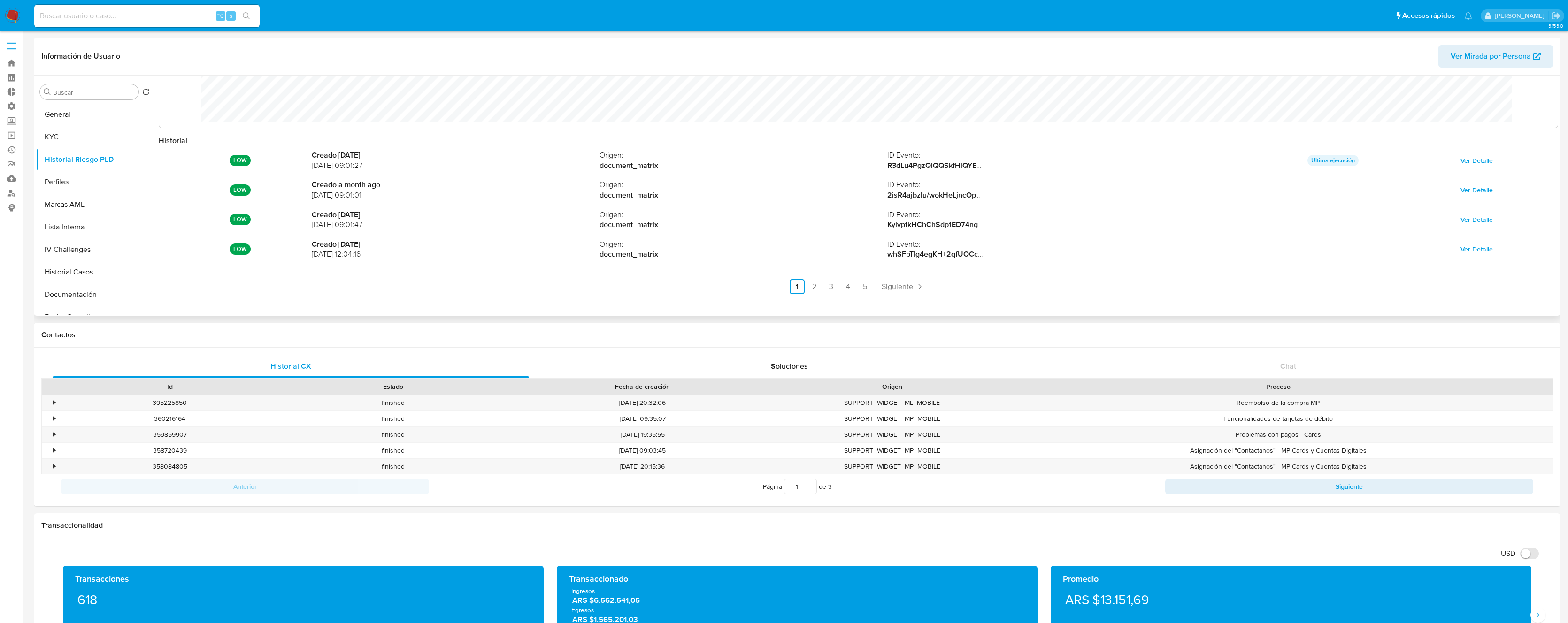
scroll to position [50, 0]
click at [866, 282] on link "5" at bounding box center [864, 281] width 15 height 15
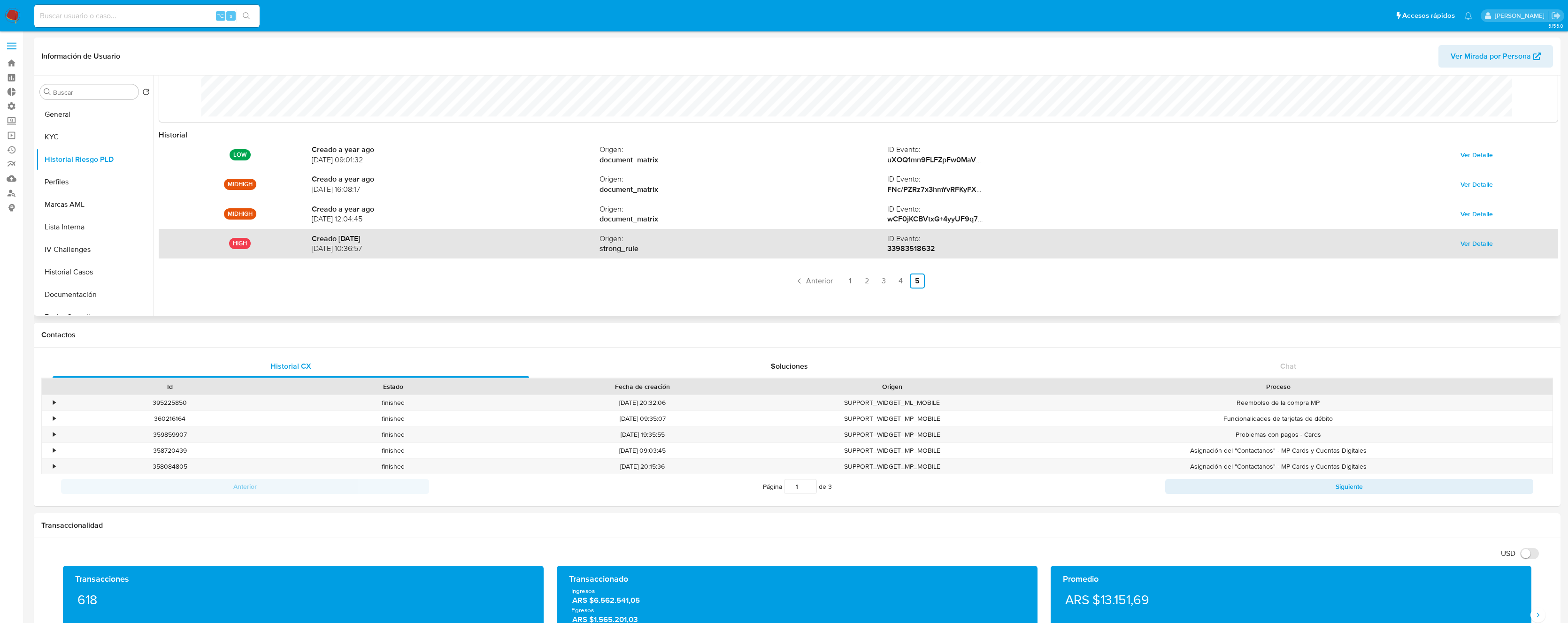
click at [1480, 246] on span "Ver Detalle" at bounding box center [1476, 243] width 33 height 13
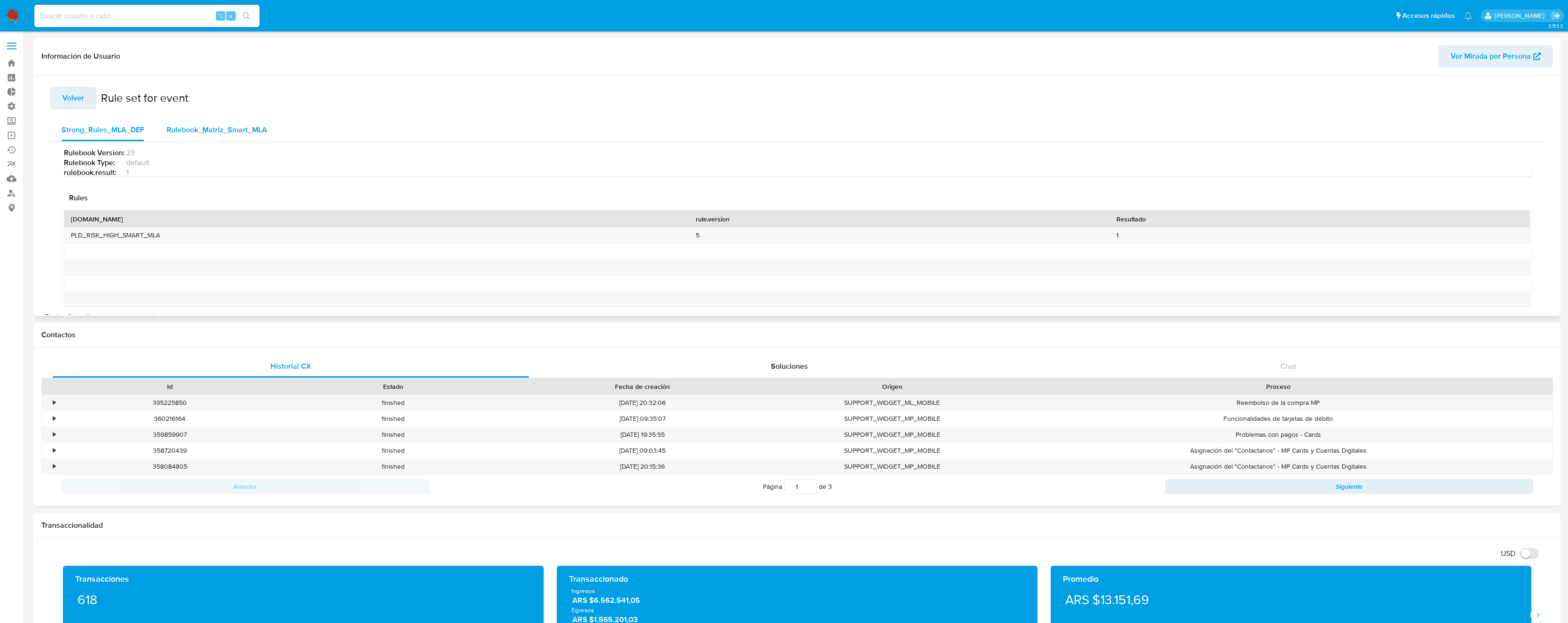
click at [207, 130] on span "Rulebook_Matriz_Smart_MLA" at bounding box center [217, 130] width 101 height 11
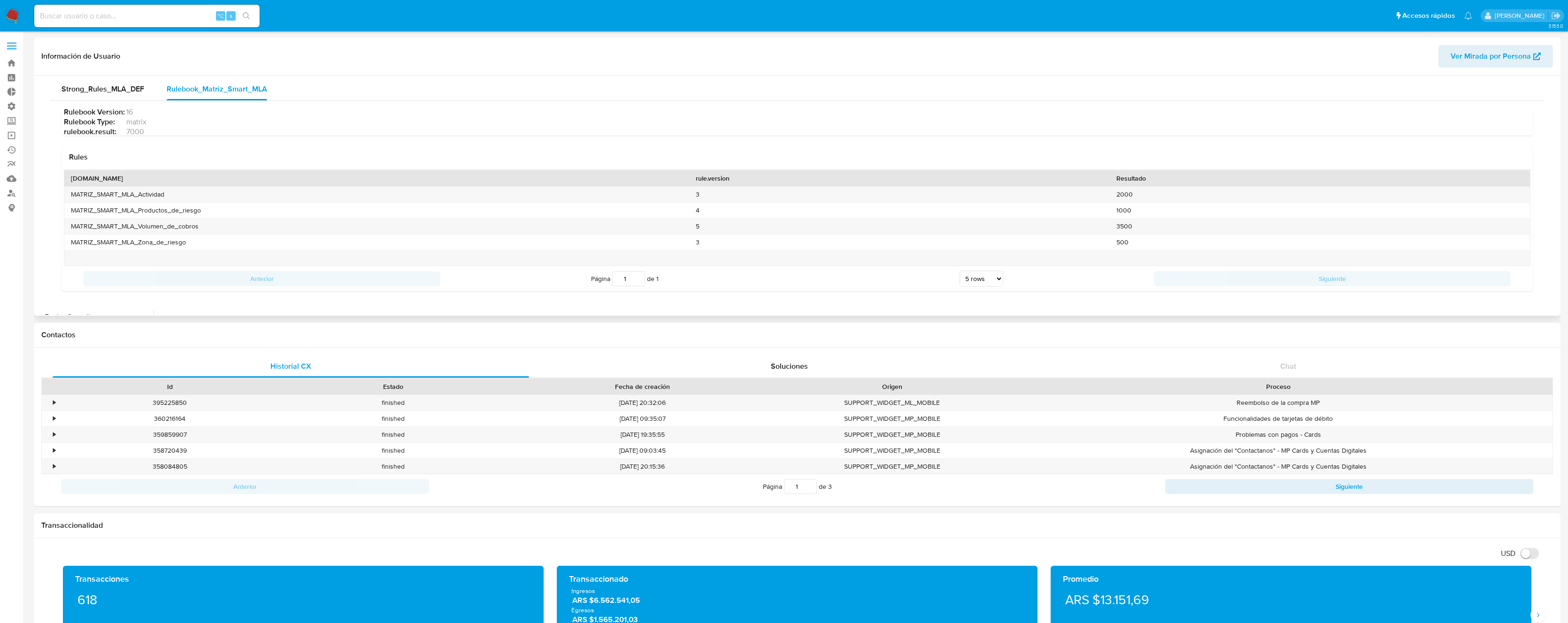
scroll to position [48, 0]
click at [130, 128] on span "7000" at bounding box center [828, 132] width 1404 height 7
copy span "7000"
drag, startPoint x: 127, startPoint y: 120, endPoint x: 133, endPoint y: 123, distance: 6.7
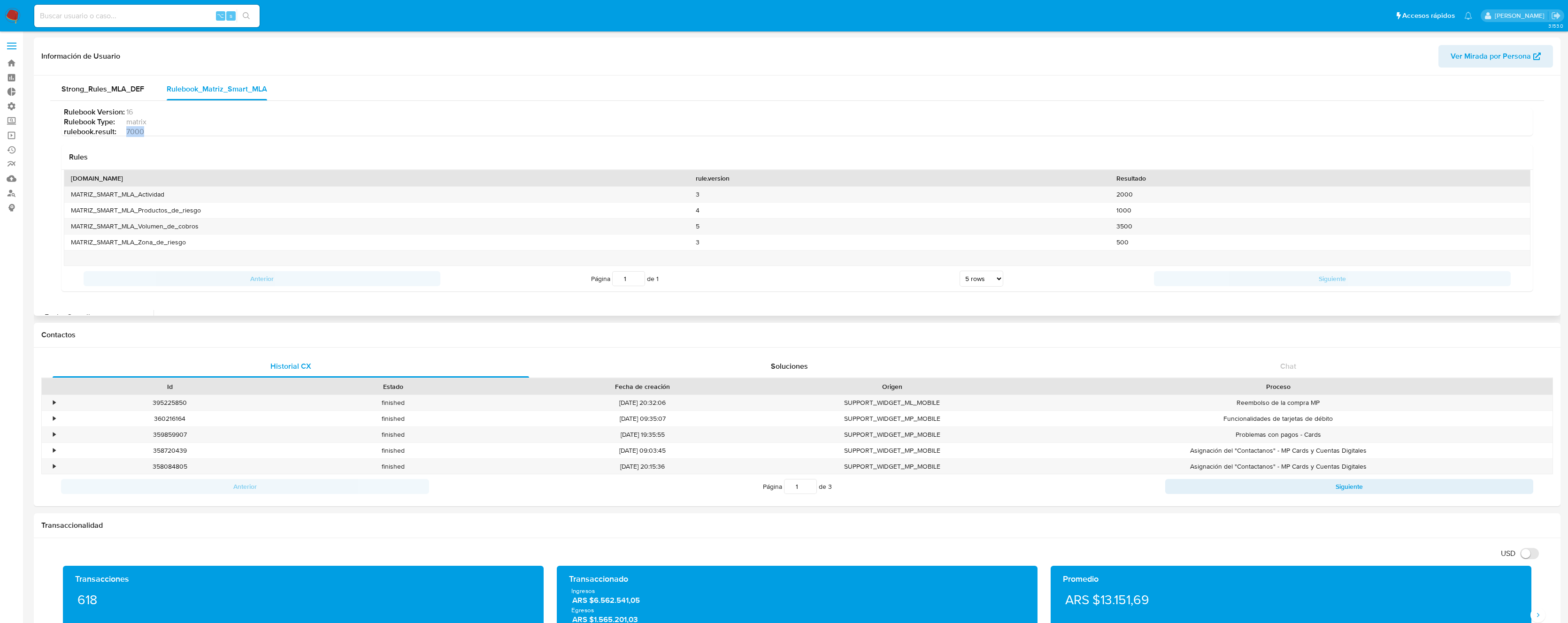
click at [128, 128] on span "7000" at bounding box center [828, 132] width 1404 height 7
click at [137, 128] on span "7000" at bounding box center [828, 132] width 1404 height 7
drag, startPoint x: 1134, startPoint y: 235, endPoint x: 65, endPoint y: 188, distance: 1070.0
click at [65, 188] on div "MATRIZ_SMART_MLA_Actividad 3 2000 MATRIZ_SMART_MLA_Productos_de_riesgo 4 1000 M…" at bounding box center [797, 226] width 1467 height 80
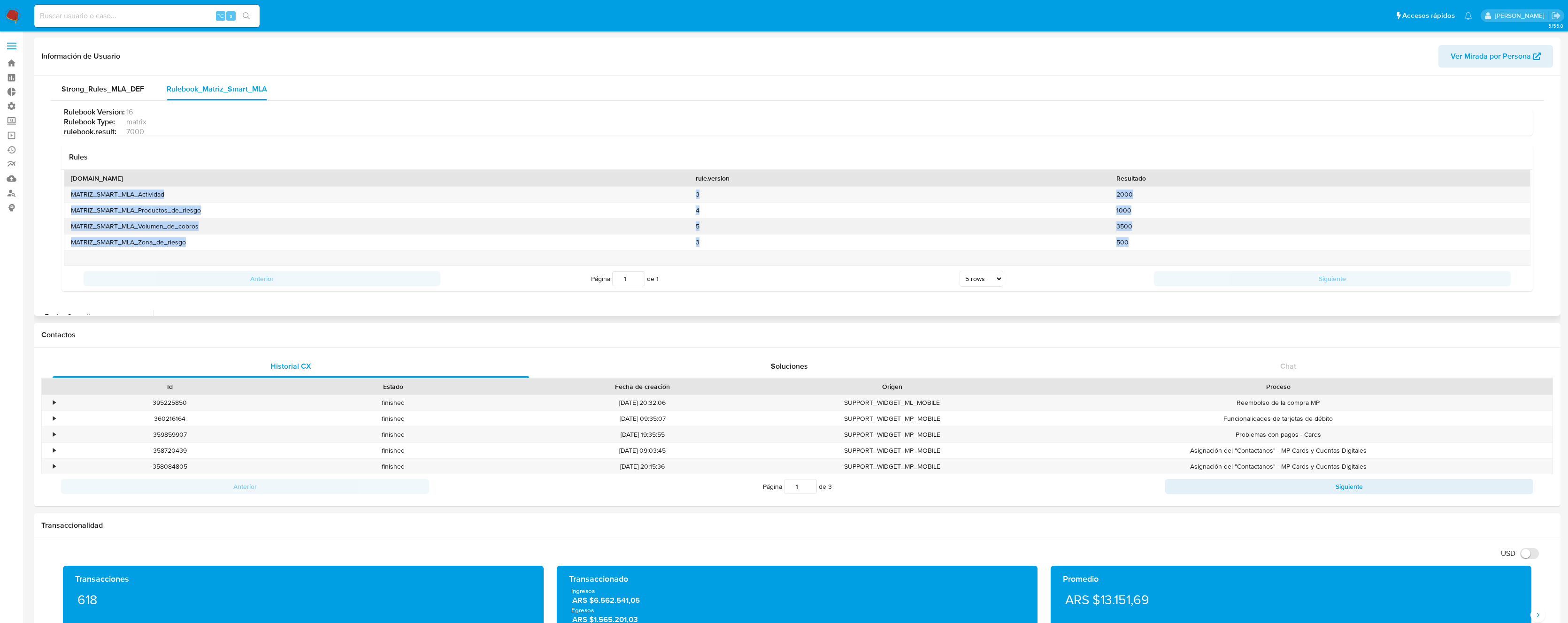
copy div "MATRIZ_SMART_MLA_Actividad 3 2000 MATRIZ_SMART_MLA_Productos_de_riesgo 4 1000 M…"
click at [186, 15] on input at bounding box center [146, 16] width 225 height 12
paste input "516871603"
type input "516871603"
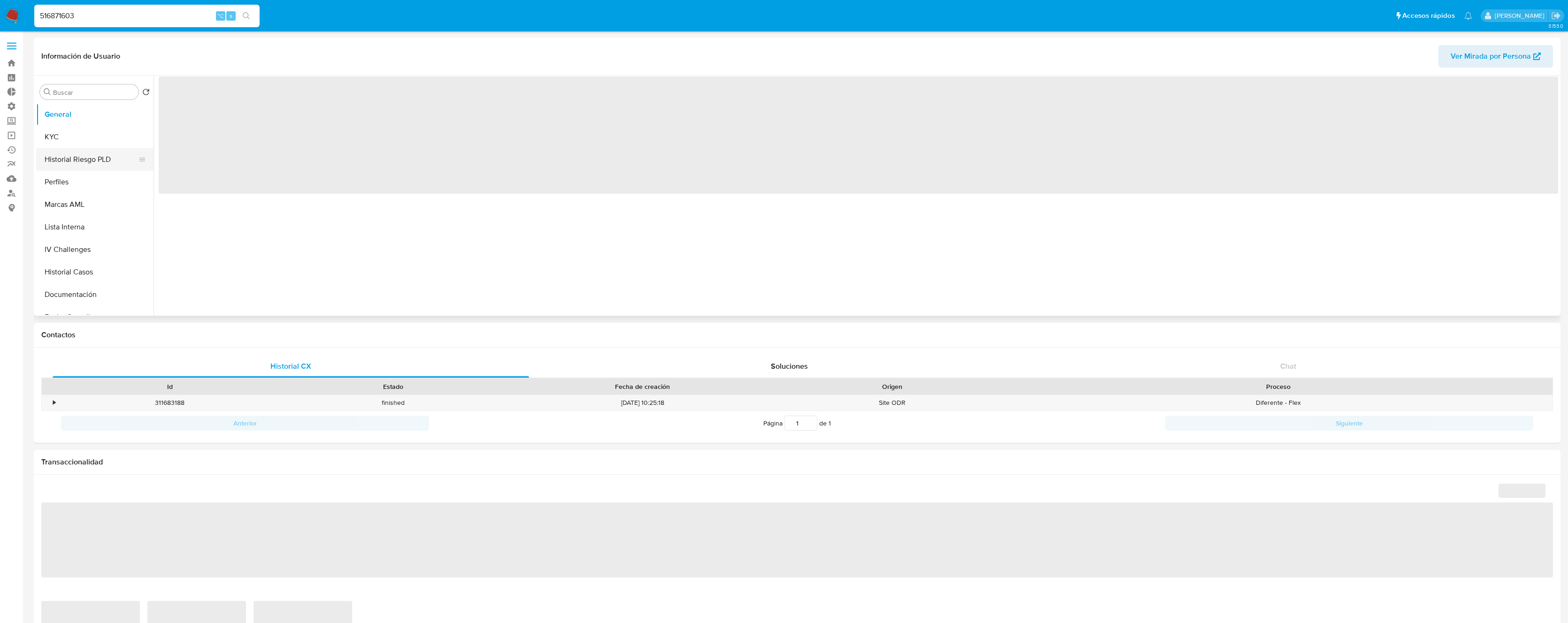
click at [67, 157] on button "Historial Riesgo PLD" at bounding box center [91, 159] width 110 height 22
select select "10"
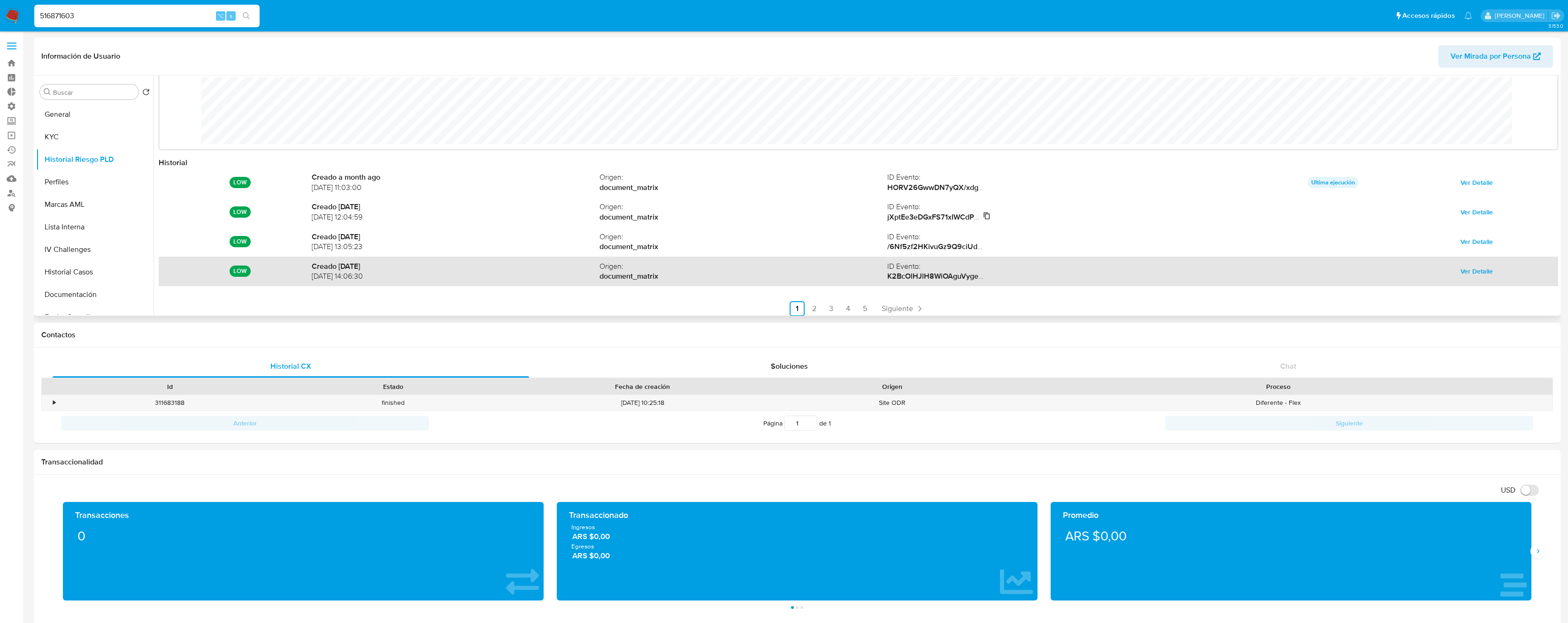
scroll to position [50, 0]
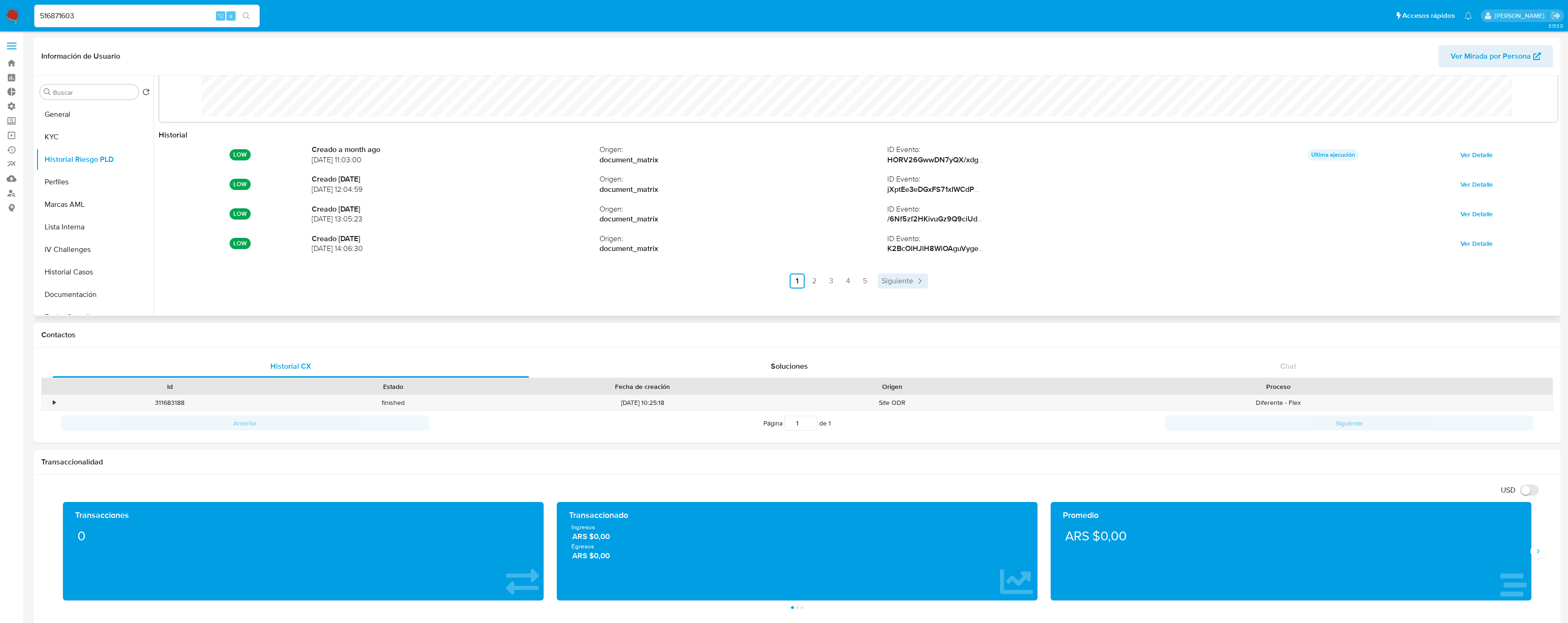
click at [893, 280] on span "Siguiente" at bounding box center [897, 281] width 31 height 7
click at [897, 280] on ul "Anterior 1 2 3 4 5 Siguiente" at bounding box center [858, 281] width 1399 height 15
click at [918, 280] on span "Siguiente" at bounding box center [922, 281] width 31 height 7
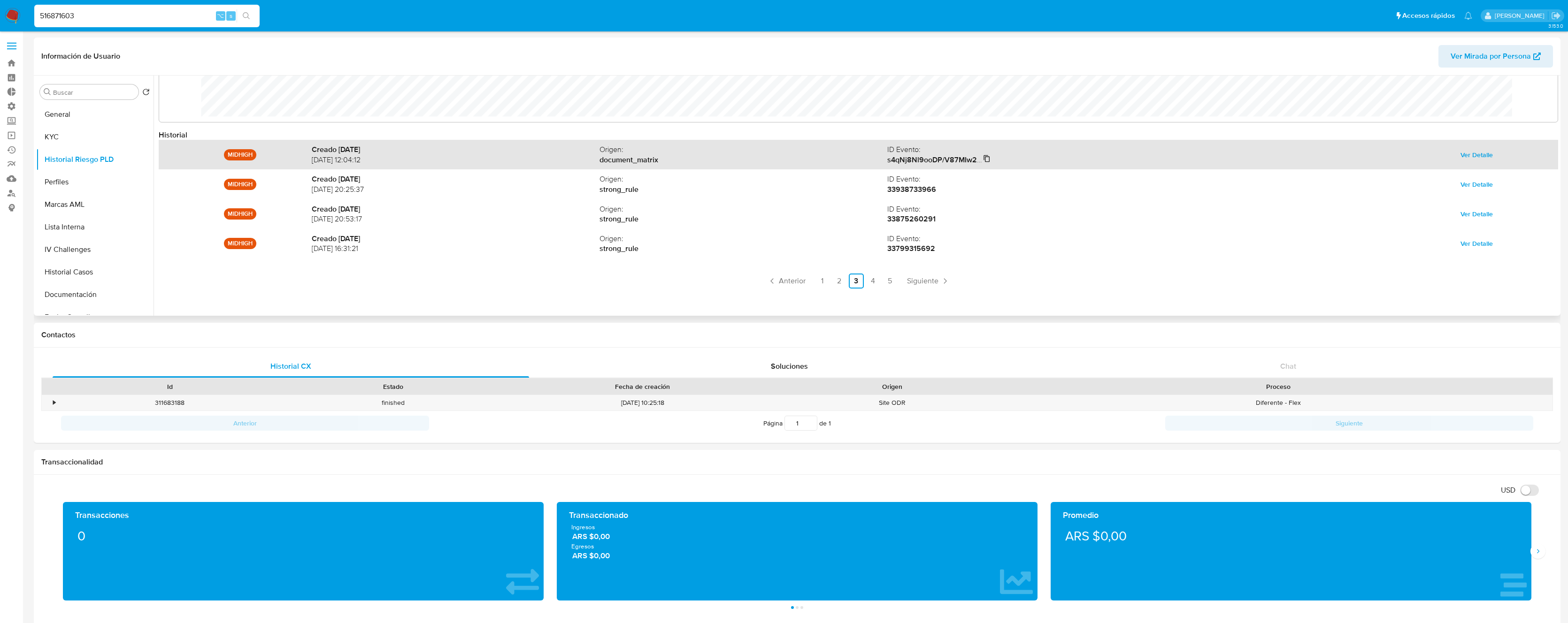
click at [983, 156] on icon at bounding box center [986, 159] width 6 height 7
drag, startPoint x: 349, startPoint y: 161, endPoint x: 307, endPoint y: 163, distance: 42.0
click at [307, 163] on div "MIDHIGH Creado 2 years ago 10/02/2024 12:04:12 Origen : document_matrix ID Even…" at bounding box center [858, 154] width 1399 height 30
click at [364, 156] on span "10/02/2024 12:04:12" at bounding box center [455, 160] width 288 height 10
drag, startPoint x: 349, startPoint y: 161, endPoint x: 312, endPoint y: 161, distance: 37.0
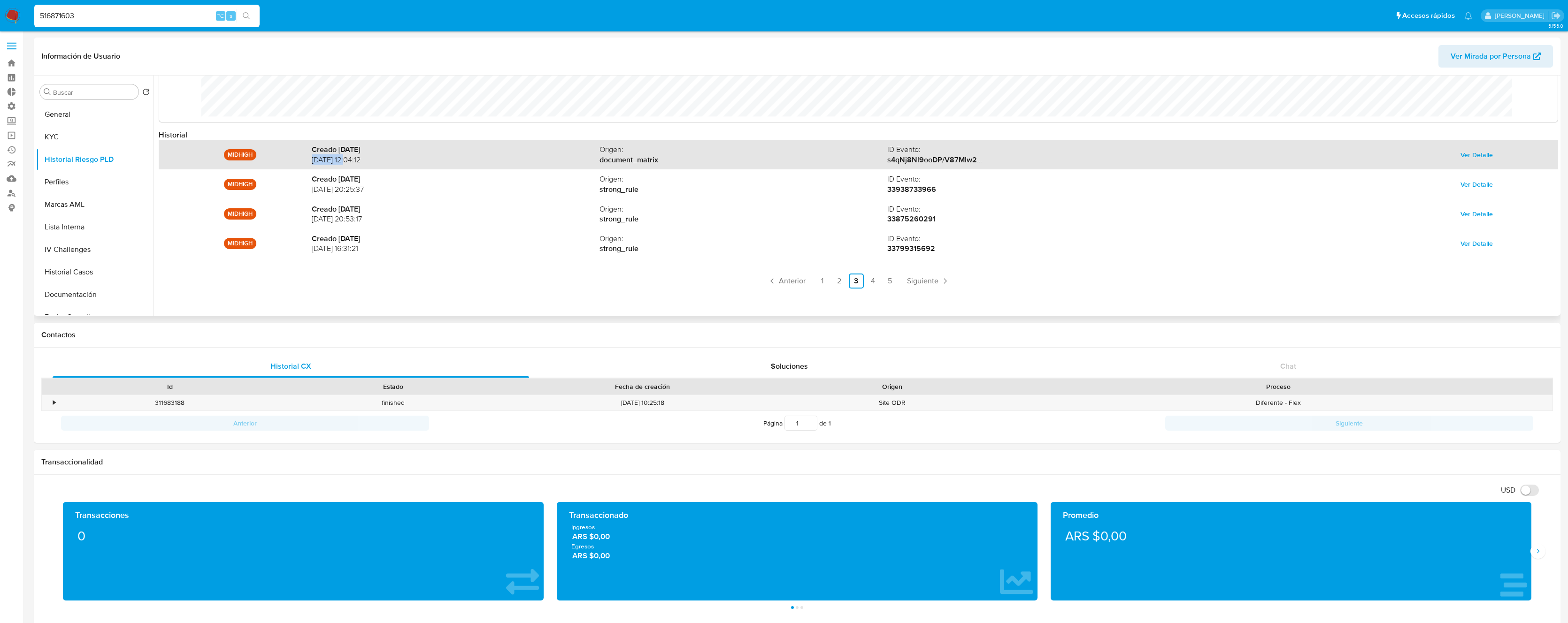
click at [312, 162] on span "10/02/2024 12:04:12" at bounding box center [455, 160] width 288 height 10
copy span "10/02/2024"
click at [1474, 156] on span "Ver Detalle" at bounding box center [1476, 155] width 33 height 13
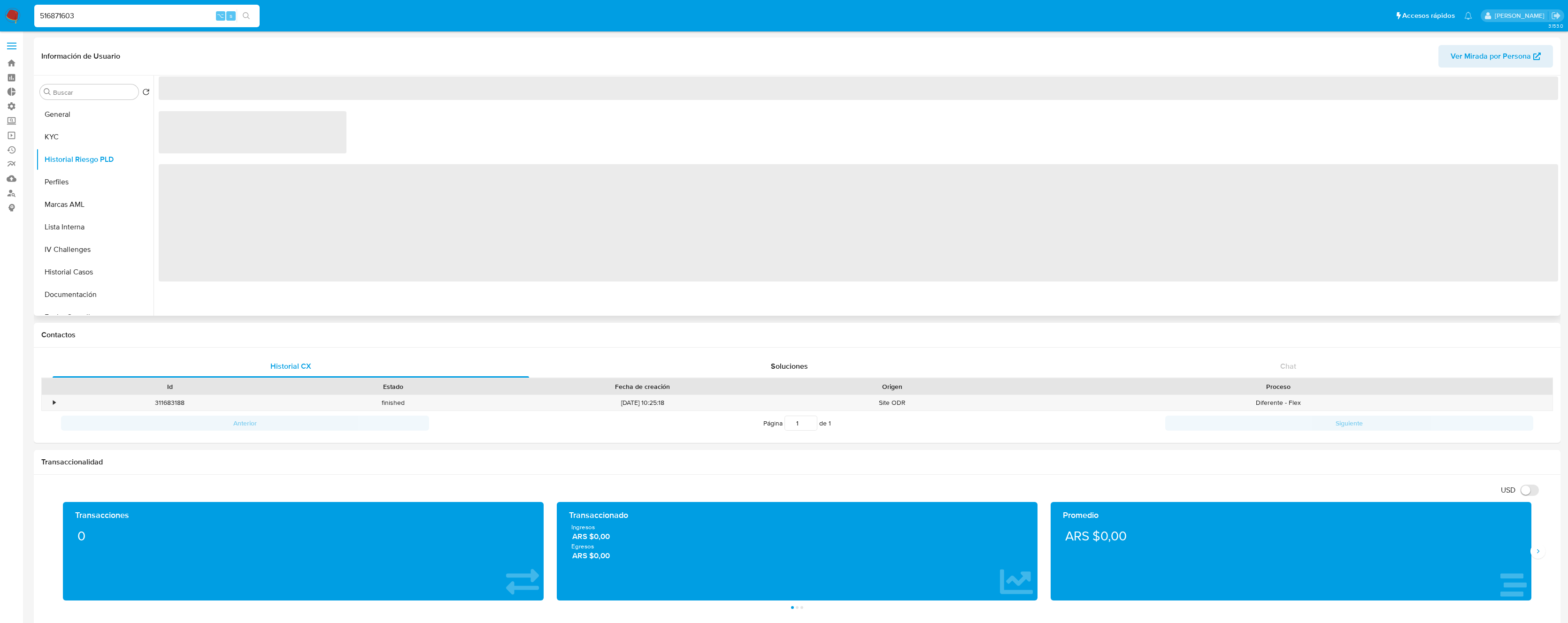
scroll to position [0, 0]
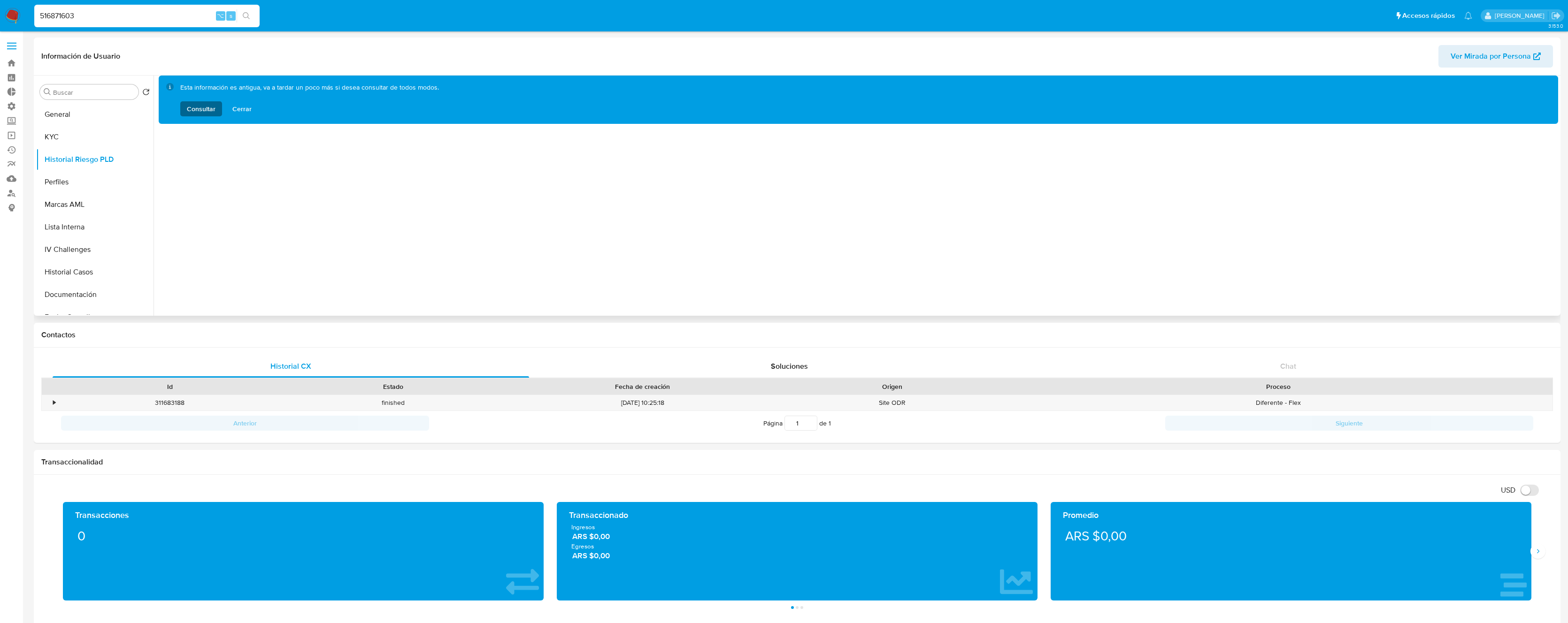
click at [182, 111] on button "Consultar" at bounding box center [201, 109] width 42 height 15
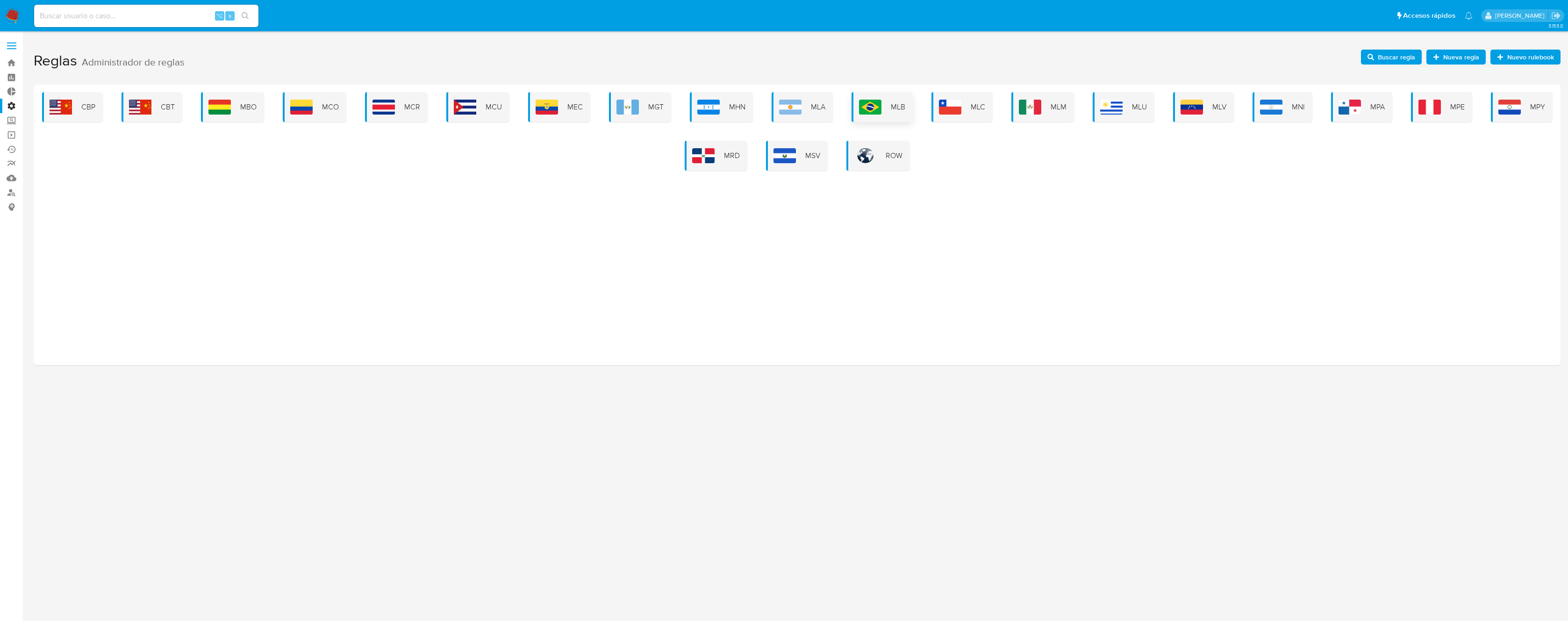
click at [877, 113] on img at bounding box center [870, 107] width 22 height 15
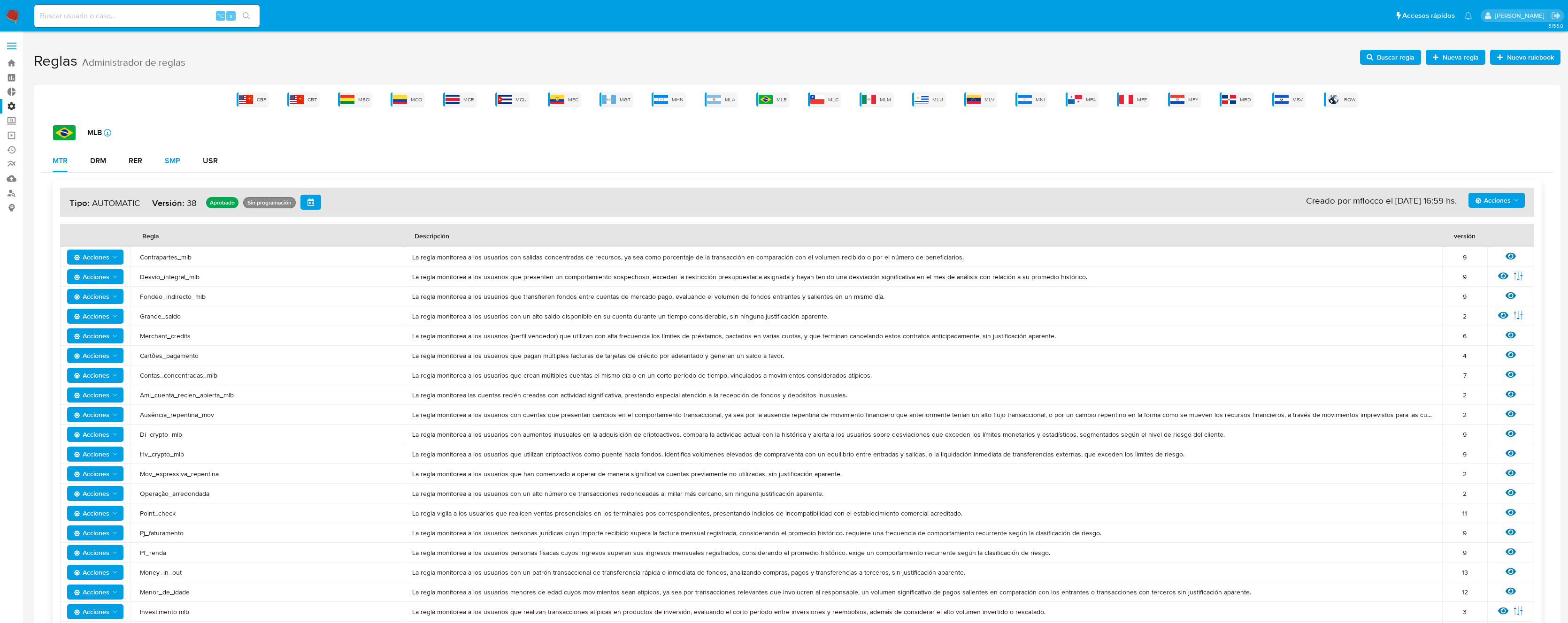
click at [170, 157] on div "SMP" at bounding box center [172, 161] width 15 height 7
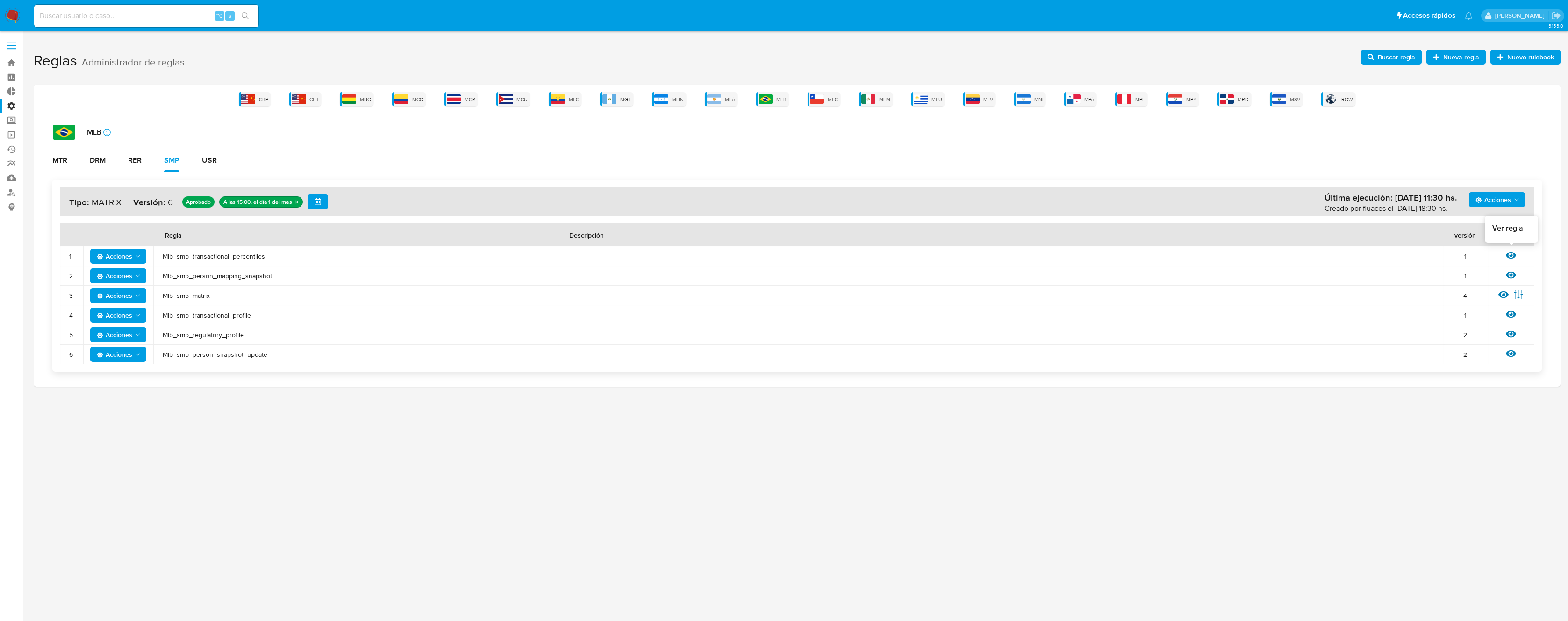
click at [1514, 257] on icon at bounding box center [1511, 256] width 10 height 7
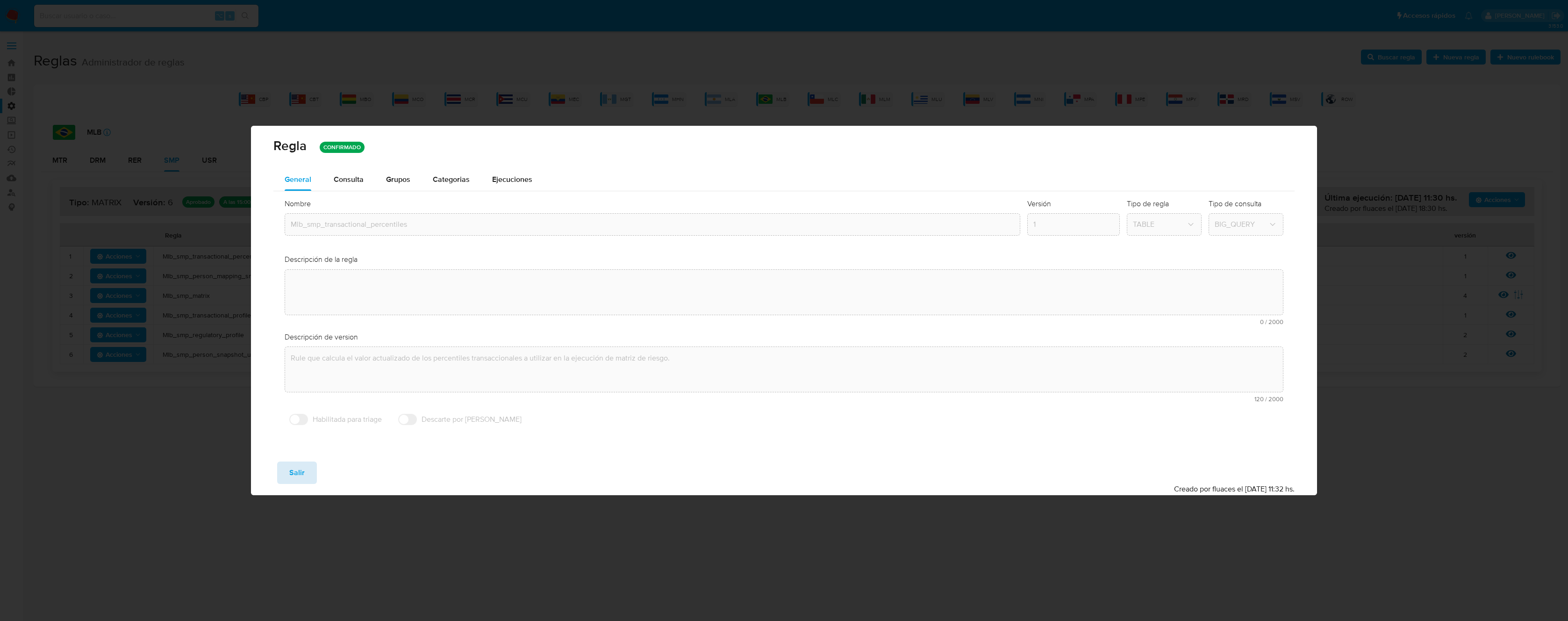
click at [297, 467] on span "Salir" at bounding box center [297, 473] width 15 height 21
